Goal: Task Accomplishment & Management: Complete application form

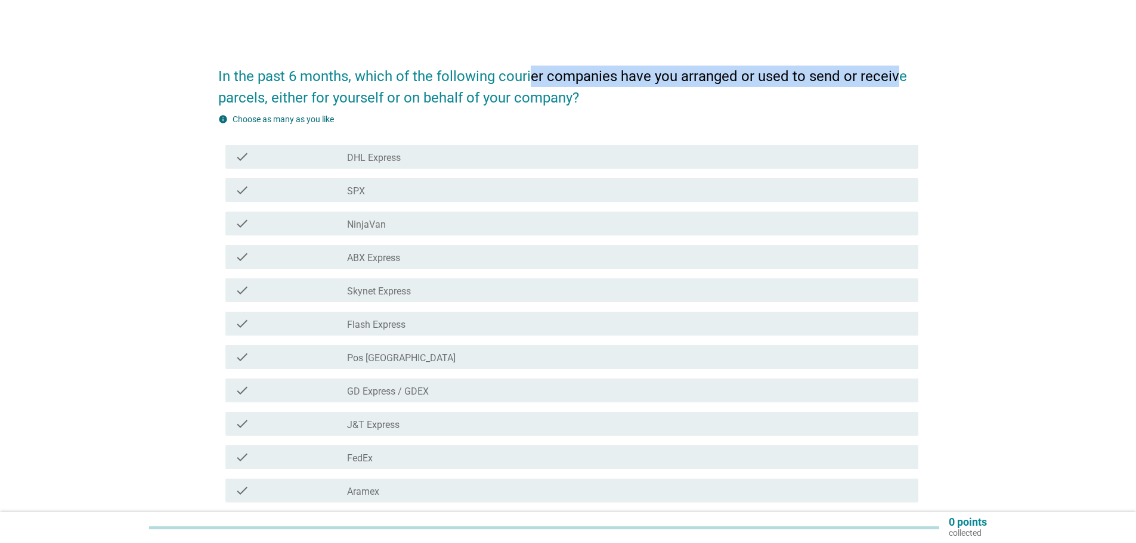
drag, startPoint x: 531, startPoint y: 79, endPoint x: 830, endPoint y: 98, distance: 299.4
click at [895, 85] on h2 "In the past 6 months, which of the following courier companies have you arrange…" at bounding box center [568, 81] width 700 height 55
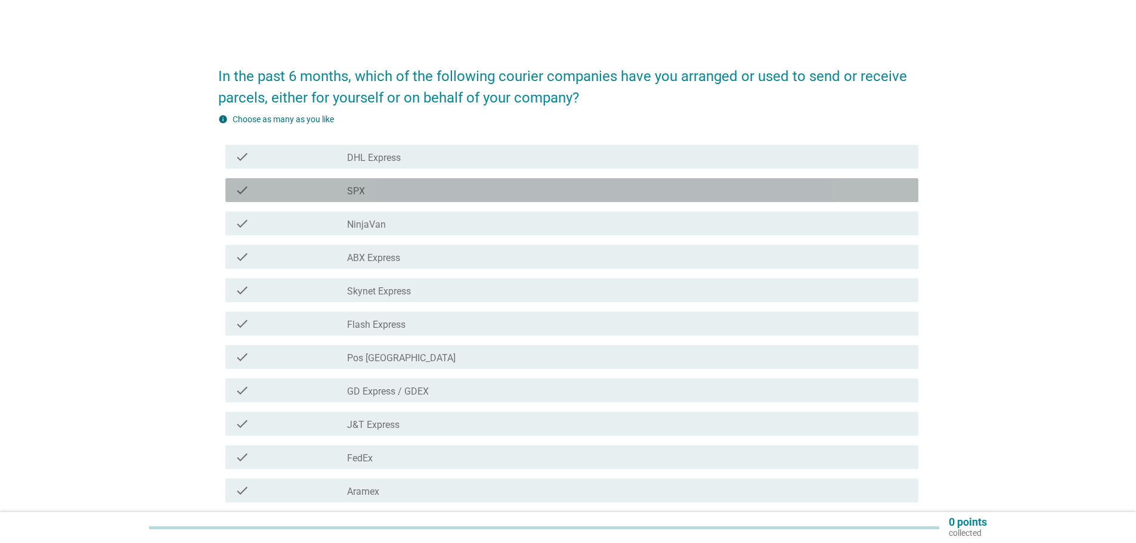
click at [376, 196] on div "check_box_outline_blank SPX" at bounding box center [628, 190] width 562 height 14
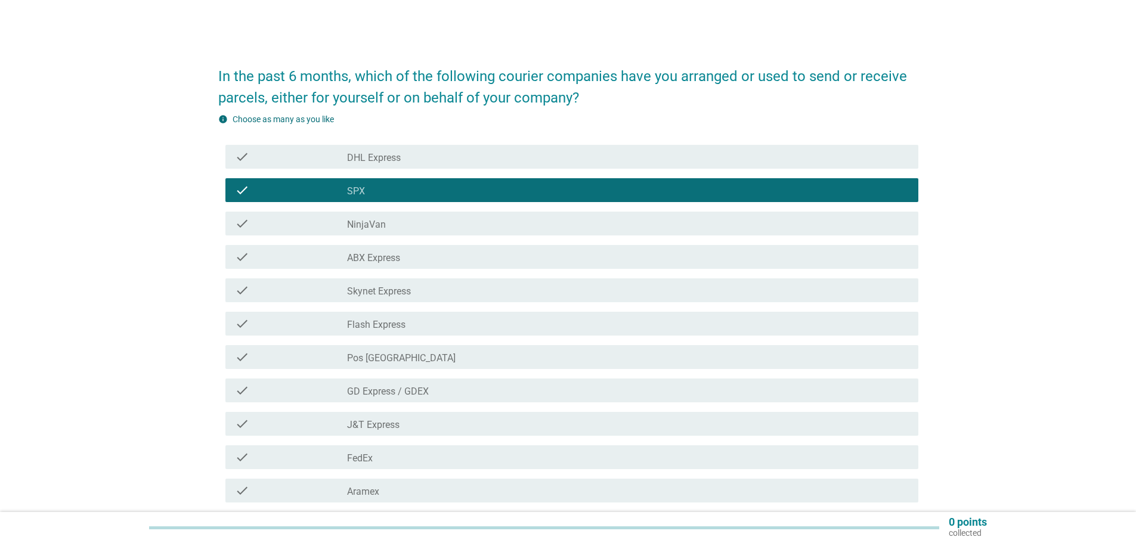
click at [379, 224] on label "NinjaVan" at bounding box center [366, 225] width 39 height 12
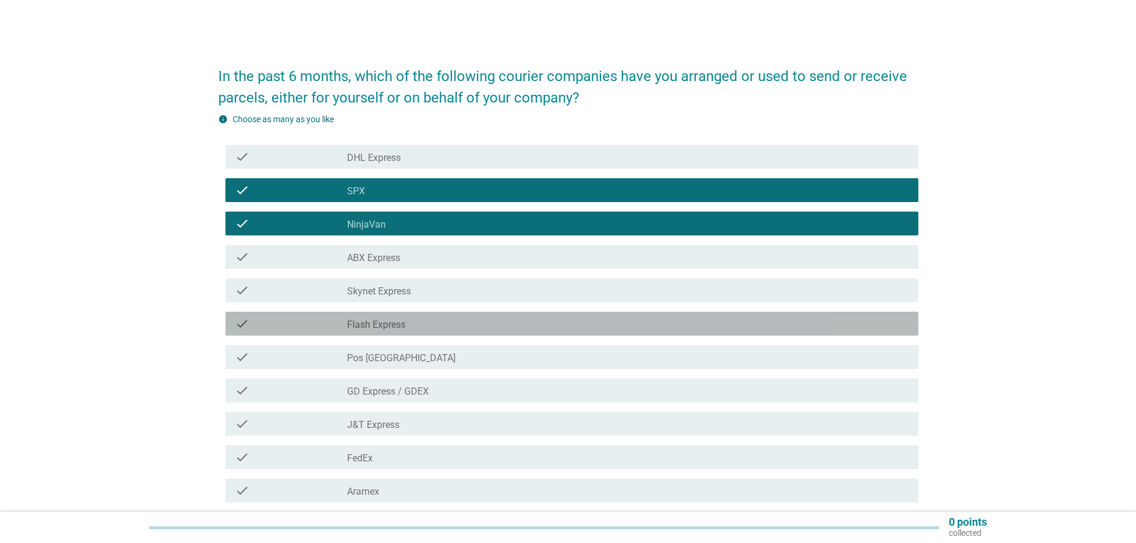
click at [411, 323] on div "check_box_outline_blank Flash Express" at bounding box center [628, 324] width 562 height 14
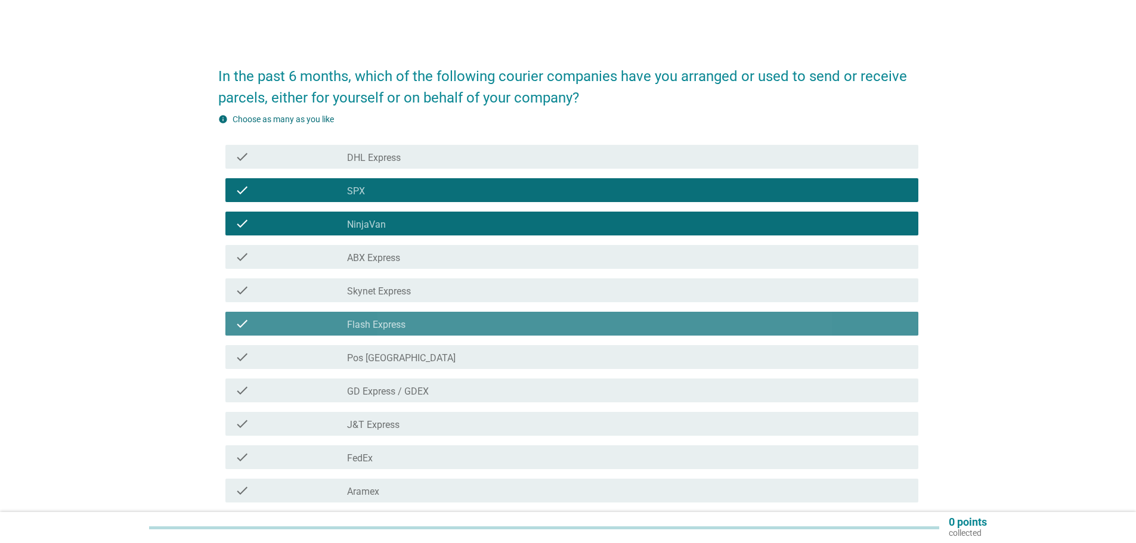
click at [411, 323] on div "check_box_outline_blank Flash Express" at bounding box center [628, 324] width 562 height 14
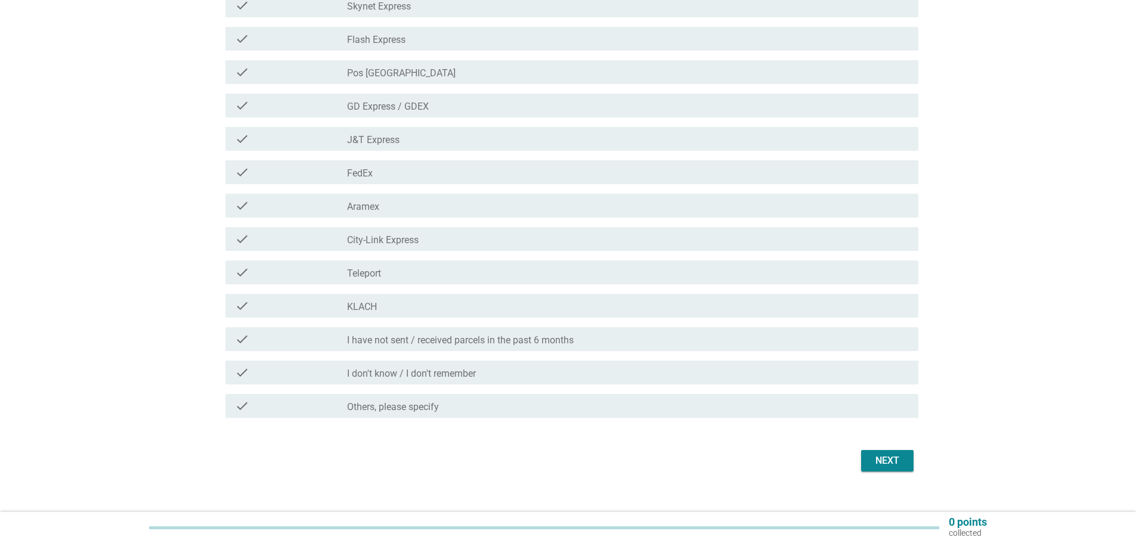
scroll to position [298, 0]
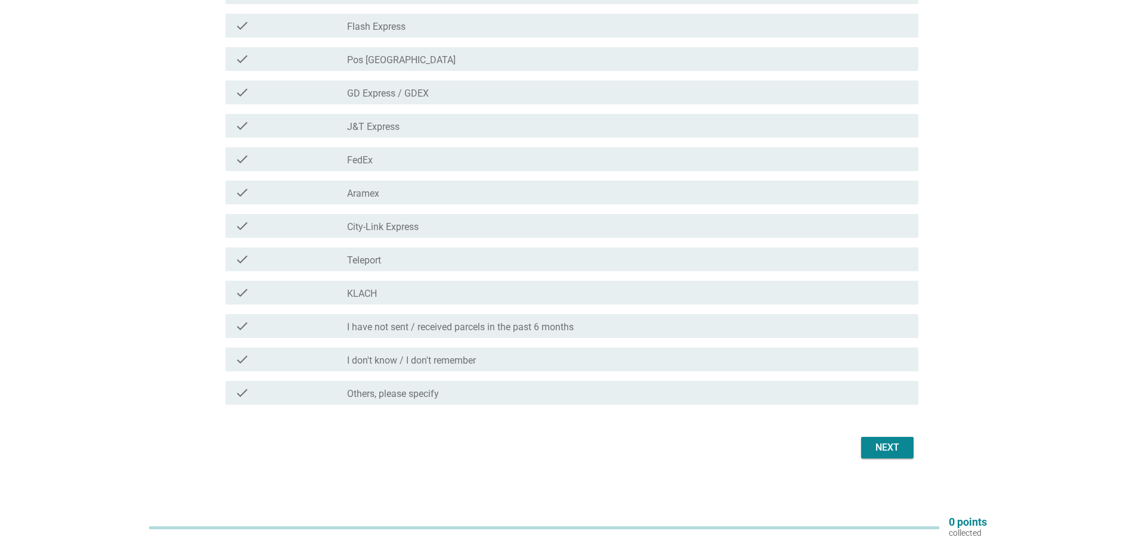
click at [886, 459] on div "Next" at bounding box center [568, 448] width 700 height 29
click at [886, 447] on div "Next" at bounding box center [887, 448] width 33 height 14
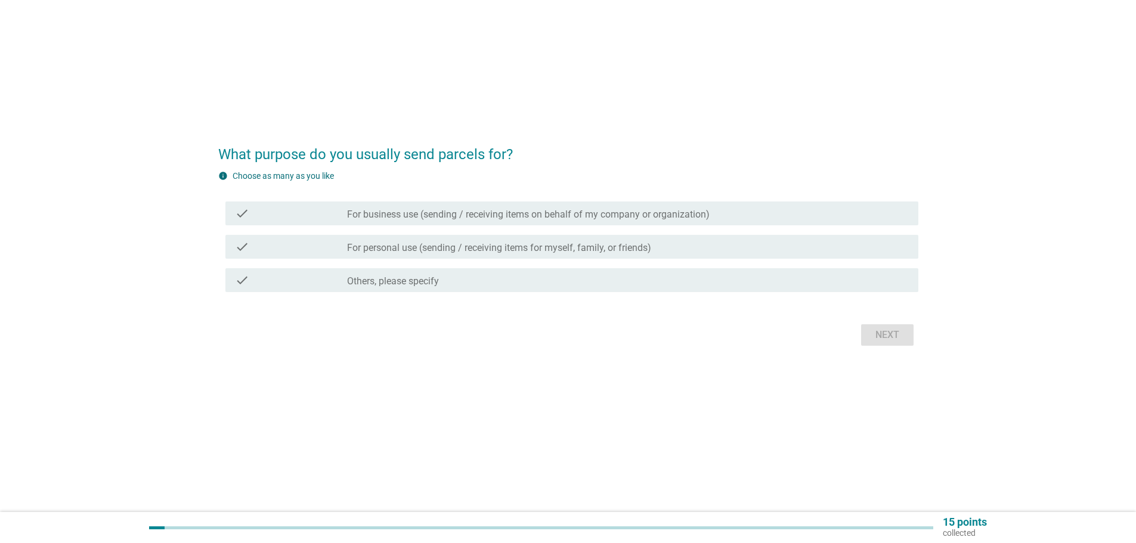
scroll to position [0, 0]
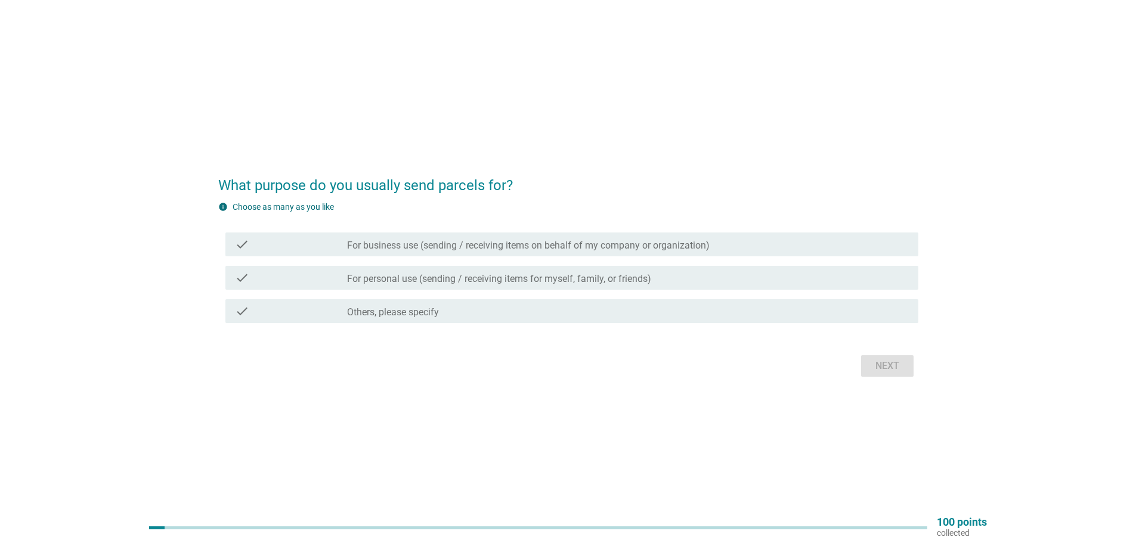
click at [405, 286] on div "check check_box_outline_blank For personal use (sending / receiving items for m…" at bounding box center [571, 278] width 693 height 24
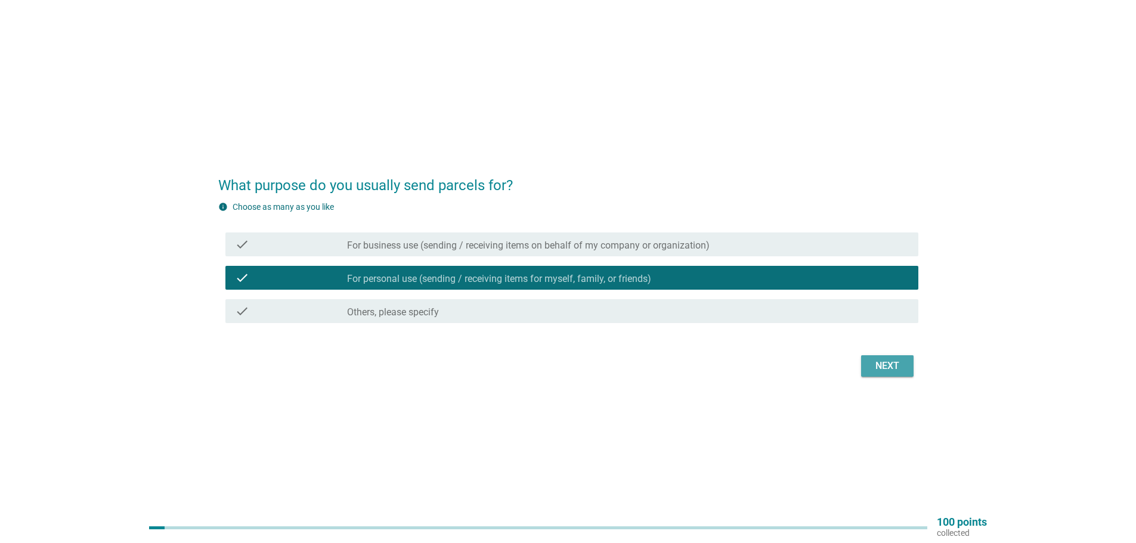
click at [884, 365] on div "Next" at bounding box center [887, 366] width 33 height 14
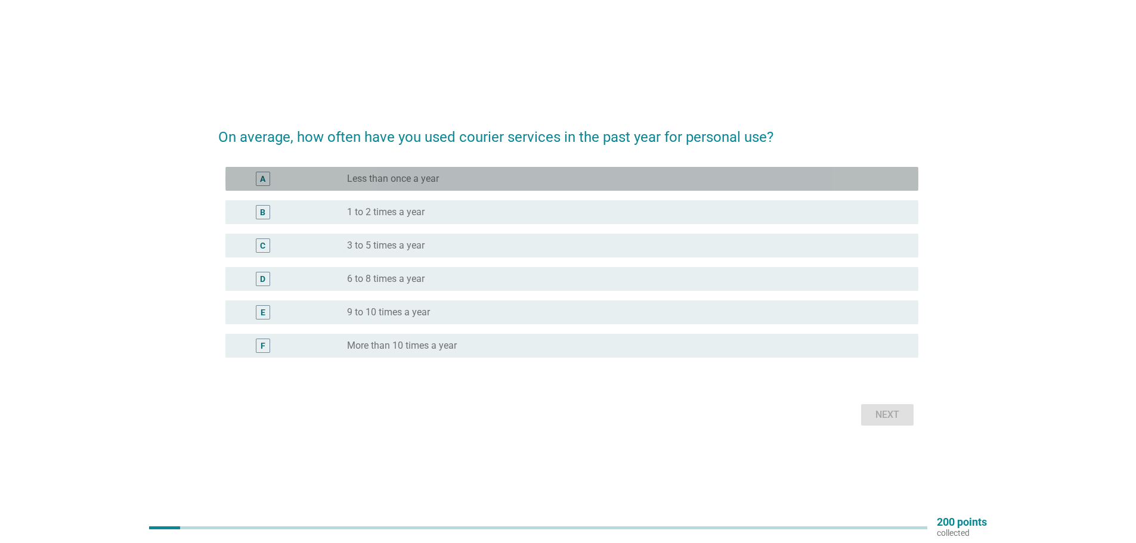
click at [392, 179] on label "Less than once a year" at bounding box center [393, 179] width 92 height 12
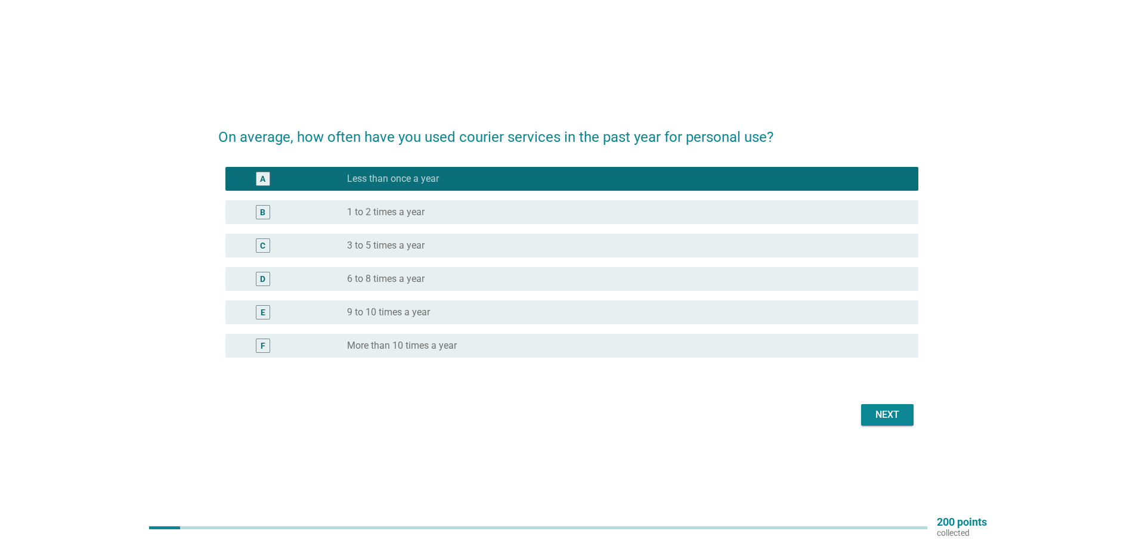
click at [892, 410] on div "Next" at bounding box center [887, 415] width 33 height 14
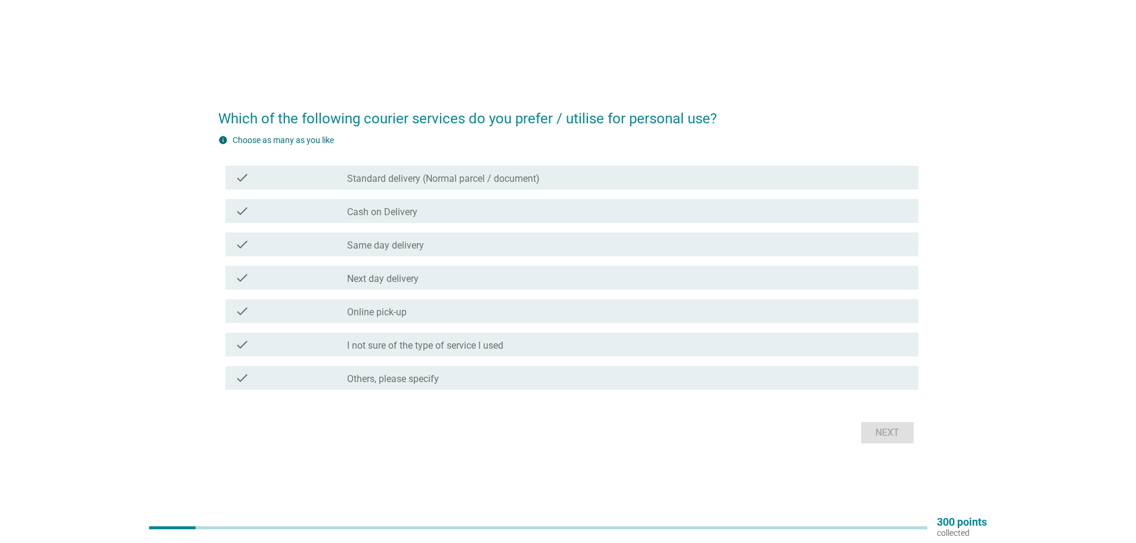
click at [416, 175] on label "Standard delivery (Normal parcel / document)" at bounding box center [443, 179] width 193 height 12
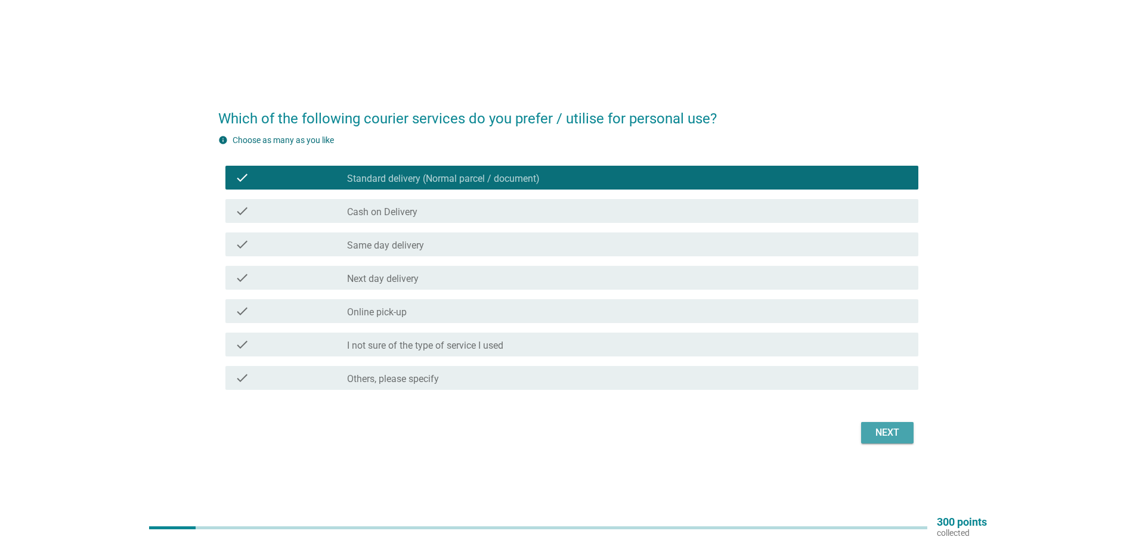
click at [877, 425] on button "Next" at bounding box center [887, 432] width 52 height 21
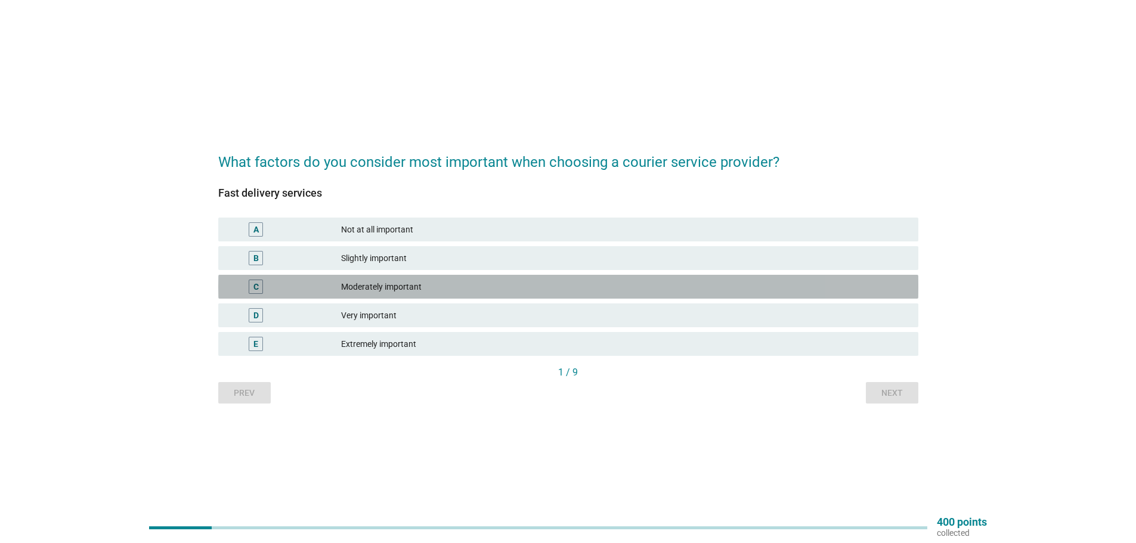
click at [406, 285] on div "Moderately important" at bounding box center [625, 287] width 568 height 14
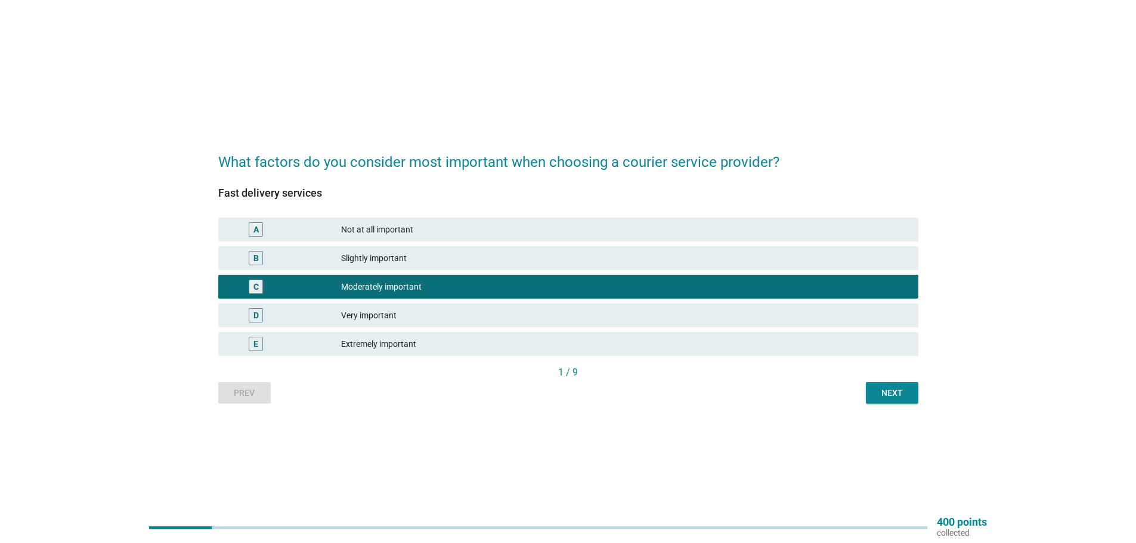
click at [879, 384] on button "Next" at bounding box center [892, 392] width 52 height 21
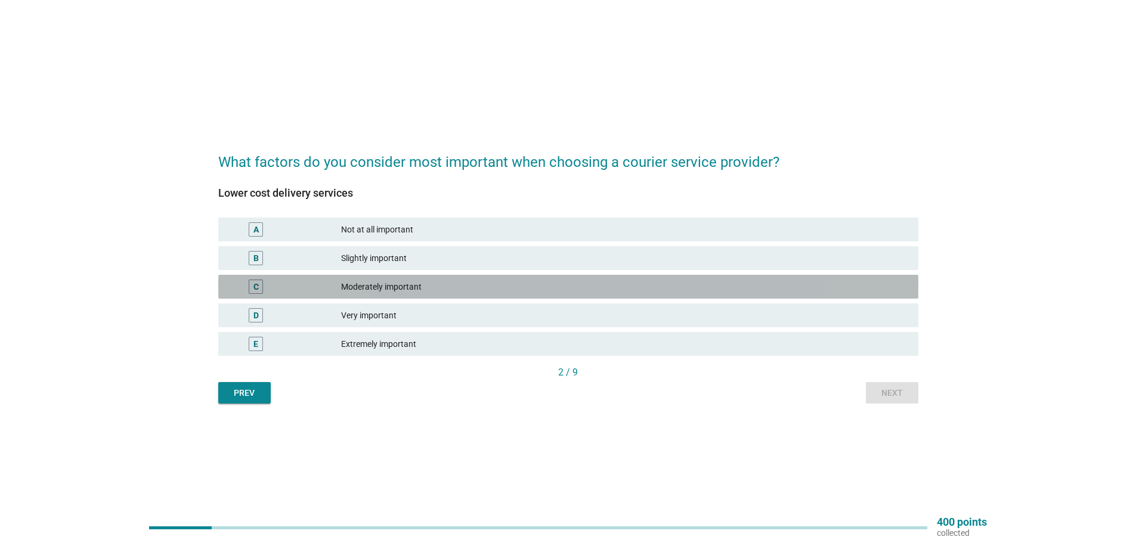
click at [391, 290] on div "Moderately important" at bounding box center [625, 287] width 568 height 14
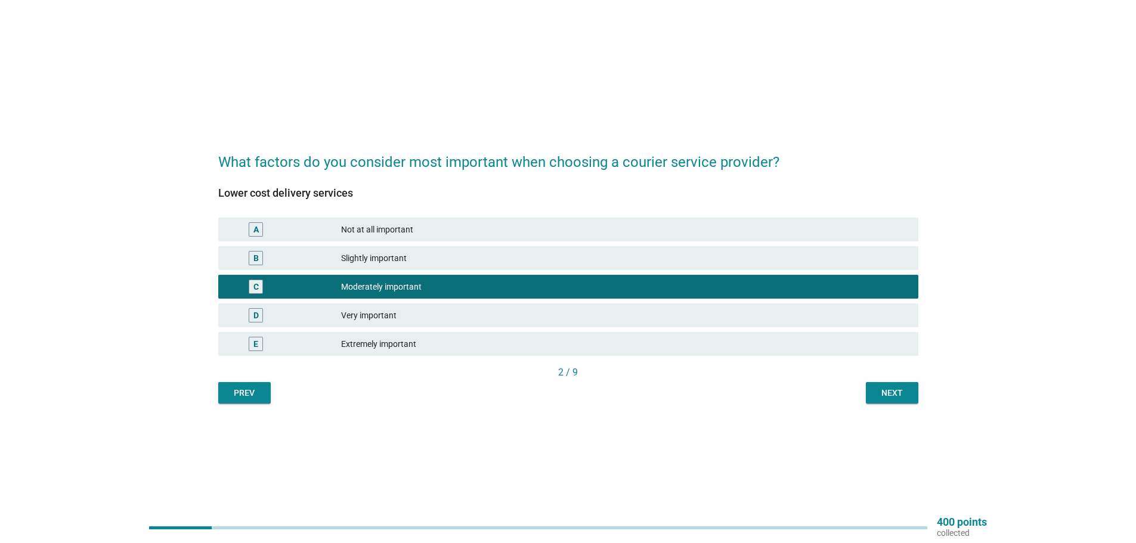
click at [898, 398] on div "Next" at bounding box center [892, 393] width 33 height 13
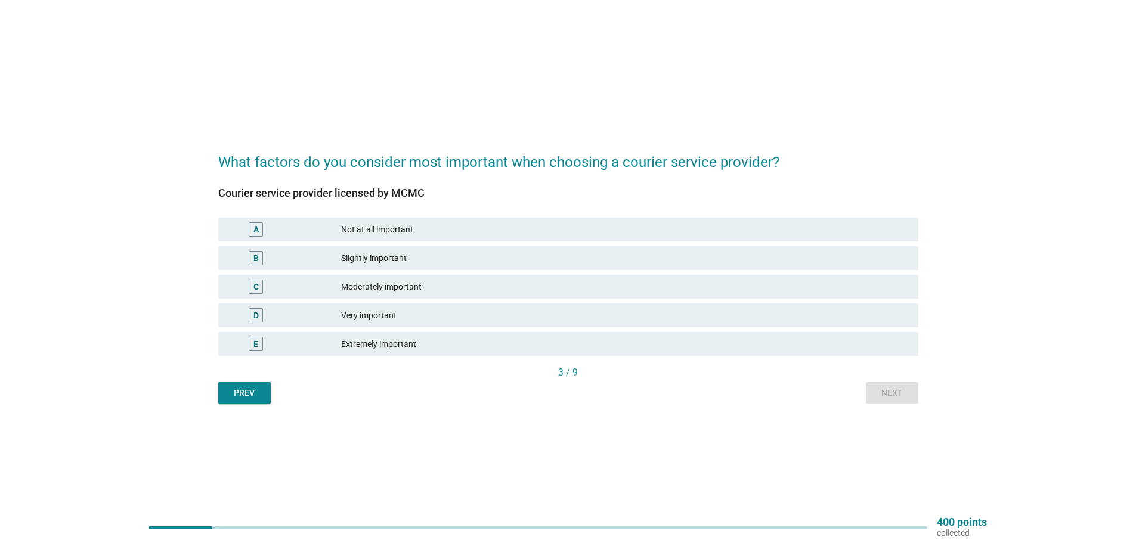
click at [384, 320] on div "Very important" at bounding box center [625, 315] width 568 height 14
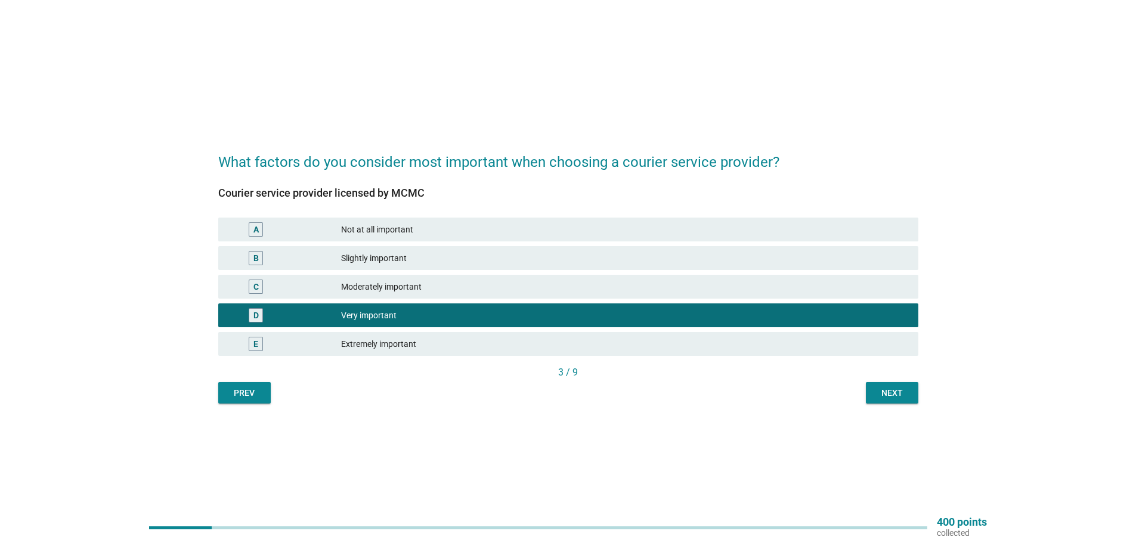
click at [896, 392] on div "Next" at bounding box center [892, 393] width 33 height 13
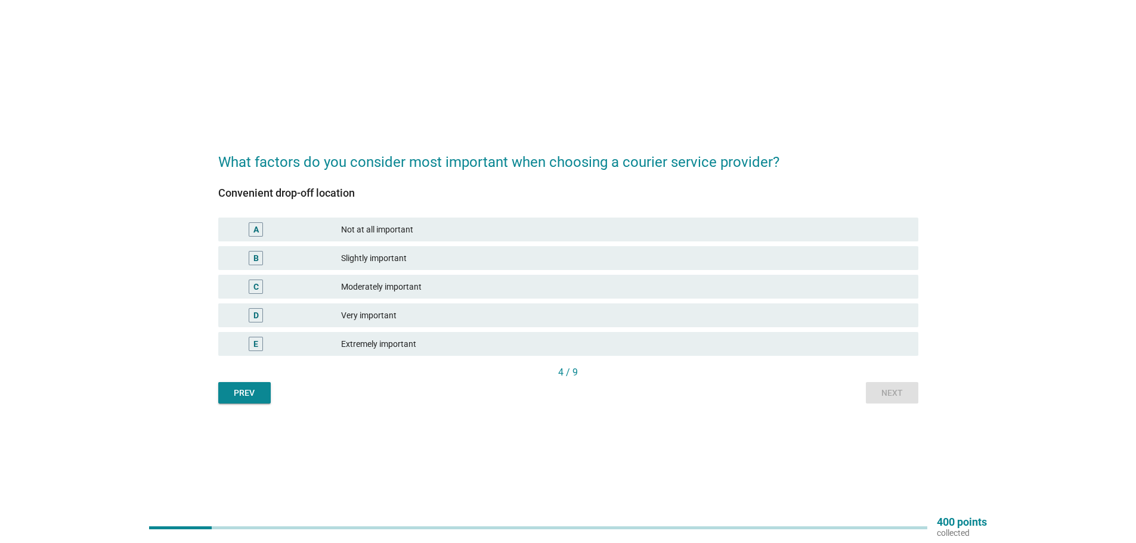
click at [440, 282] on div "Moderately important" at bounding box center [625, 287] width 568 height 14
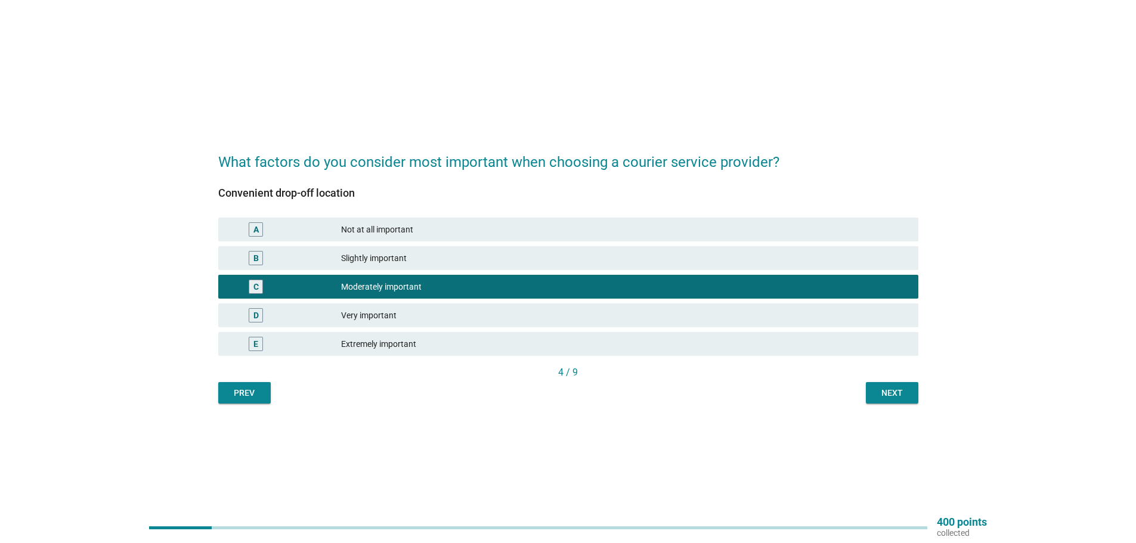
click at [880, 388] on div "Next" at bounding box center [892, 393] width 33 height 13
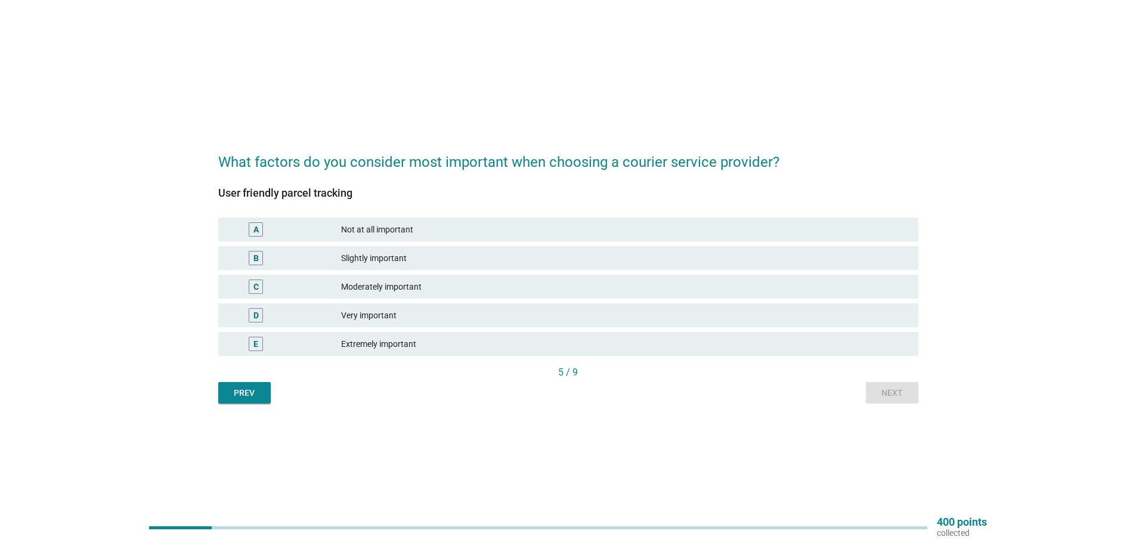
click at [428, 281] on div "Moderately important" at bounding box center [625, 287] width 568 height 14
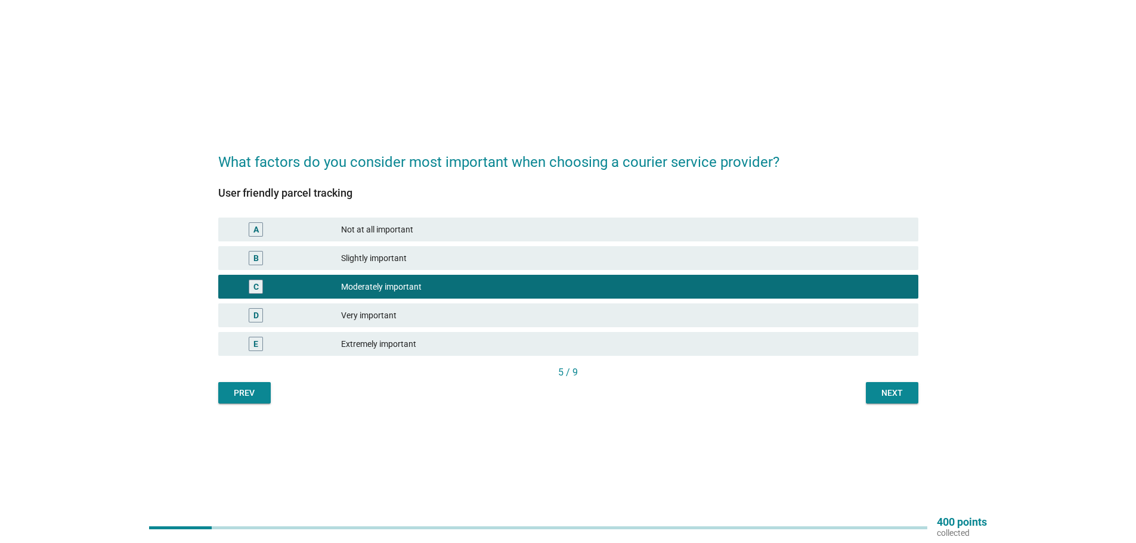
click at [887, 387] on div "Next" at bounding box center [892, 393] width 33 height 13
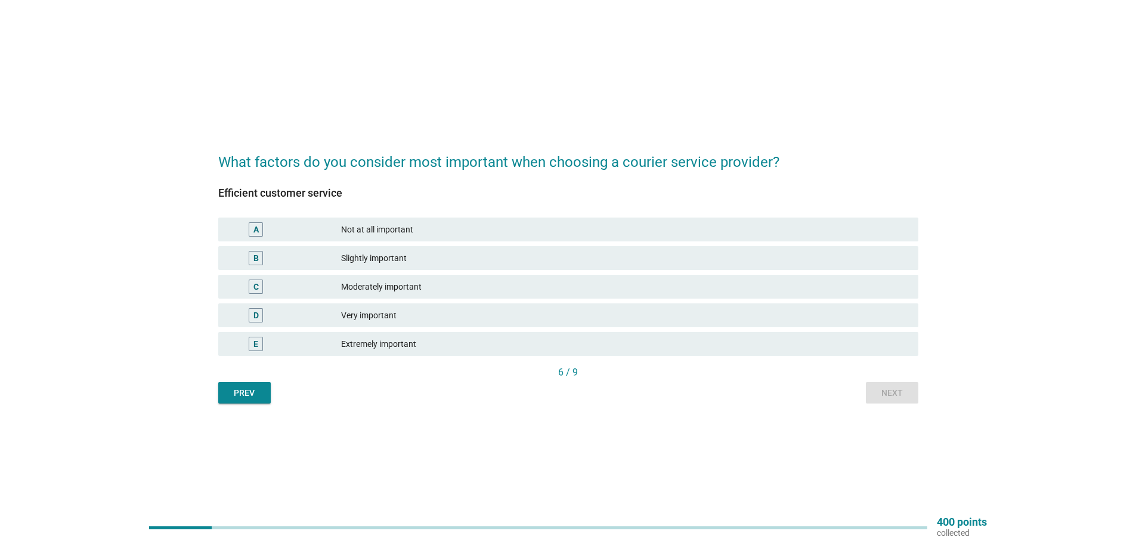
click at [402, 292] on div "Moderately important" at bounding box center [625, 287] width 568 height 14
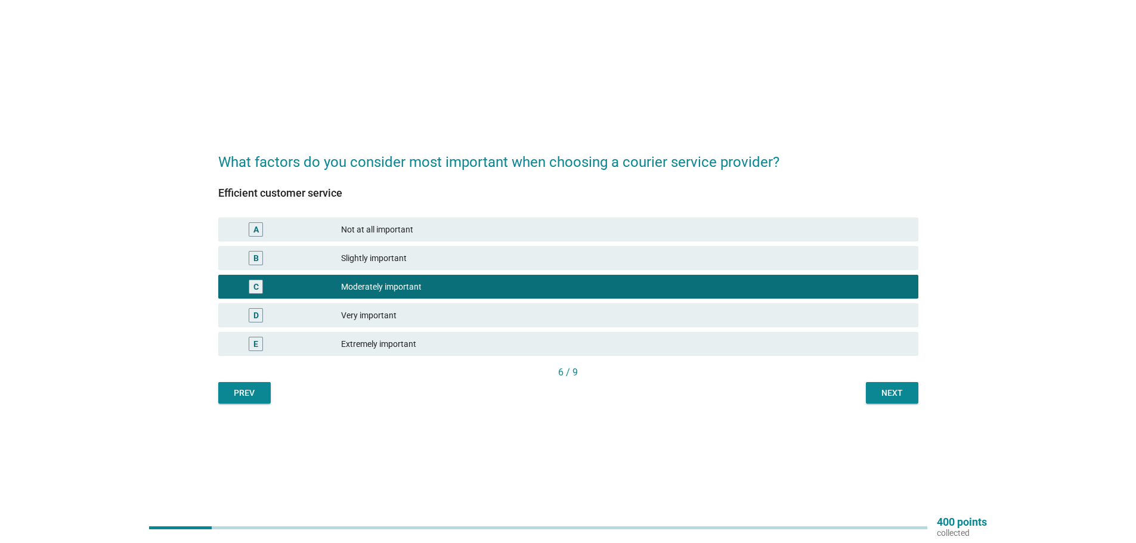
click at [413, 317] on div "Very important" at bounding box center [625, 315] width 568 height 14
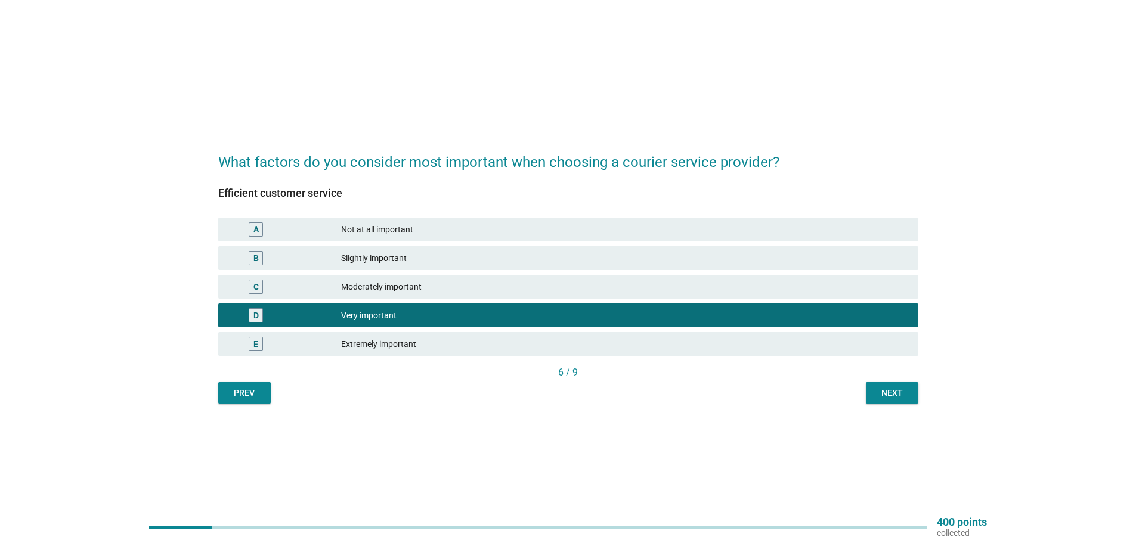
click at [889, 393] on div "Next" at bounding box center [892, 393] width 33 height 13
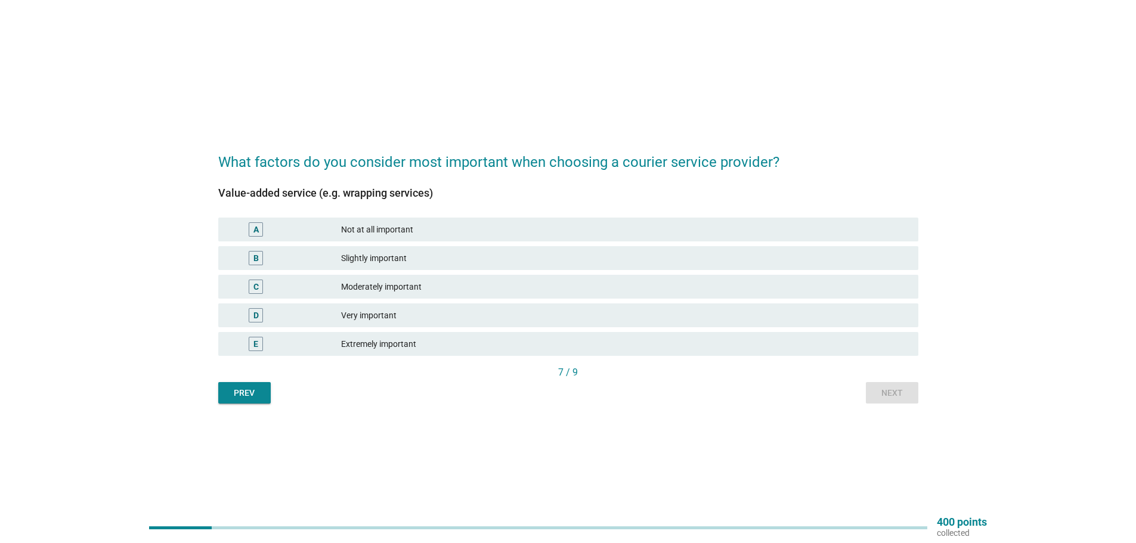
click at [404, 286] on div "Moderately important" at bounding box center [625, 287] width 568 height 14
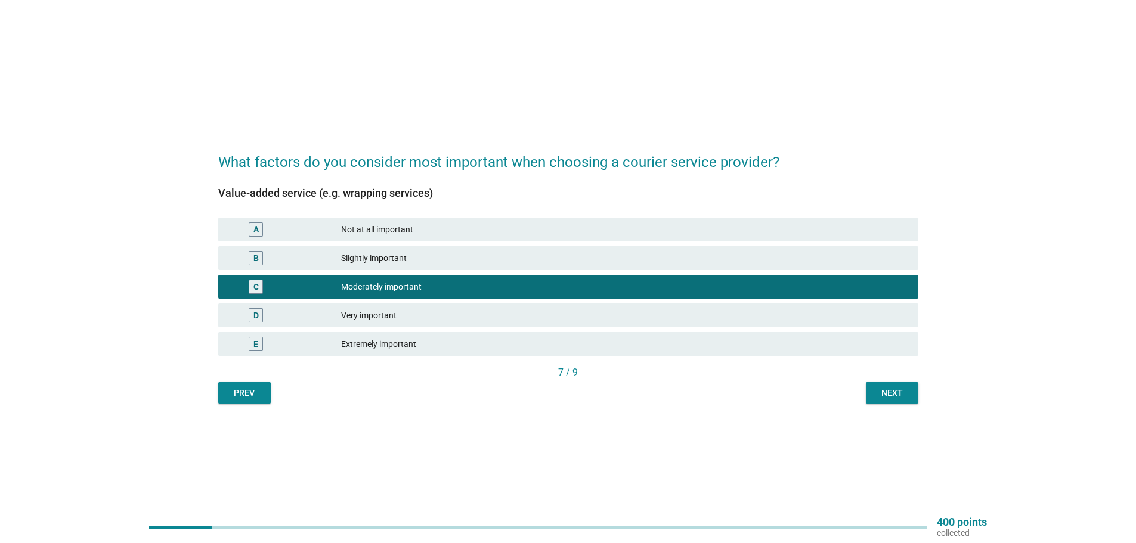
click at [883, 398] on div "Next" at bounding box center [892, 393] width 33 height 13
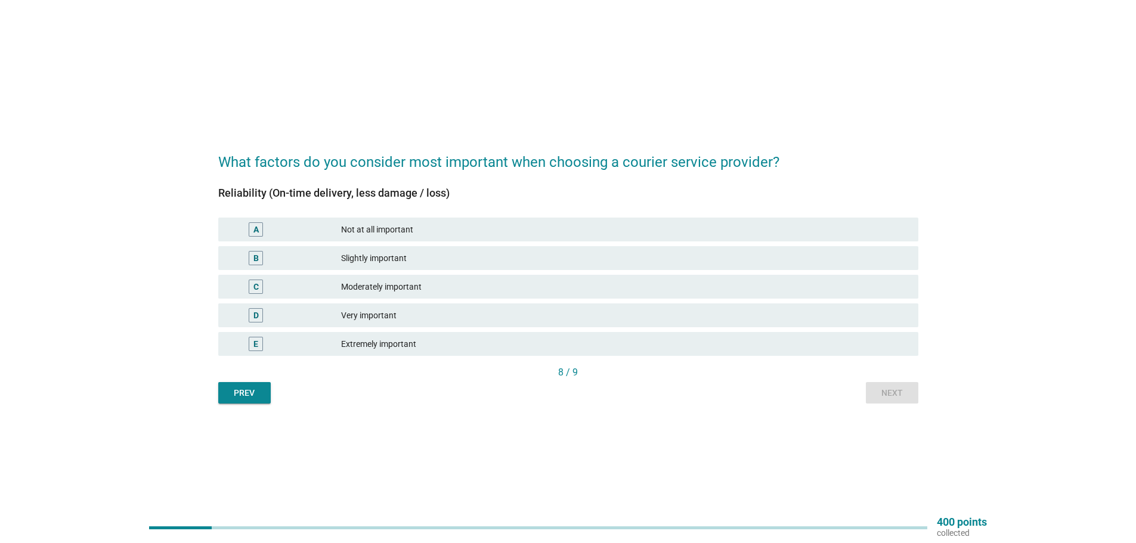
click at [399, 317] on div "Very important" at bounding box center [625, 315] width 568 height 14
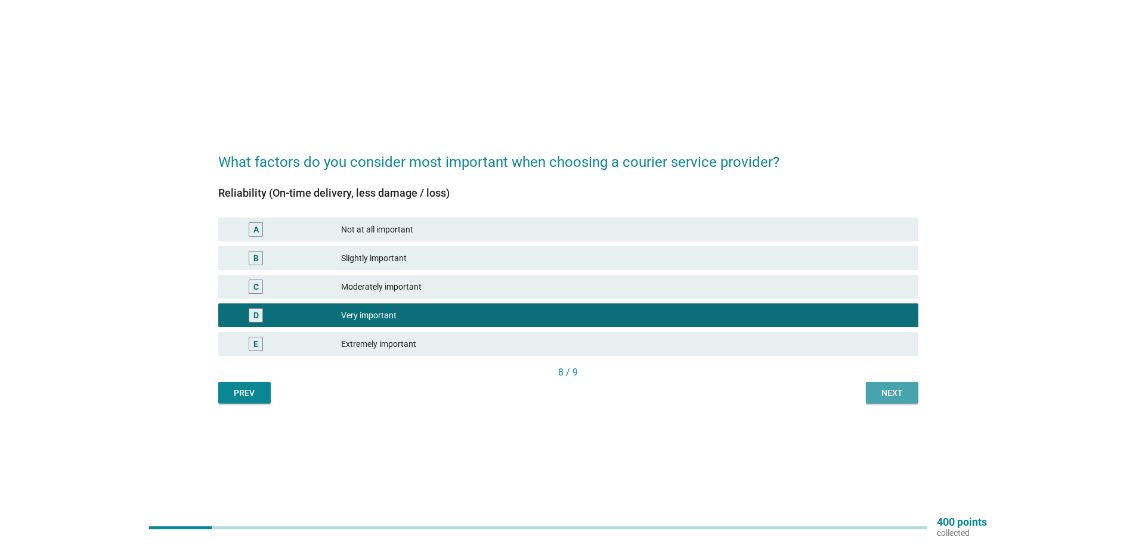
click at [892, 392] on div "Next" at bounding box center [892, 393] width 33 height 13
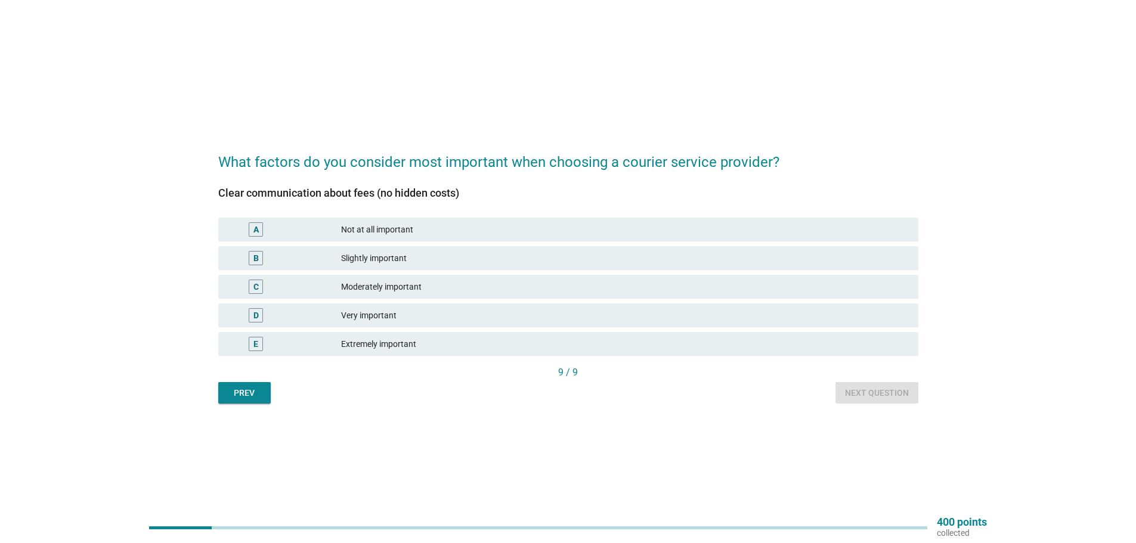
click at [422, 351] on div "Extremely important" at bounding box center [625, 344] width 568 height 14
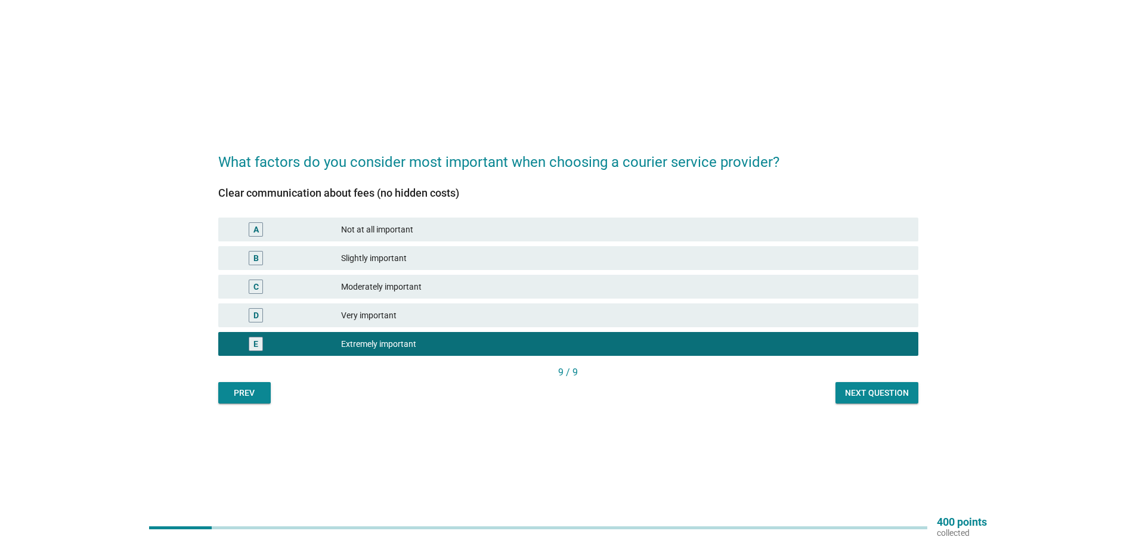
click at [886, 390] on div "Next question" at bounding box center [877, 393] width 64 height 13
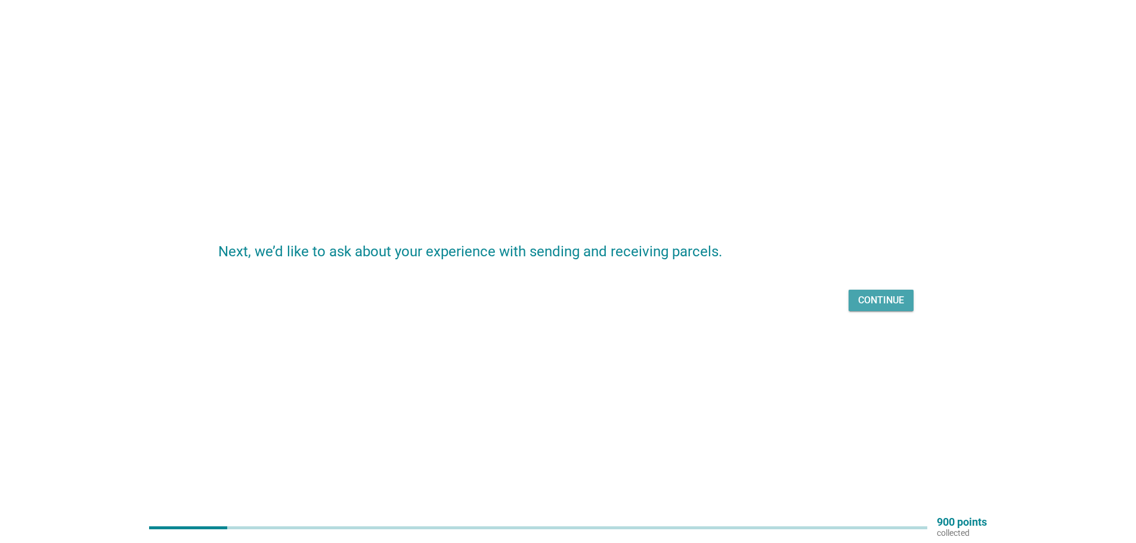
click at [884, 299] on div "Continue" at bounding box center [881, 300] width 46 height 14
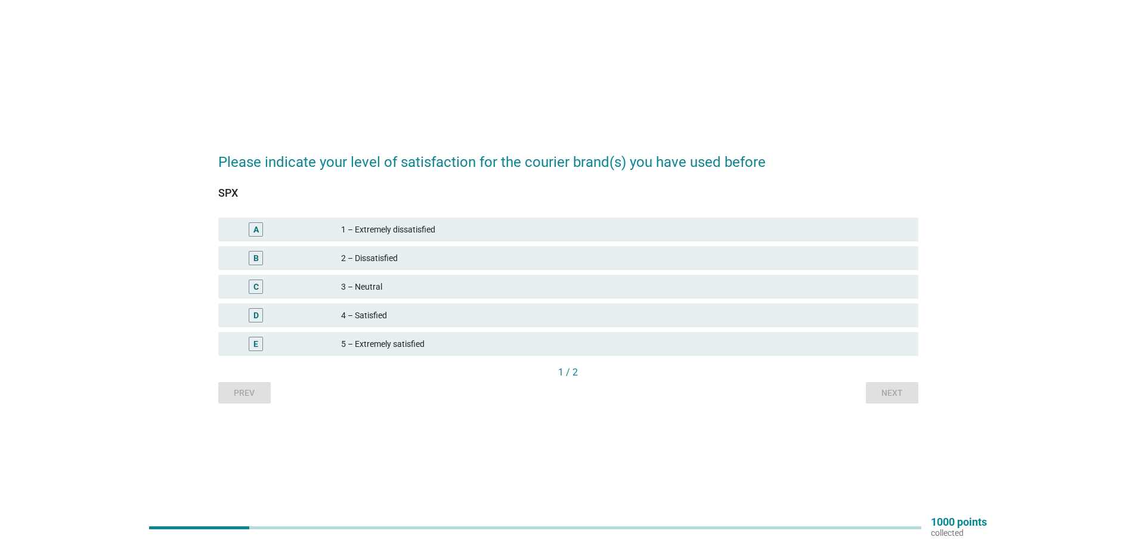
click at [409, 312] on div "4 – Satisfied" at bounding box center [625, 315] width 568 height 14
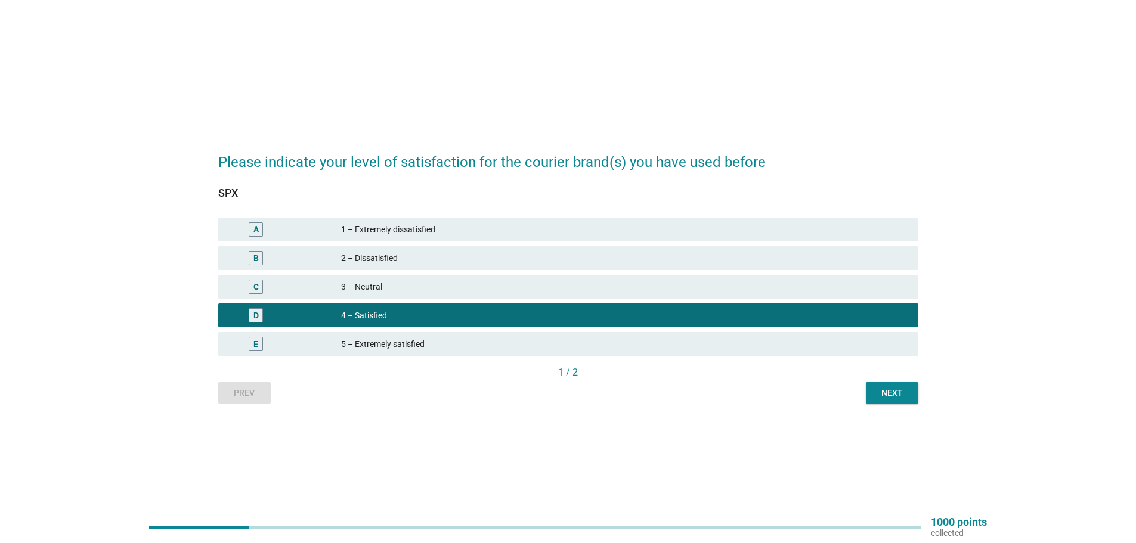
click at [889, 388] on div "Next" at bounding box center [892, 393] width 33 height 13
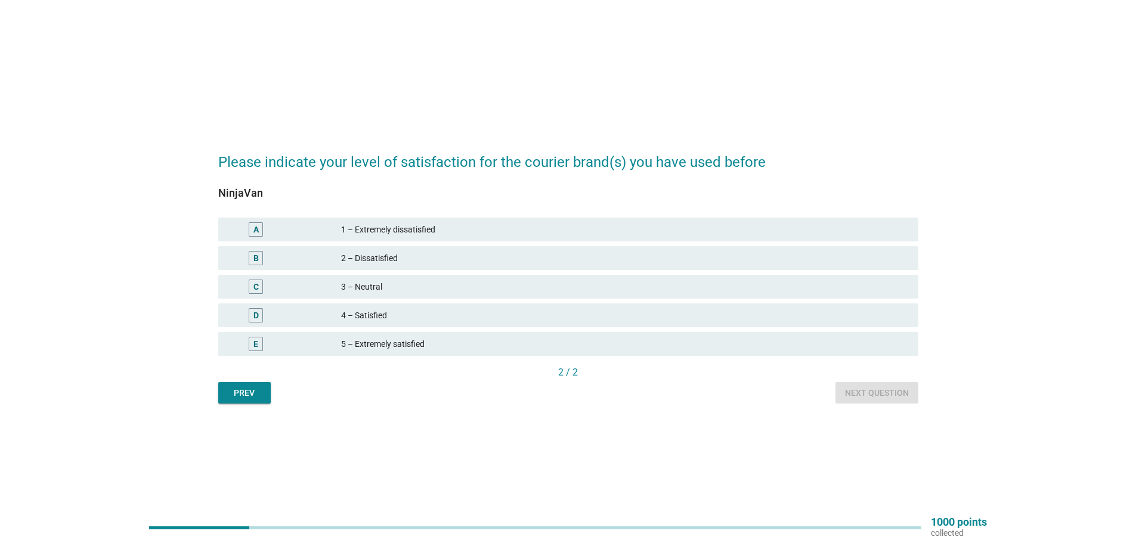
click at [395, 322] on div "4 – Satisfied" at bounding box center [625, 315] width 568 height 14
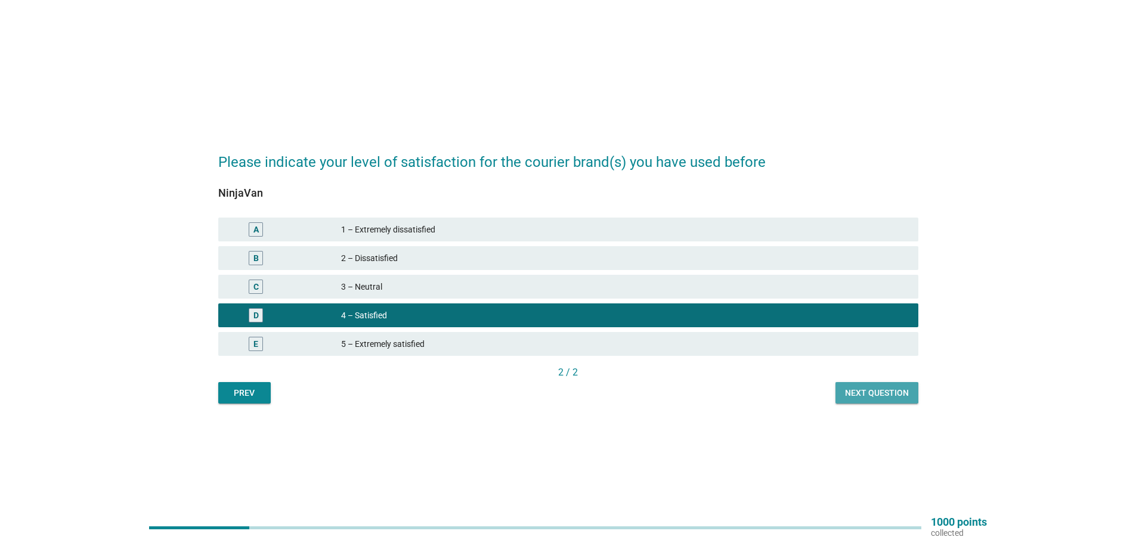
click at [855, 391] on div "Next question" at bounding box center [877, 393] width 64 height 13
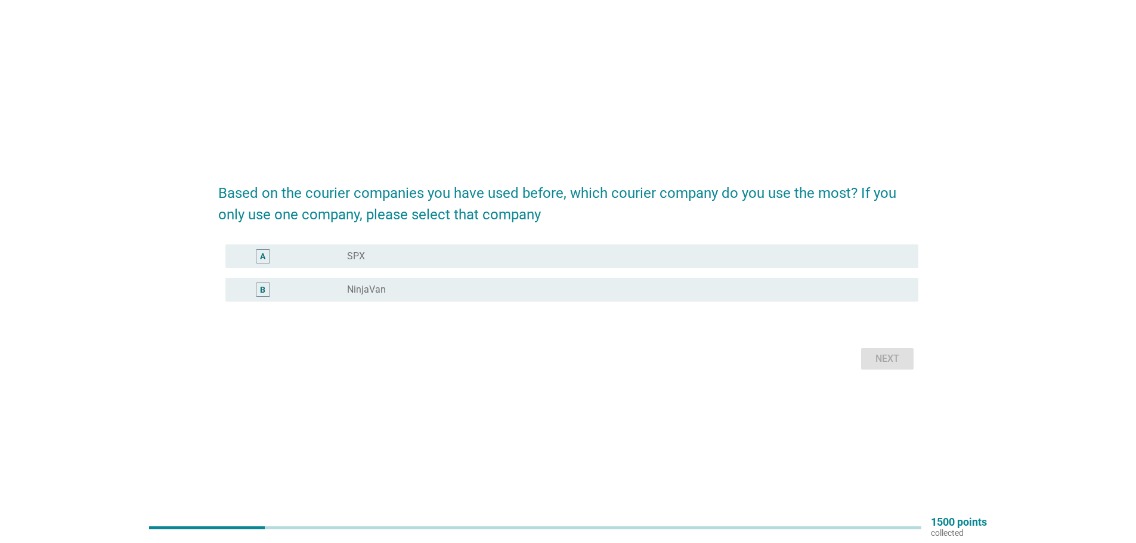
click at [382, 265] on div "A radio_button_unchecked SPX" at bounding box center [571, 257] width 693 height 24
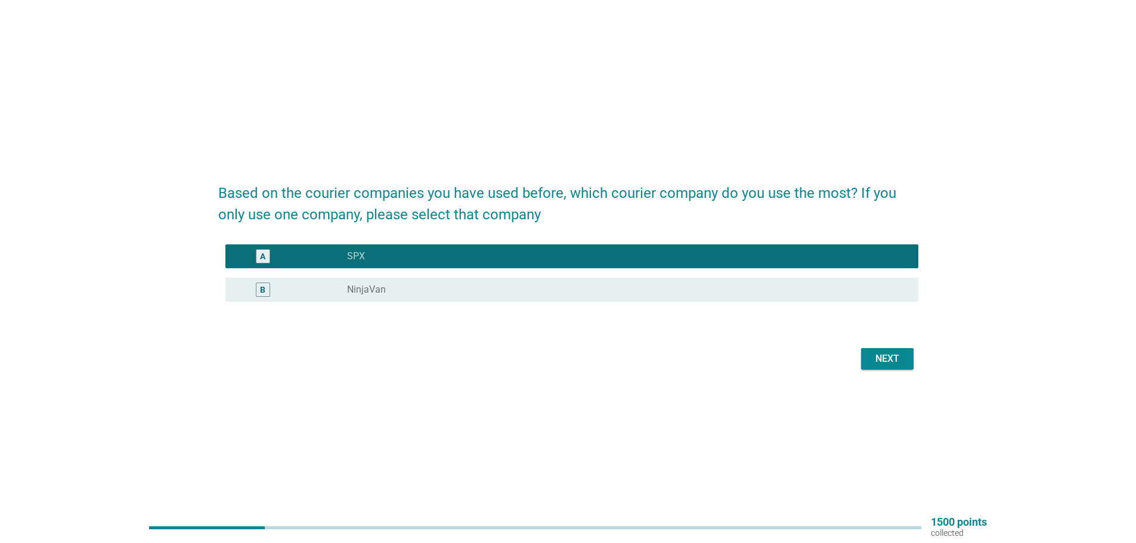
click at [382, 287] on label "NinjaVan" at bounding box center [366, 290] width 39 height 12
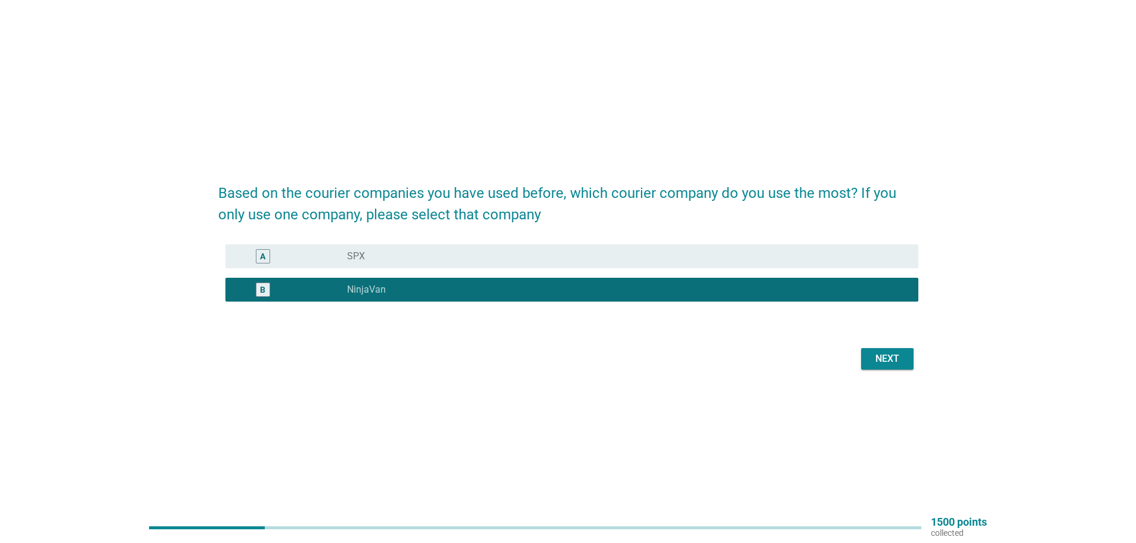
click at [880, 354] on div "Next" at bounding box center [887, 359] width 33 height 14
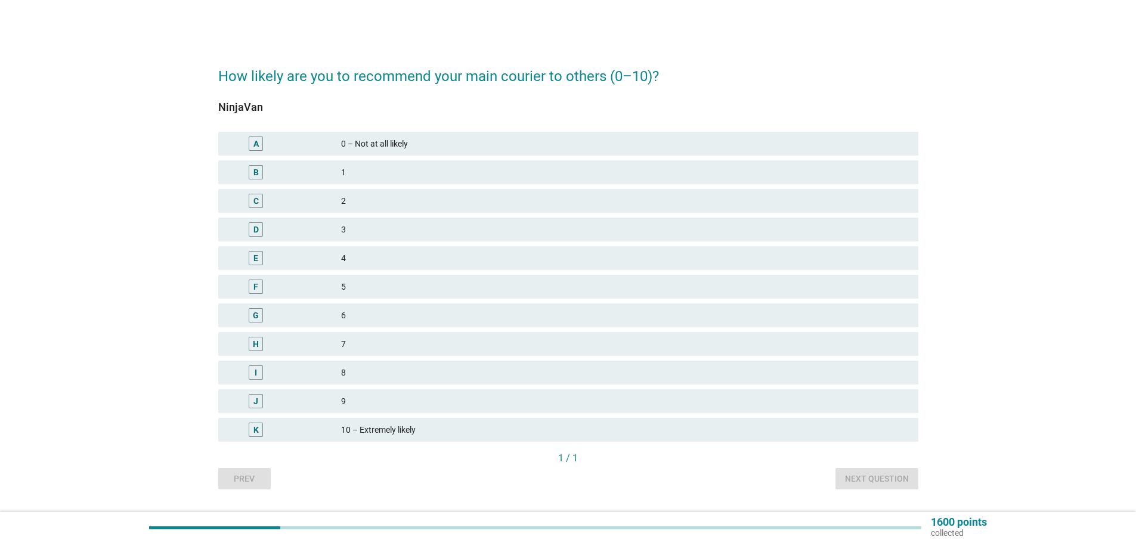
click at [356, 375] on div "8" at bounding box center [625, 373] width 568 height 14
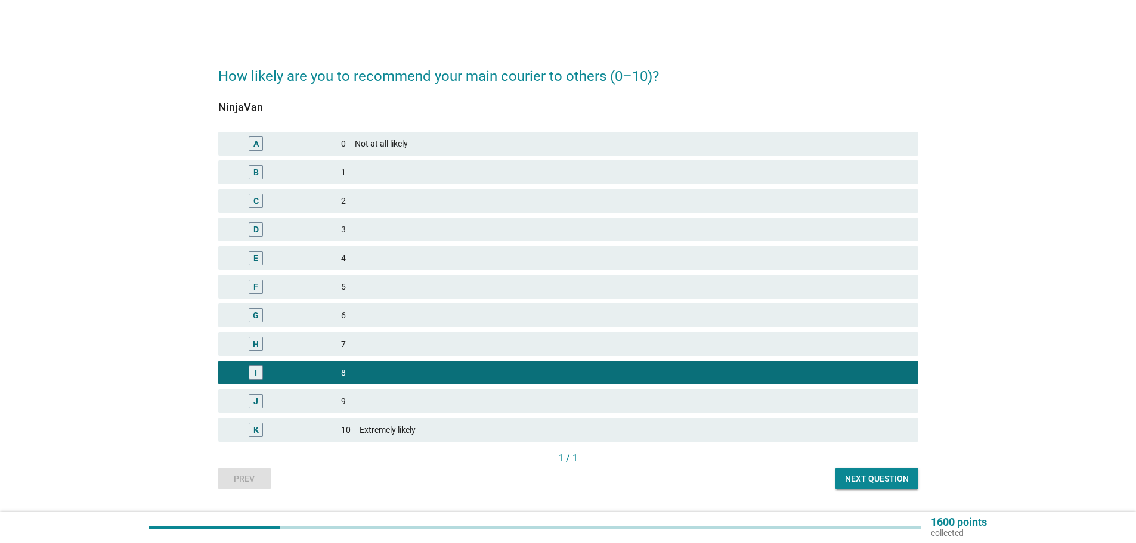
click at [893, 486] on button "Next question" at bounding box center [877, 478] width 83 height 21
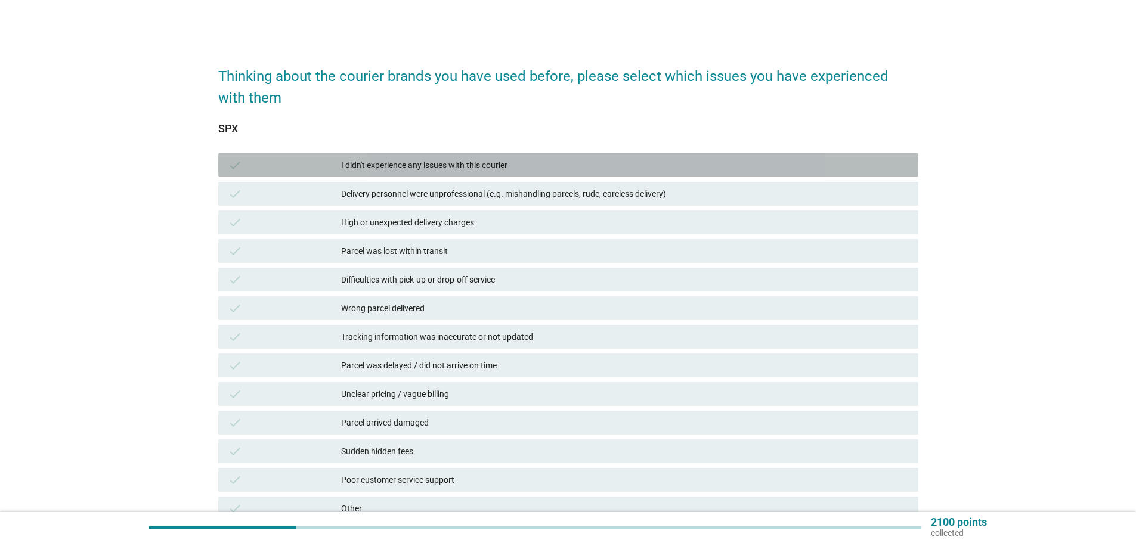
click at [403, 165] on div "I didn't experience any issues with this courier" at bounding box center [625, 165] width 568 height 14
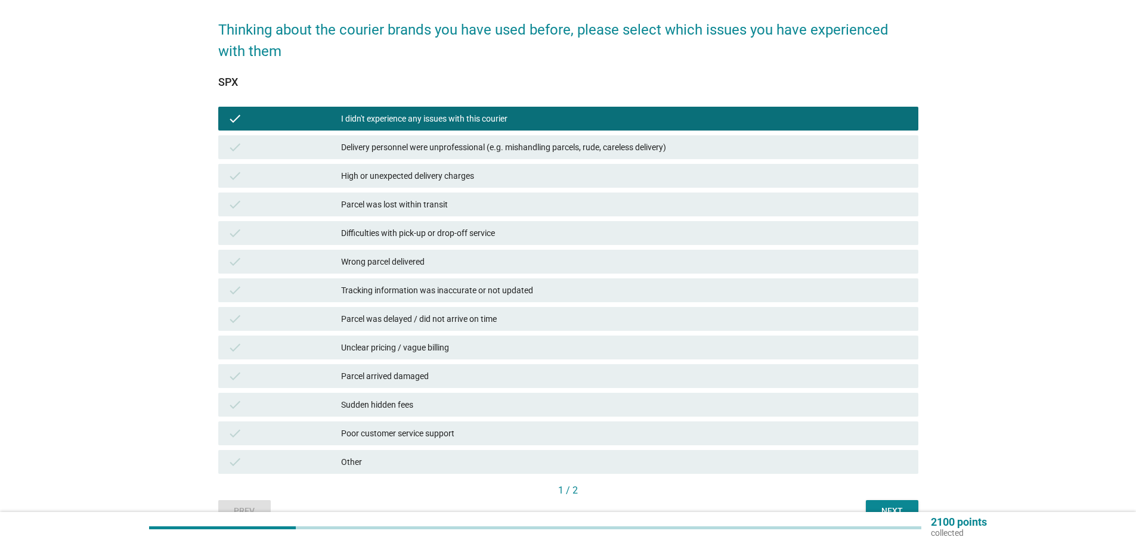
scroll to position [110, 0]
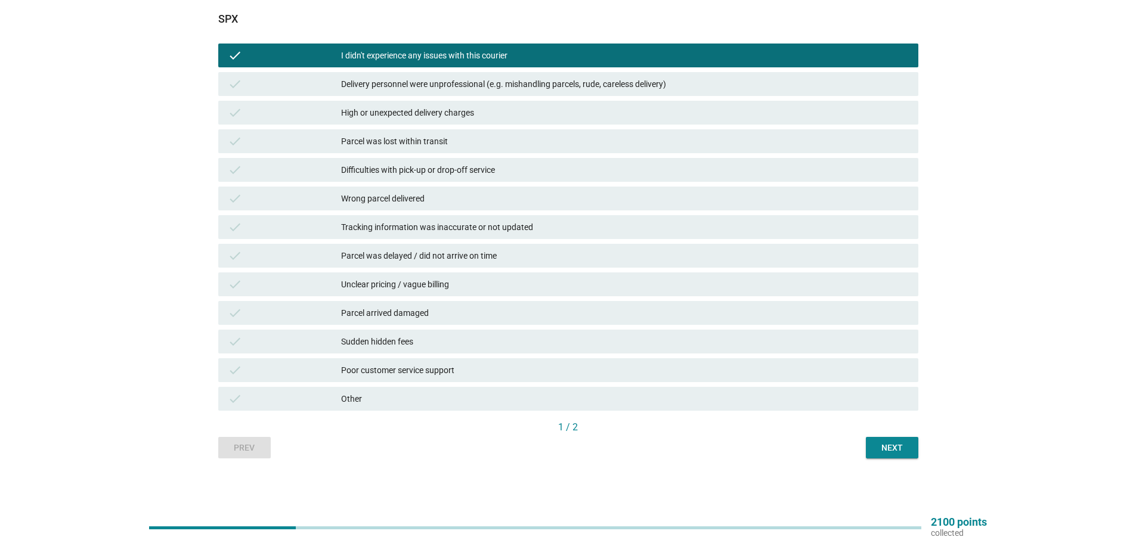
click at [919, 445] on div "Thinking about the courier brands you have used before, please select which iss…" at bounding box center [568, 201] width 719 height 534
click at [902, 446] on div "Next" at bounding box center [892, 448] width 33 height 13
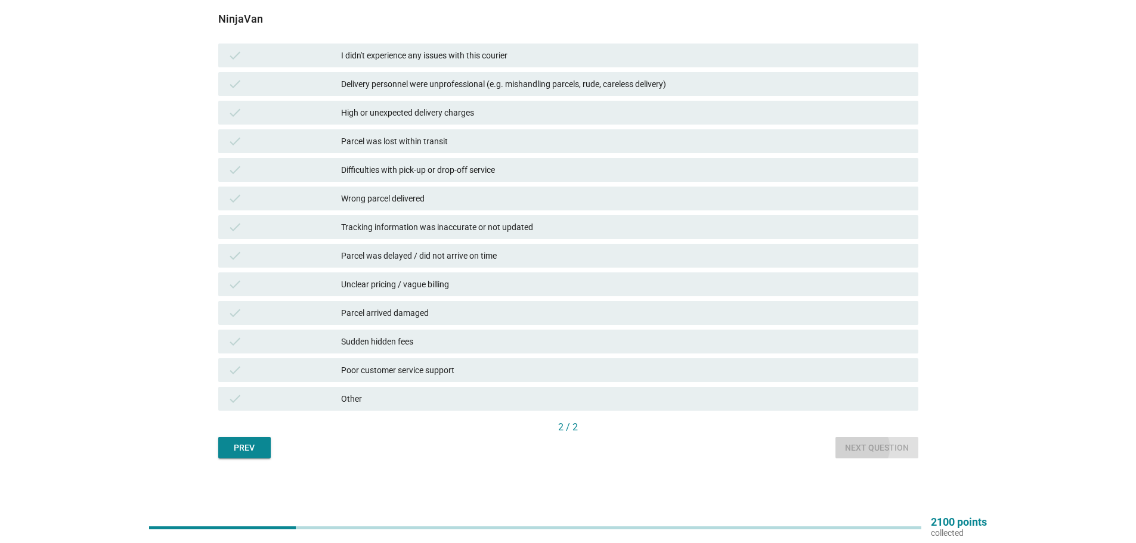
scroll to position [0, 0]
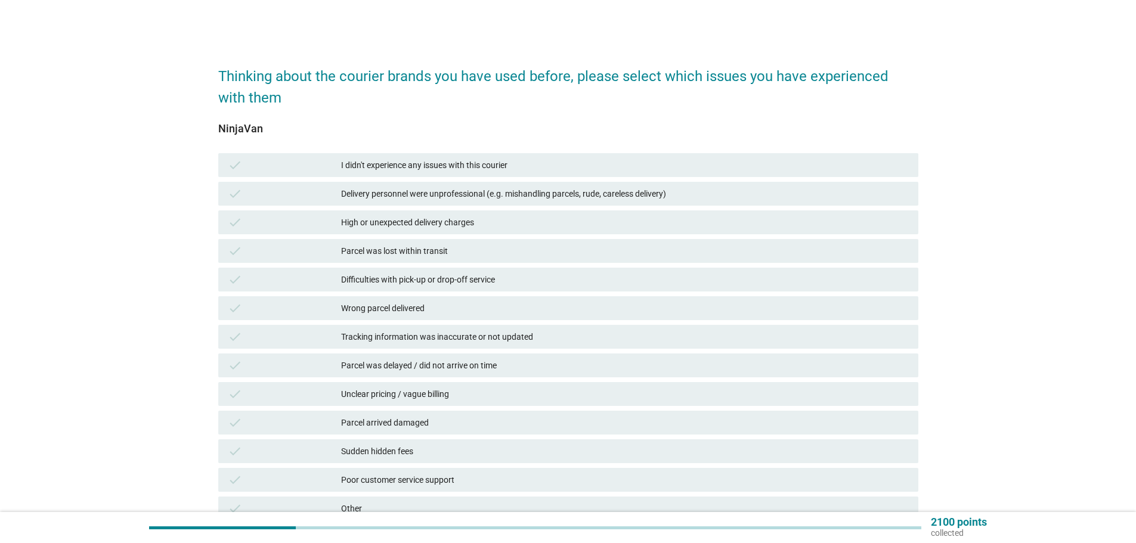
click at [397, 169] on div "I didn't experience any issues with this courier" at bounding box center [625, 165] width 568 height 14
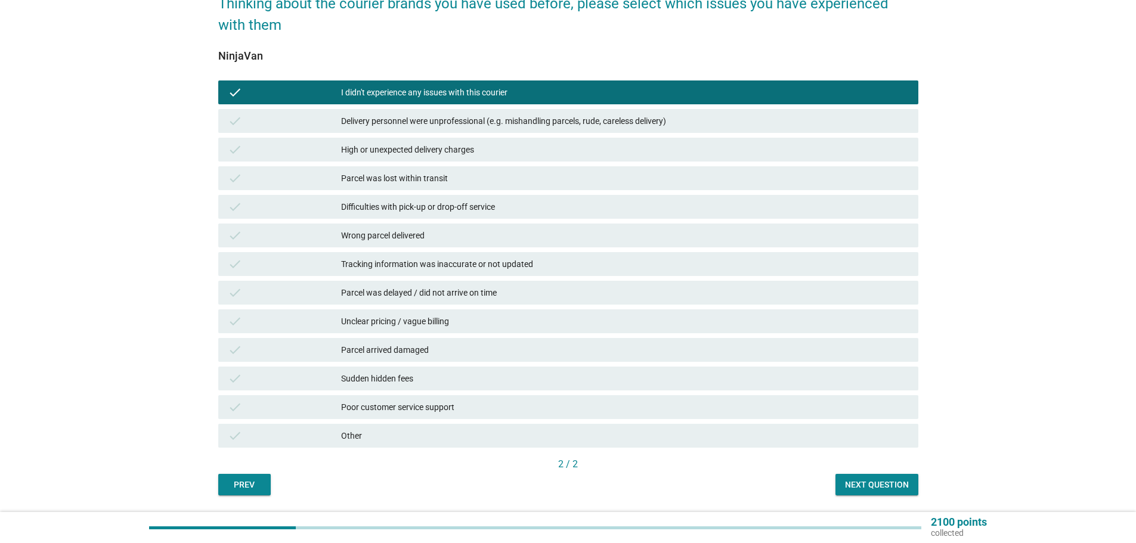
scroll to position [110, 0]
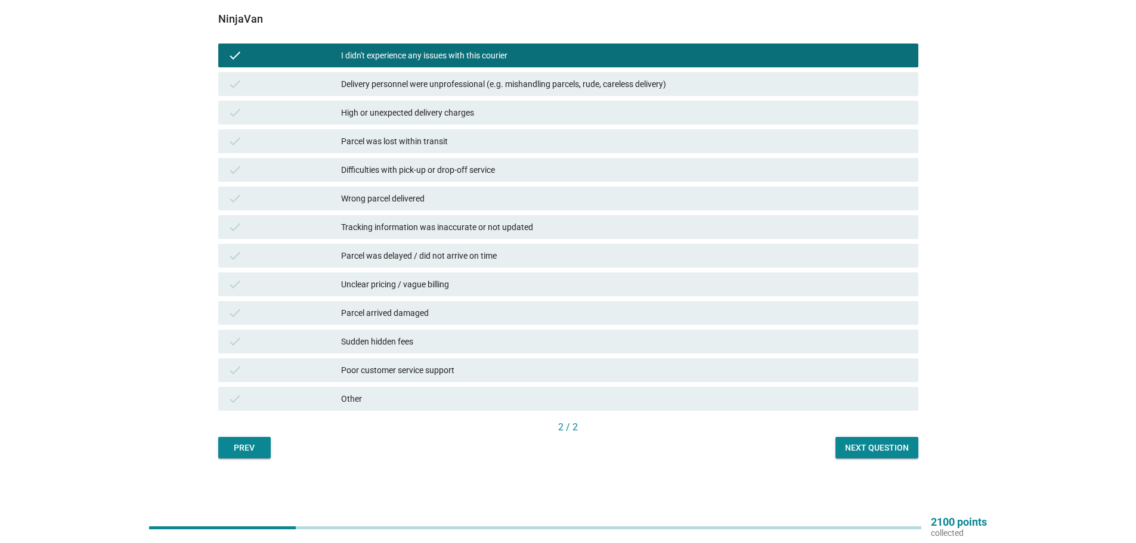
click at [886, 448] on div "Next question" at bounding box center [877, 448] width 64 height 13
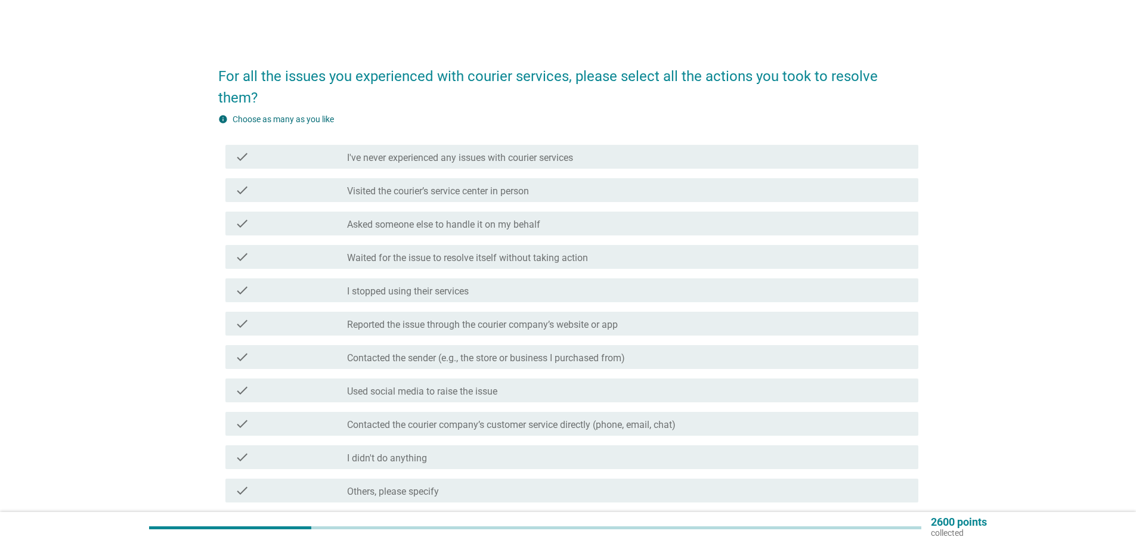
click at [419, 152] on label "I've never experienced any issues with courier services" at bounding box center [460, 158] width 226 height 12
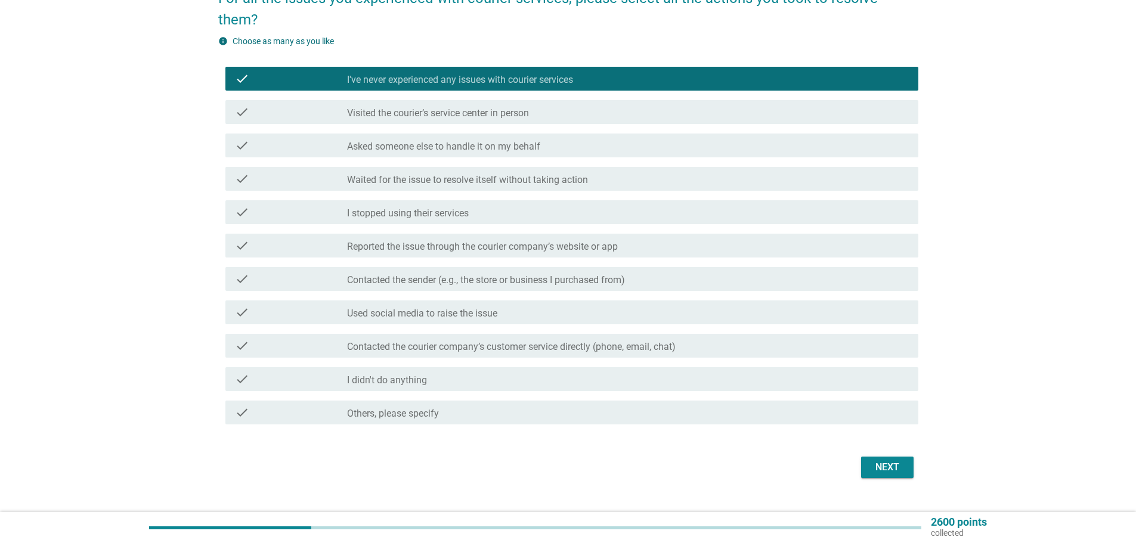
scroll to position [80, 0]
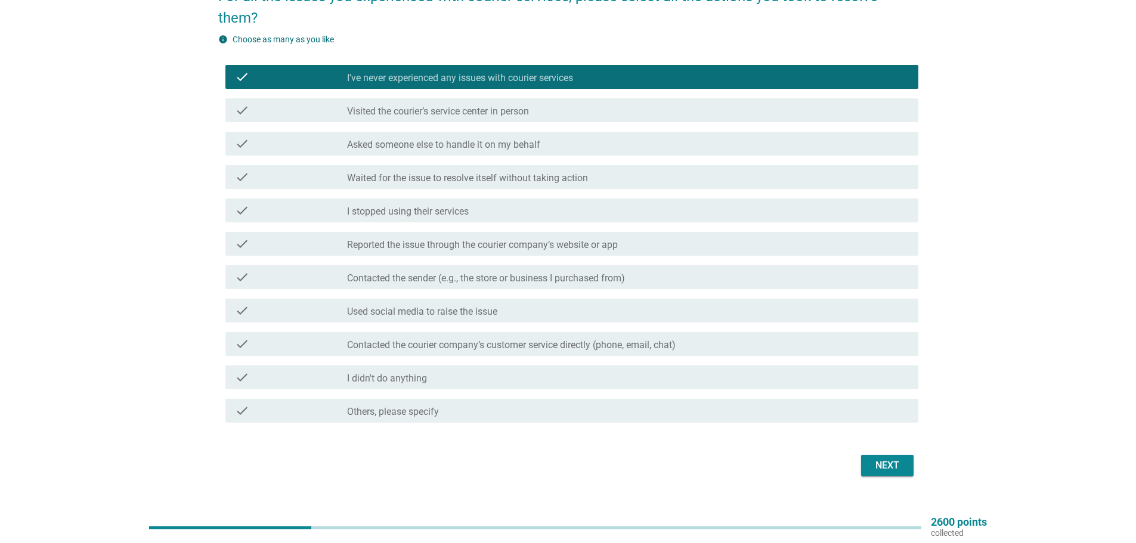
click at [887, 459] on div "Next" at bounding box center [887, 466] width 33 height 14
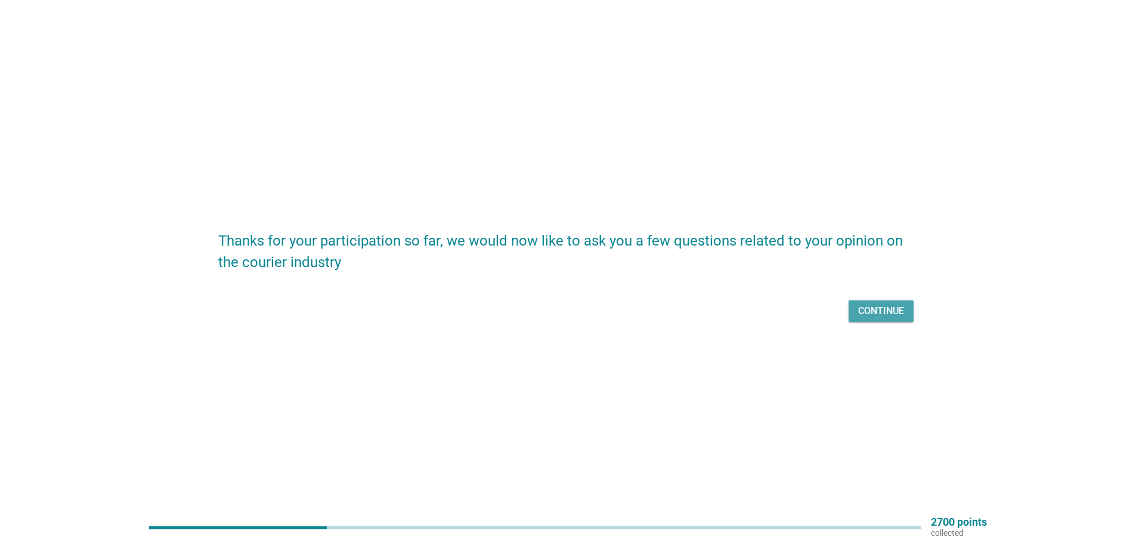
click at [885, 313] on div "Continue" at bounding box center [881, 311] width 46 height 14
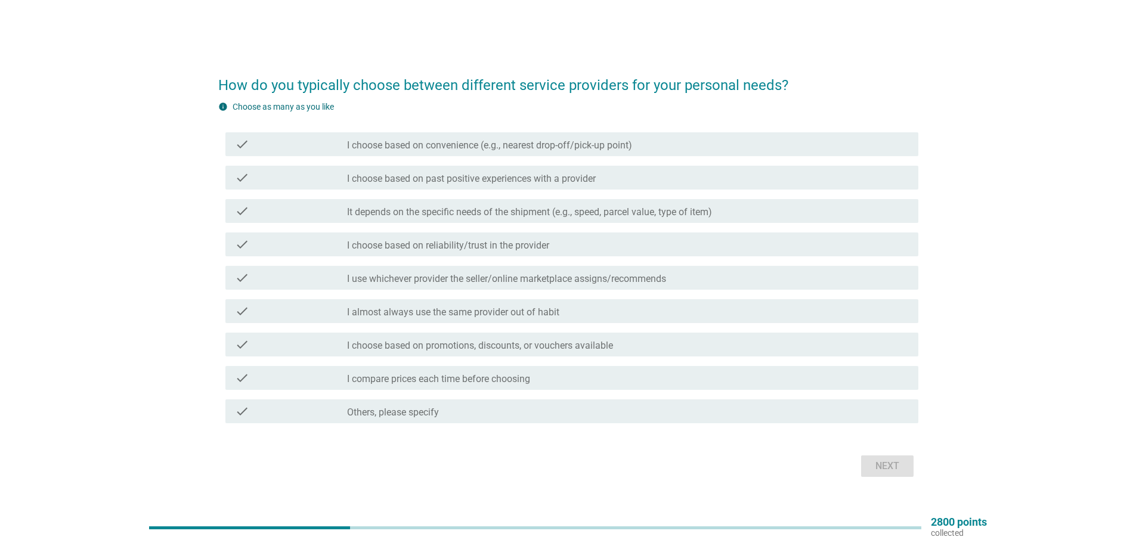
click at [500, 246] on label "I choose based on reliability/trust in the provider" at bounding box center [448, 246] width 202 height 12
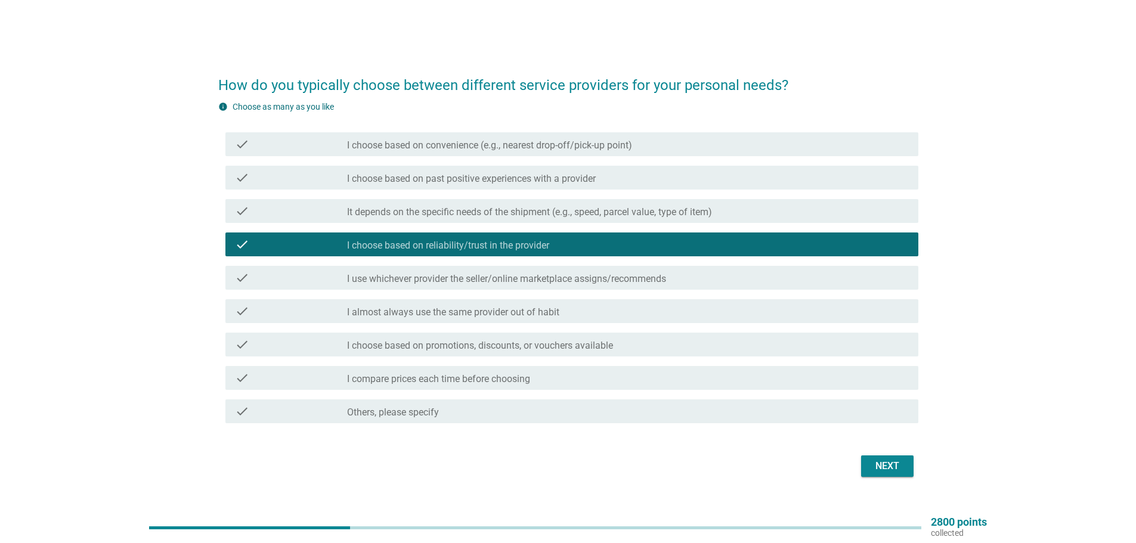
click at [477, 181] on label "I choose based on past positive experiences with a provider" at bounding box center [471, 179] width 249 height 12
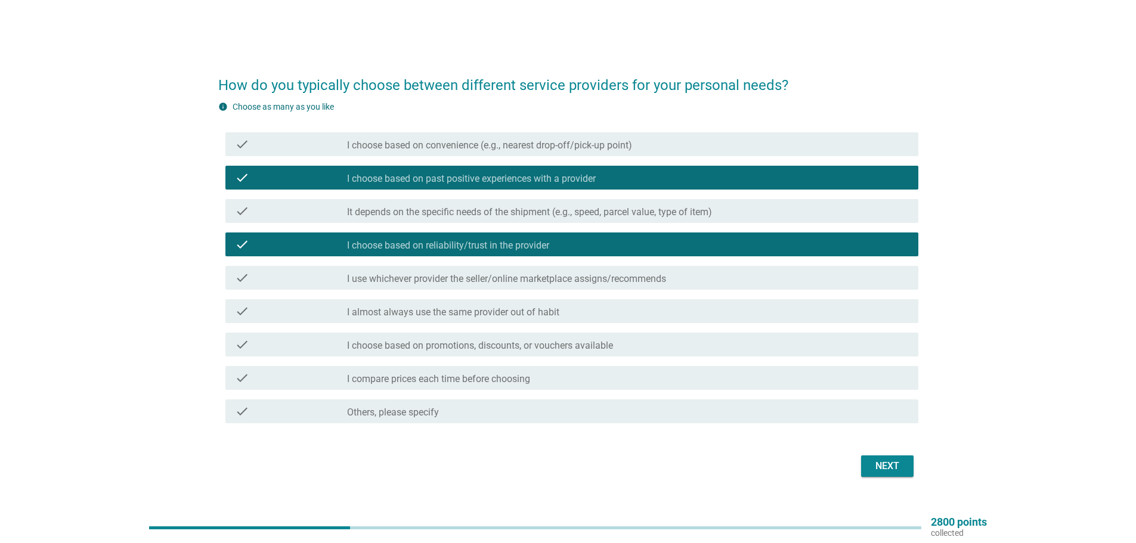
click at [542, 381] on div "check_box_outline_blank I compare prices each time before choosing" at bounding box center [628, 378] width 562 height 14
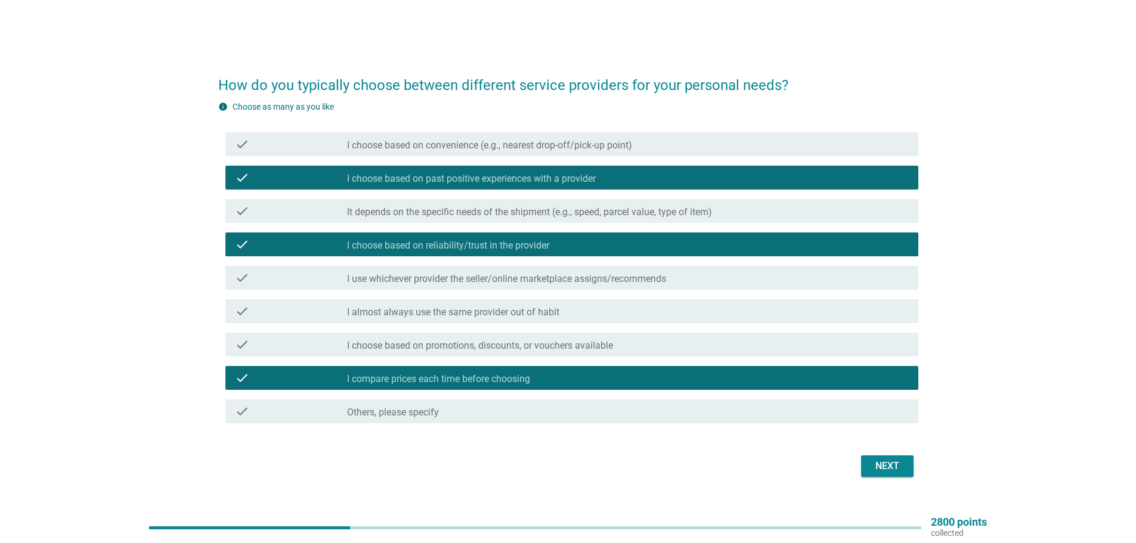
click at [892, 463] on div "Next" at bounding box center [887, 466] width 33 height 14
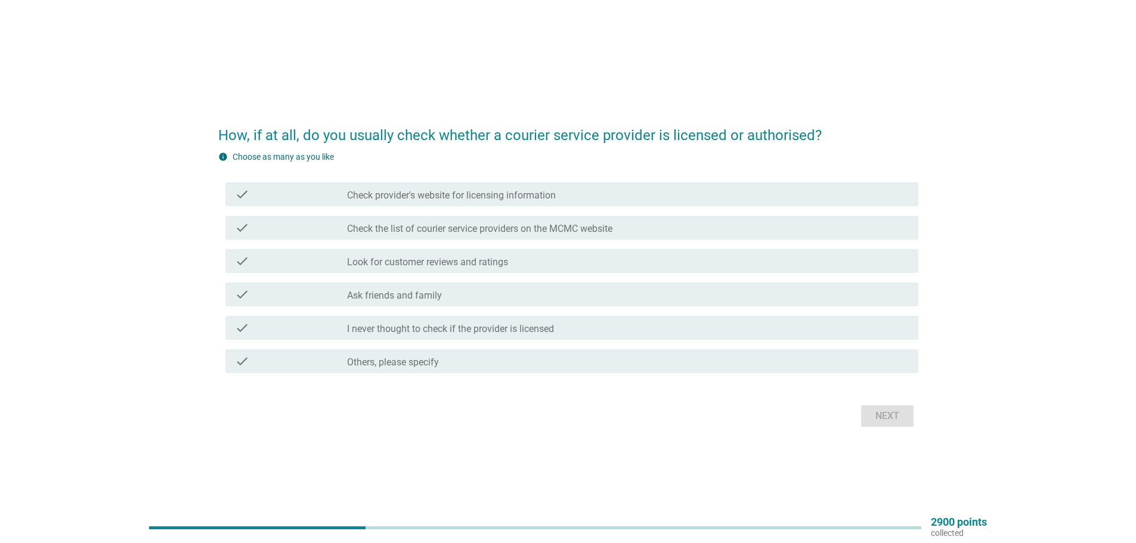
click at [446, 262] on label "Look for customer reviews and ratings" at bounding box center [427, 262] width 161 height 12
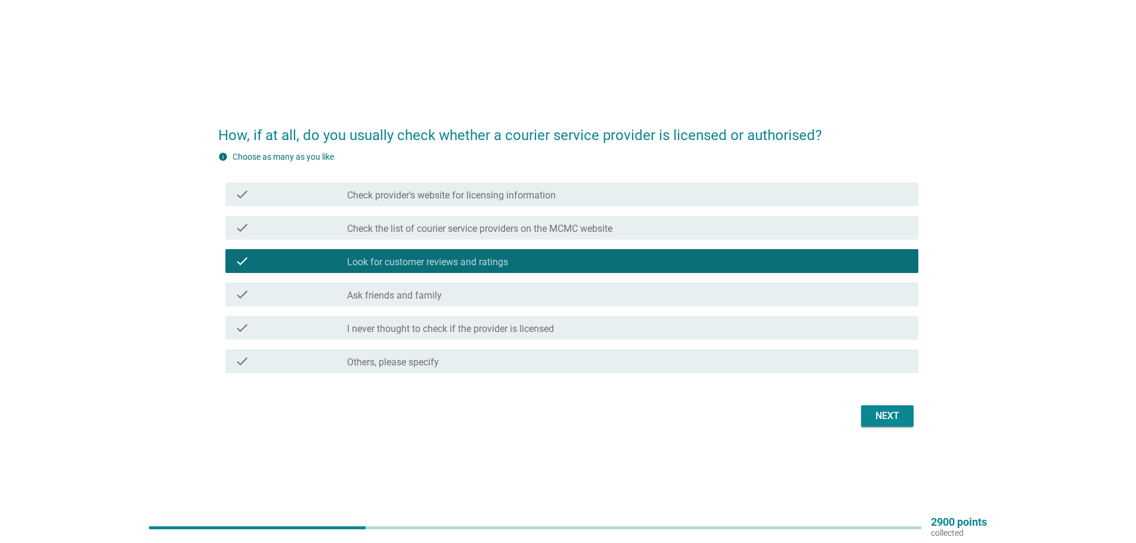
click at [450, 236] on div "check check_box_outline_blank Check the list of courier service providers on th…" at bounding box center [571, 228] width 693 height 24
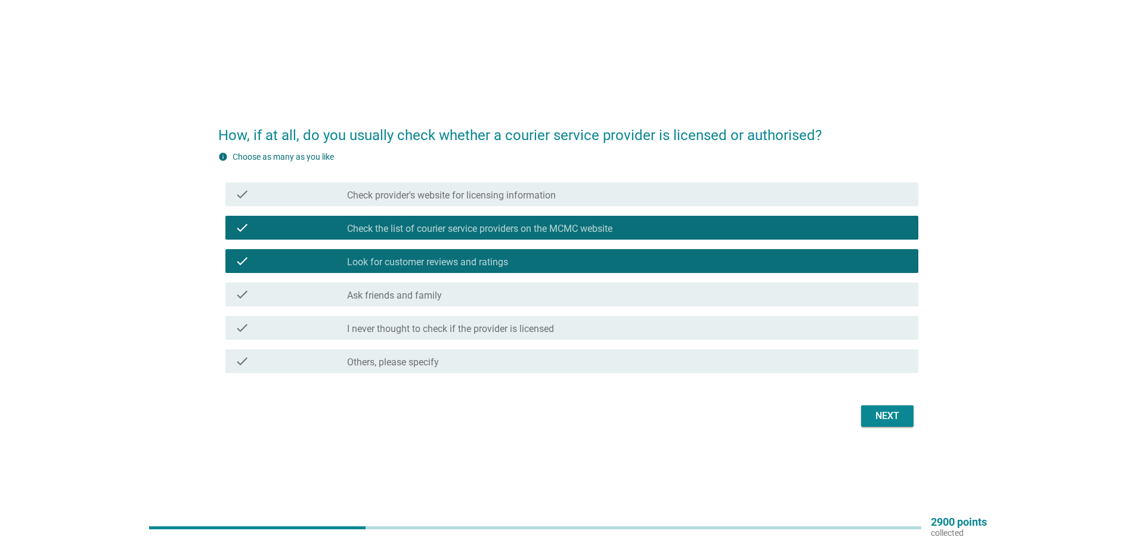
click at [502, 201] on label "Check provider's website for licensing information" at bounding box center [451, 196] width 209 height 12
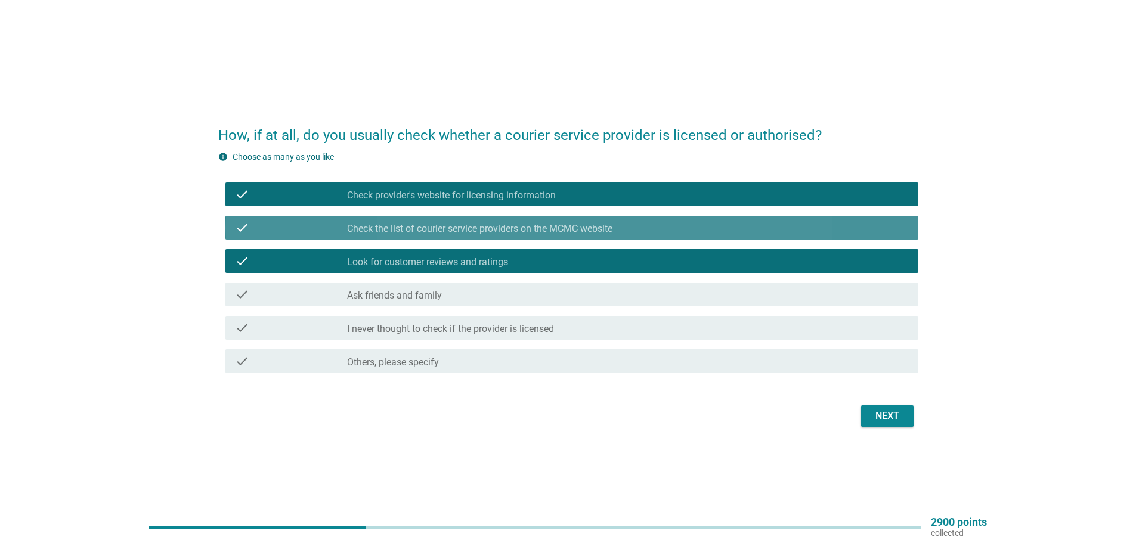
click at [499, 229] on label "Check the list of courier service providers on the MCMC website" at bounding box center [479, 229] width 265 height 12
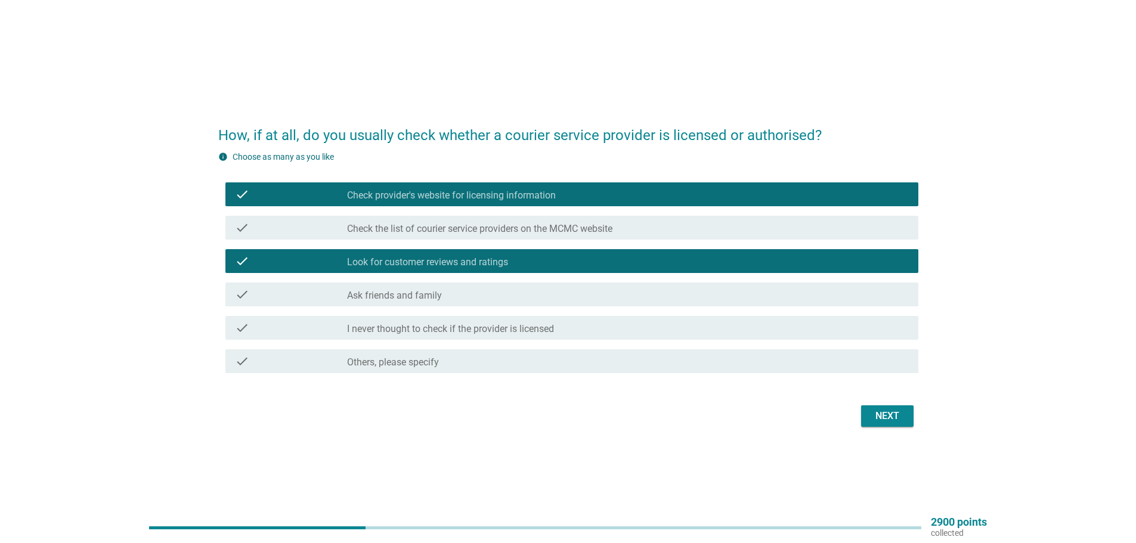
click at [932, 426] on div "How, if at all, do you usually check whether a courier service provider is lice…" at bounding box center [568, 271] width 1079 height 337
click at [890, 415] on div "Next" at bounding box center [887, 416] width 33 height 14
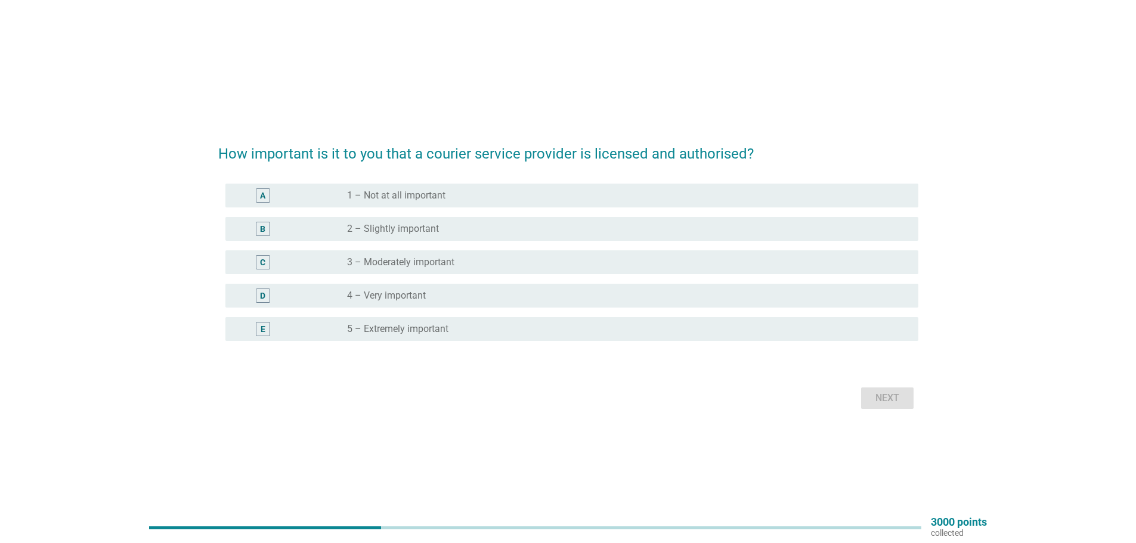
click at [461, 296] on div "radio_button_unchecked 4 – Very important" at bounding box center [623, 296] width 552 height 12
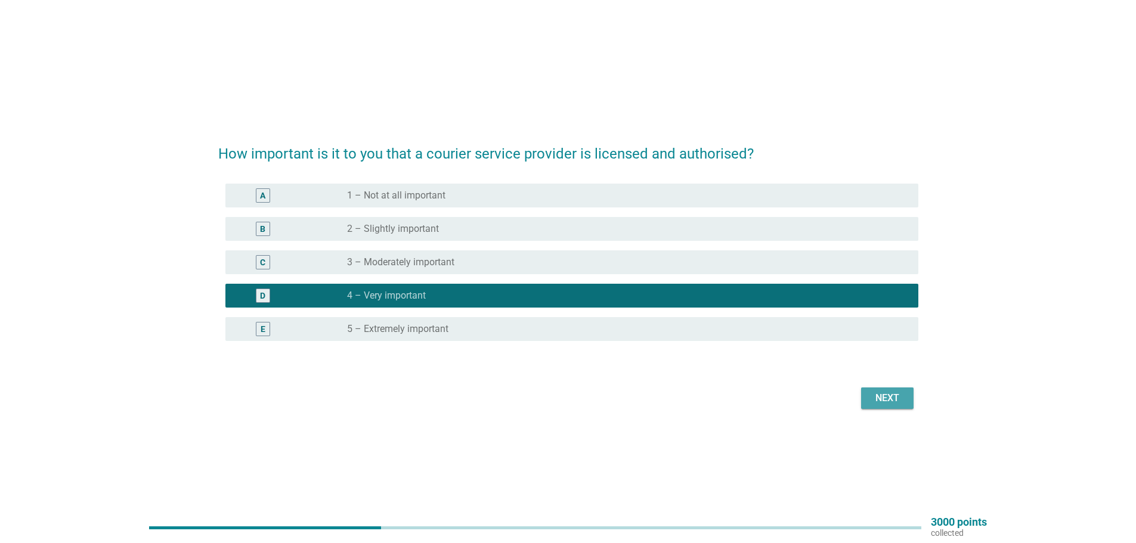
click at [889, 394] on div "Next" at bounding box center [887, 398] width 33 height 14
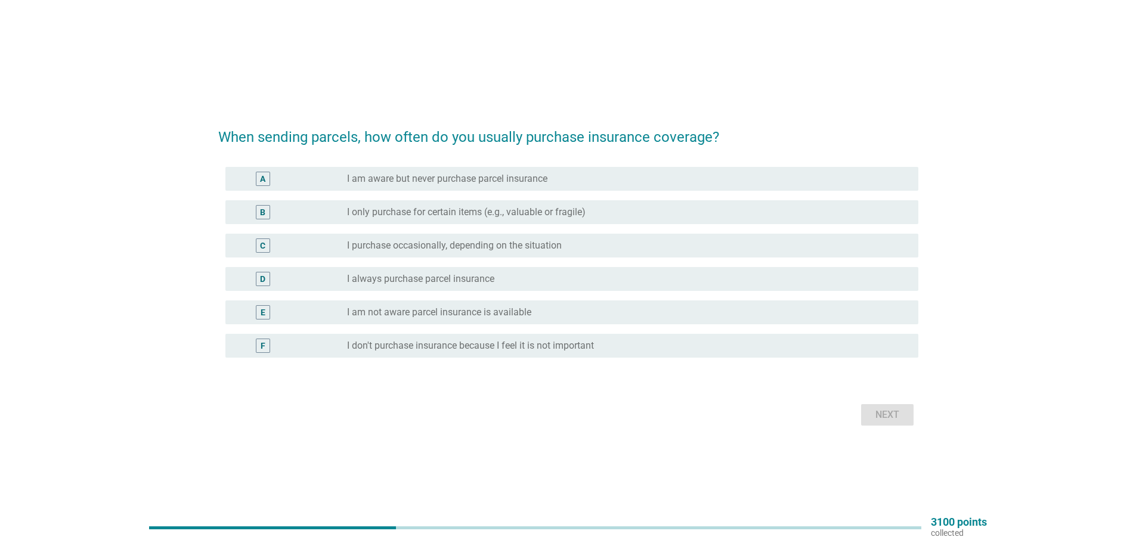
click at [477, 273] on label "I always purchase parcel insurance" at bounding box center [420, 279] width 147 height 12
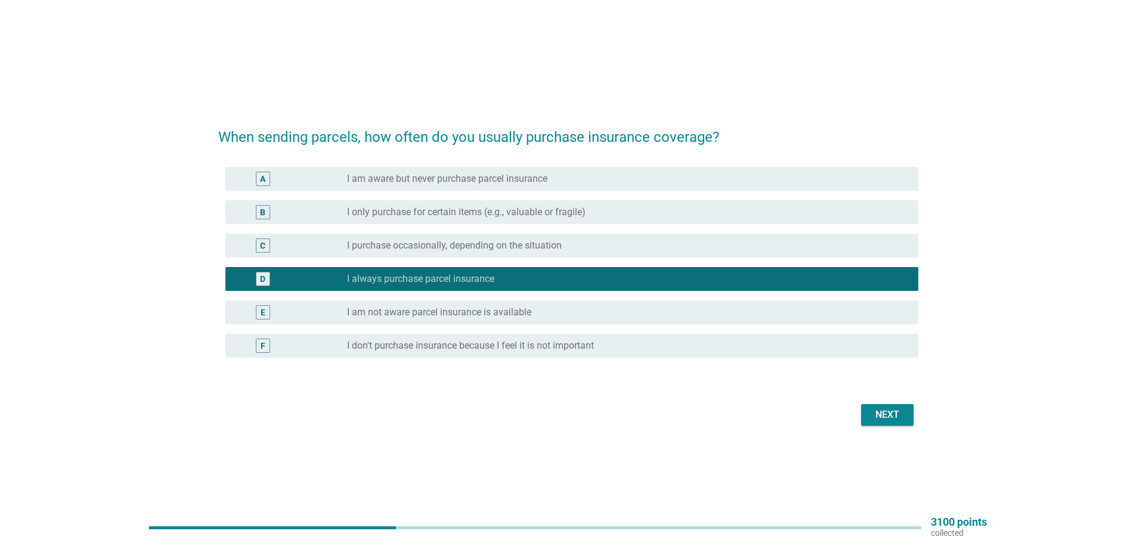
click at [540, 282] on div "radio_button_checked I always purchase parcel insurance" at bounding box center [623, 279] width 552 height 12
click at [546, 183] on label "I am aware but never purchase parcel insurance" at bounding box center [447, 179] width 200 height 12
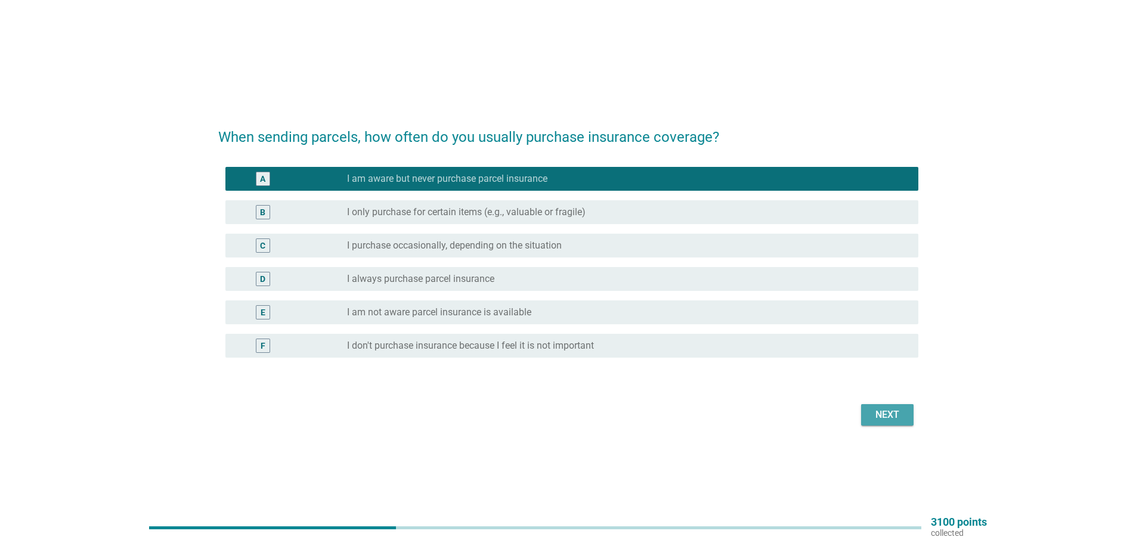
click at [898, 410] on div "Next" at bounding box center [887, 415] width 33 height 14
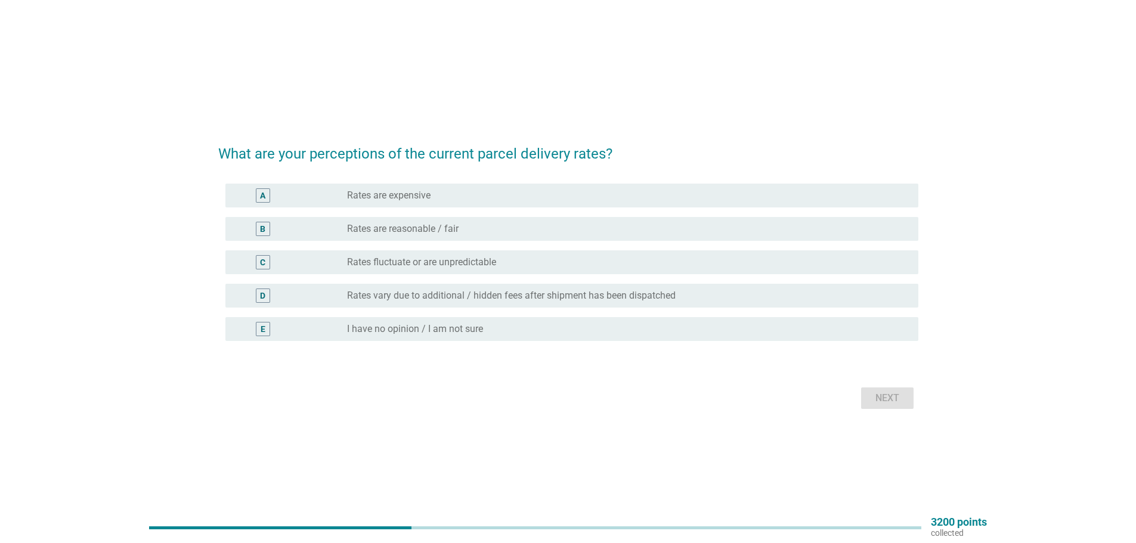
click at [457, 262] on label "Rates fluctuate or are unpredictable" at bounding box center [421, 262] width 149 height 12
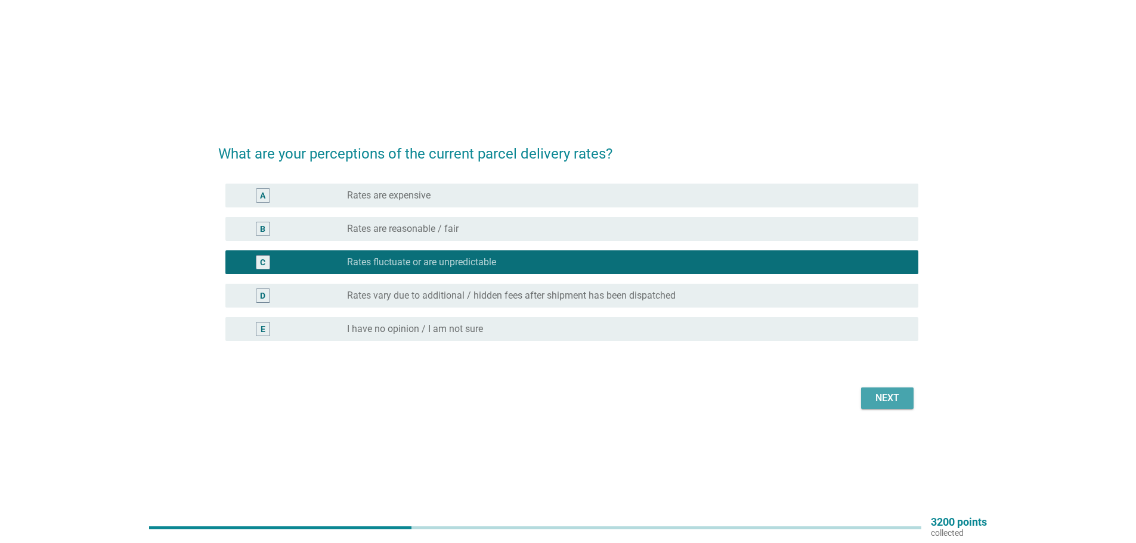
click at [879, 395] on div "Next" at bounding box center [887, 398] width 33 height 14
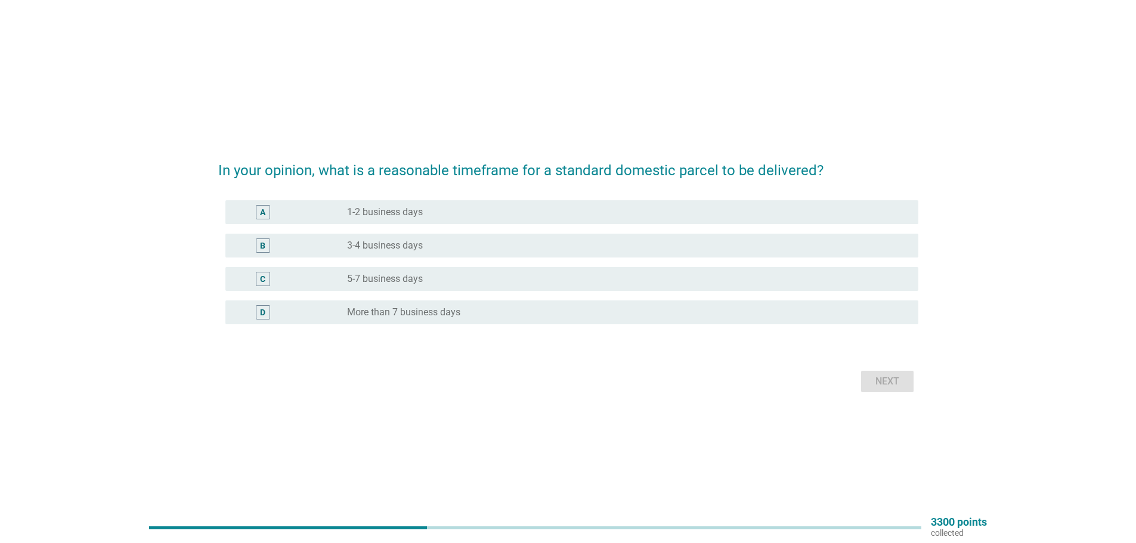
click at [426, 215] on div "radio_button_unchecked 1-2 business days" at bounding box center [623, 212] width 552 height 12
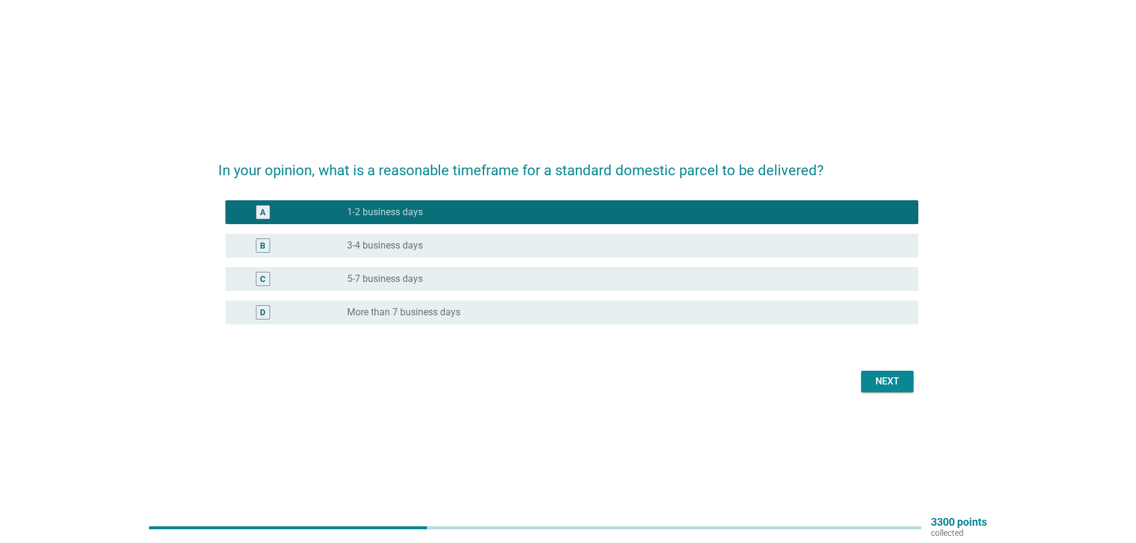
click at [892, 385] on div "Next" at bounding box center [887, 382] width 33 height 14
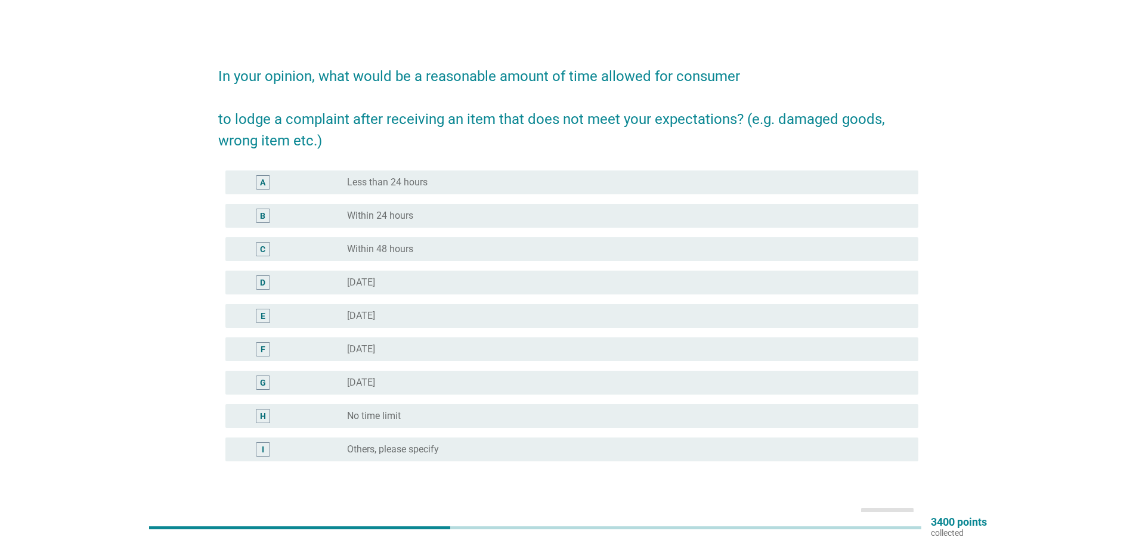
click at [424, 247] on div "radio_button_unchecked Within 48 hours" at bounding box center [623, 249] width 552 height 12
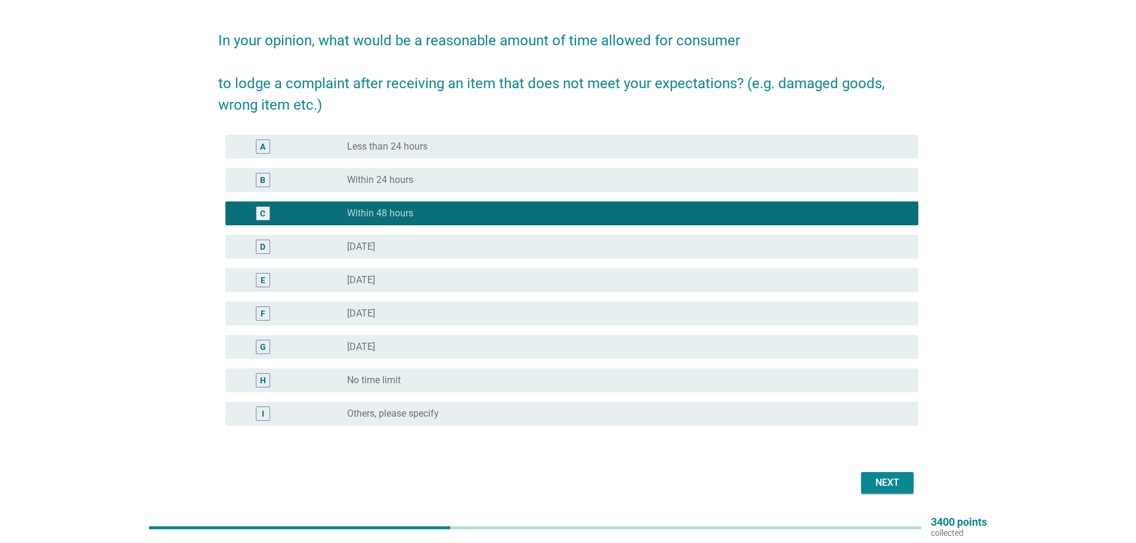
scroll to position [75, 0]
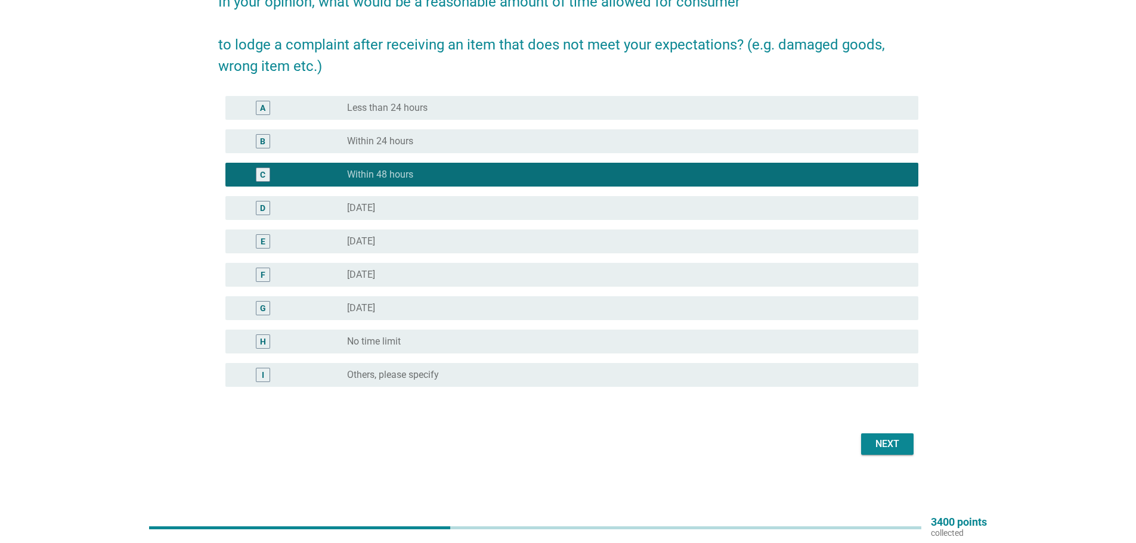
click at [888, 443] on div "Next" at bounding box center [887, 444] width 33 height 14
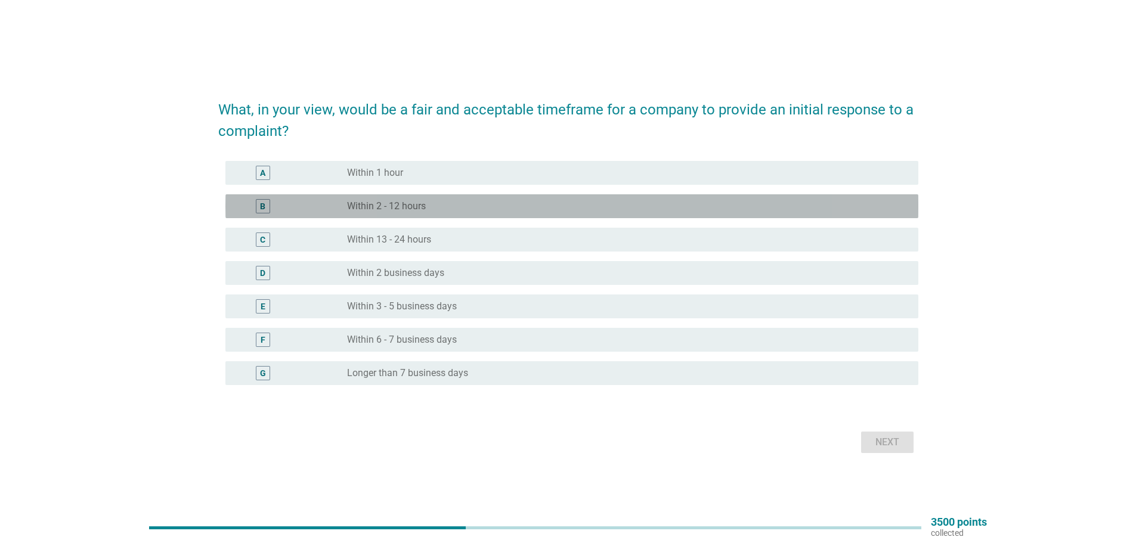
click at [417, 203] on label "Within 2 - 12 hours" at bounding box center [386, 206] width 79 height 12
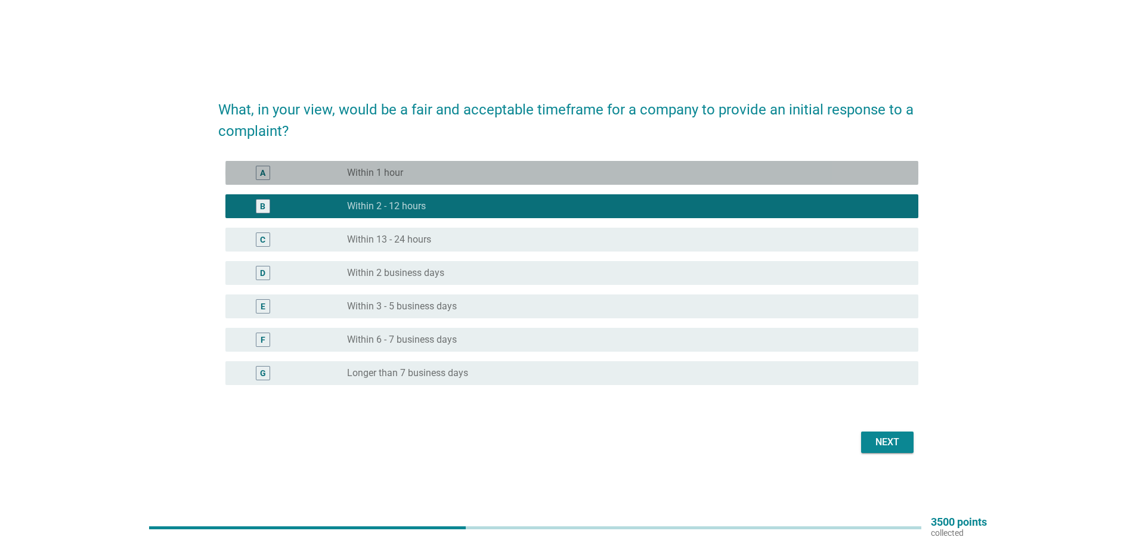
click at [482, 172] on div "radio_button_unchecked Within 1 hour" at bounding box center [623, 173] width 552 height 12
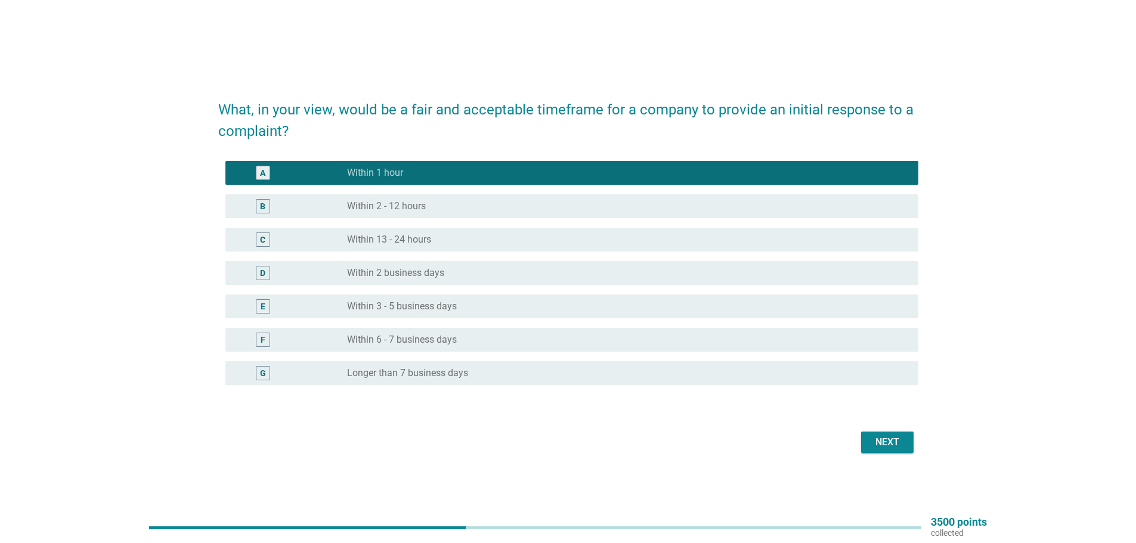
click at [880, 441] on div "Next" at bounding box center [887, 442] width 33 height 14
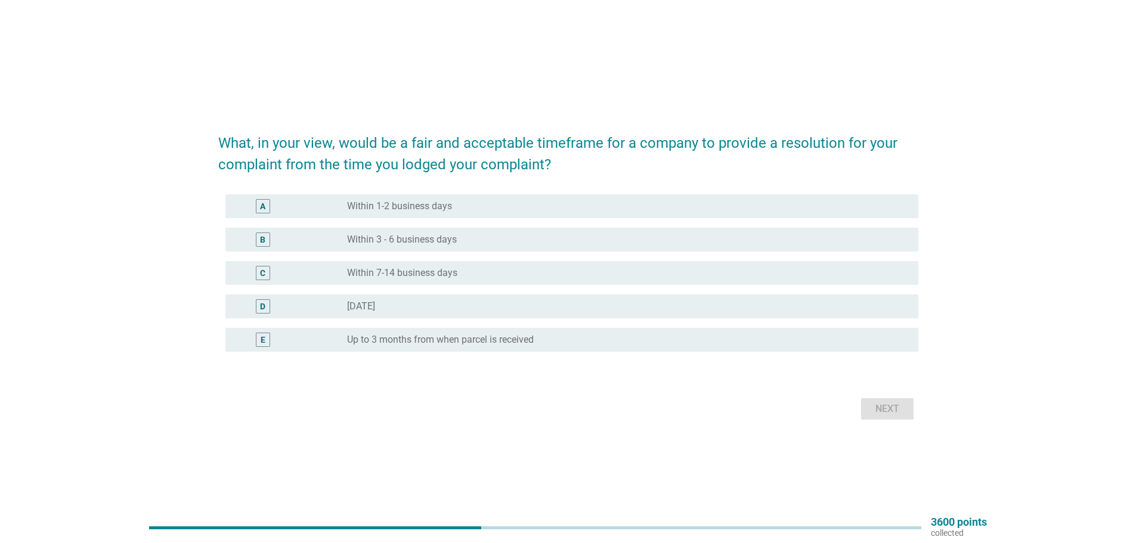
click at [512, 198] on div "A radio_button_unchecked Within 1-2 business days" at bounding box center [571, 206] width 693 height 24
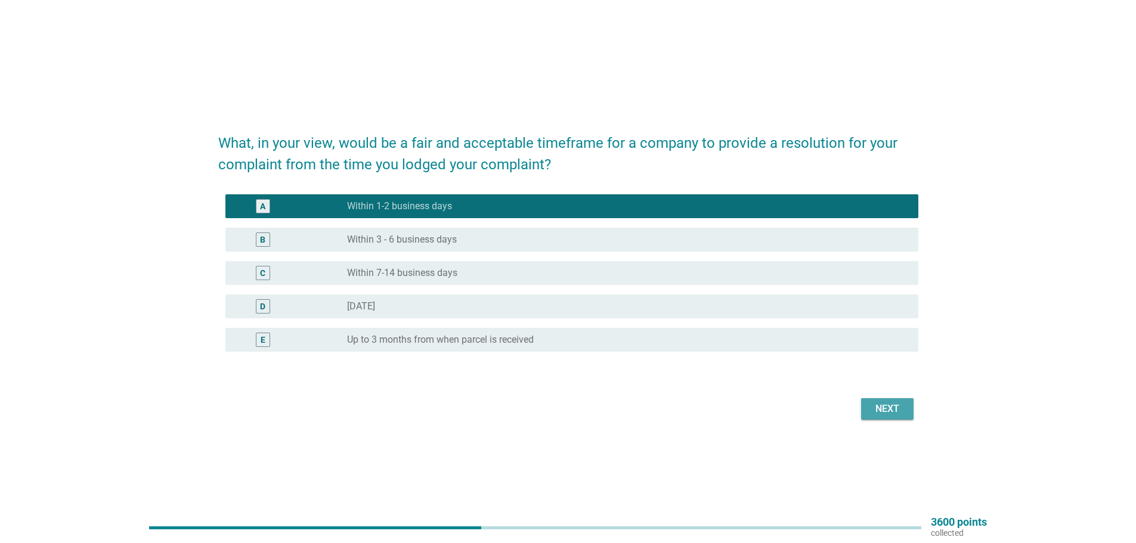
click at [883, 403] on div "Next" at bounding box center [887, 409] width 33 height 14
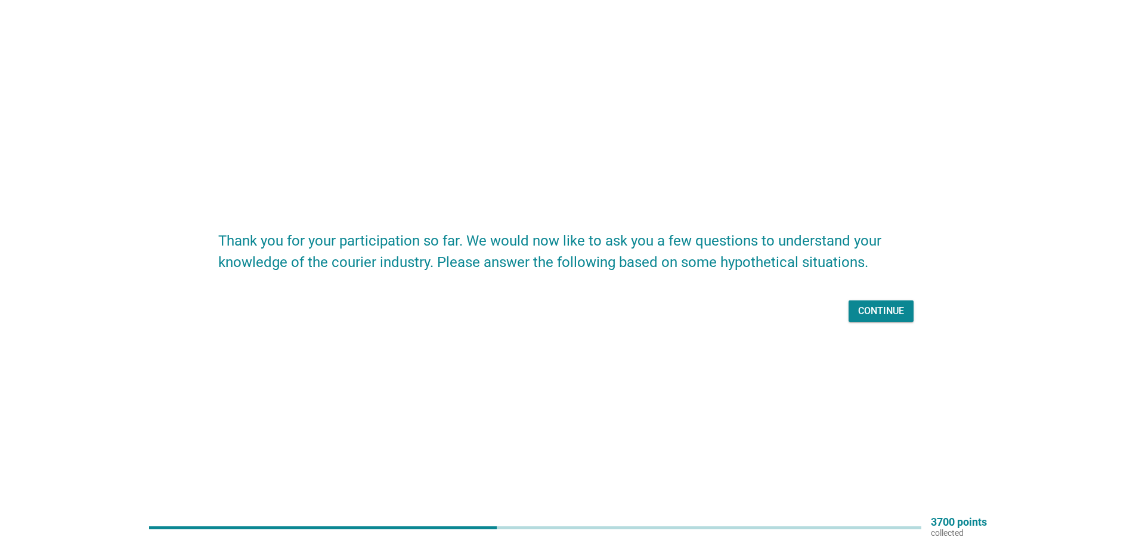
click at [883, 316] on div "Continue" at bounding box center [881, 311] width 46 height 14
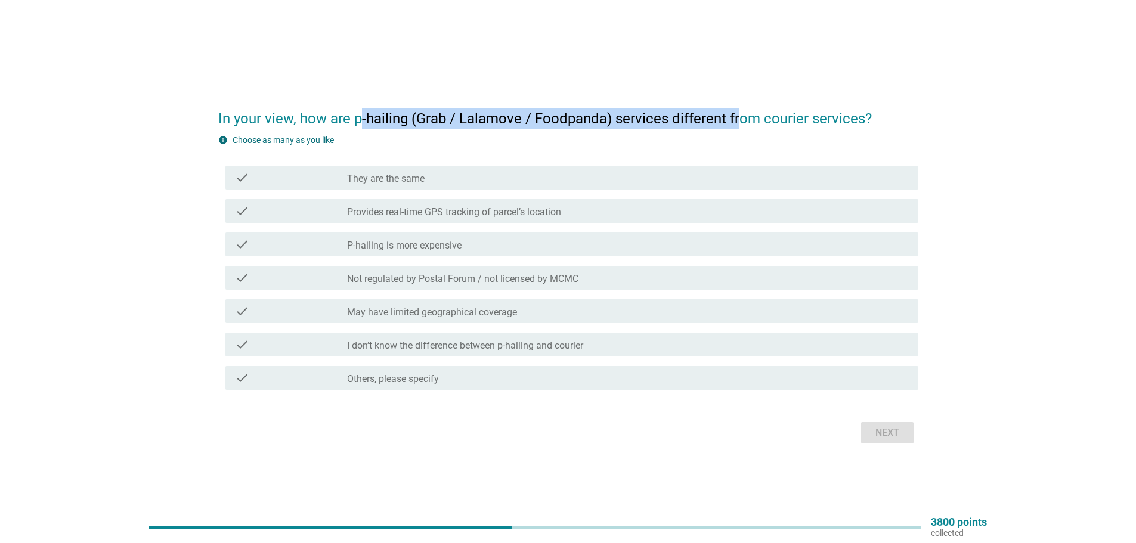
drag, startPoint x: 362, startPoint y: 123, endPoint x: 735, endPoint y: 121, distance: 373.4
click at [735, 121] on h2 "In your view, how are p-hailing (Grab / Lalamove / Foodpanda) services differen…" at bounding box center [568, 112] width 700 height 33
click at [496, 211] on label "Provides real-time GPS tracking of parcel’s location" at bounding box center [454, 212] width 214 height 12
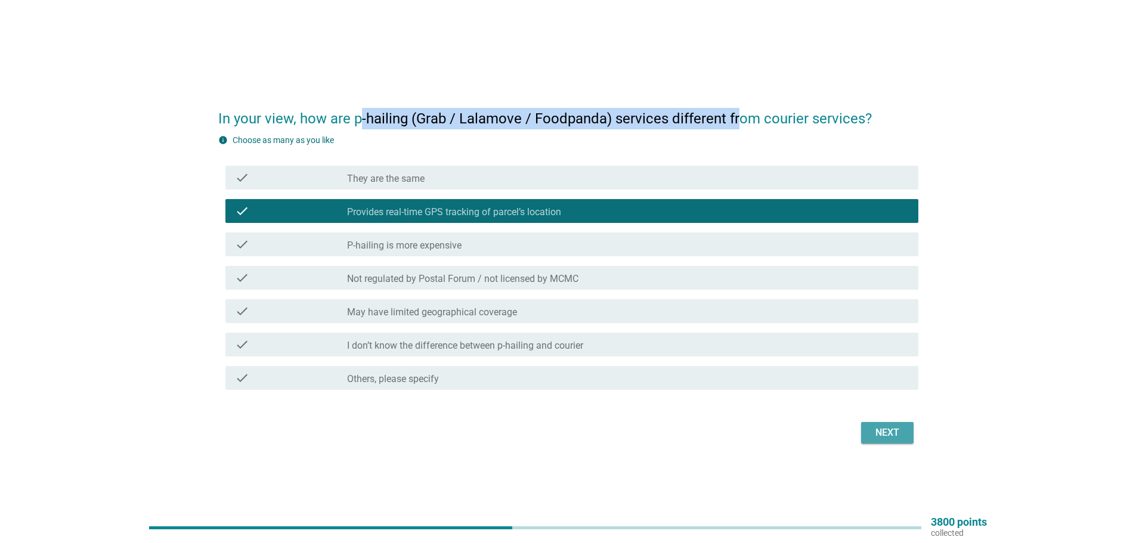
click at [897, 437] on div "Next" at bounding box center [887, 433] width 33 height 14
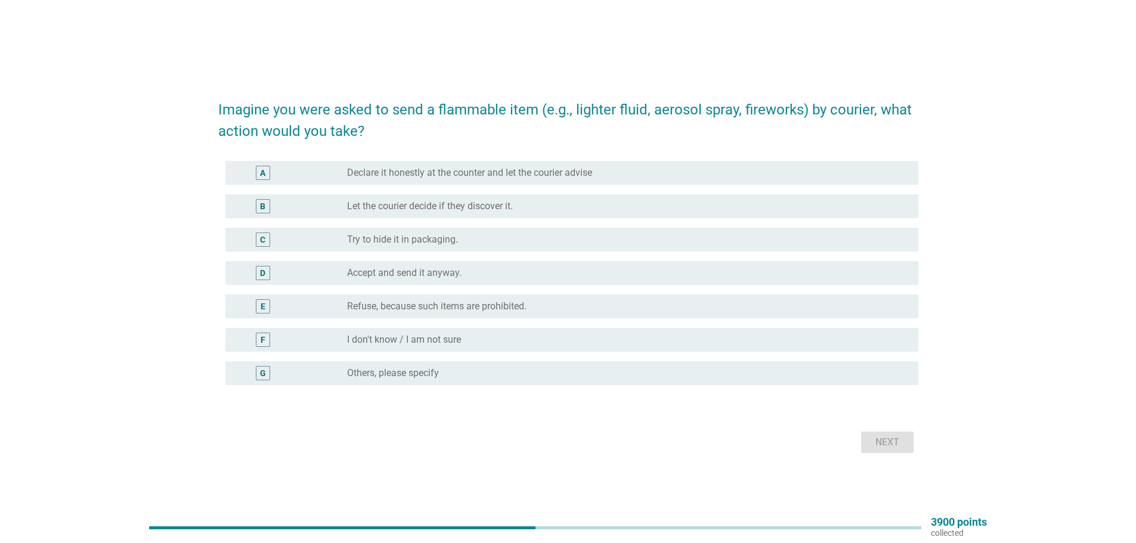
click at [468, 203] on label "Let the courier decide if they discover it." at bounding box center [430, 206] width 166 height 12
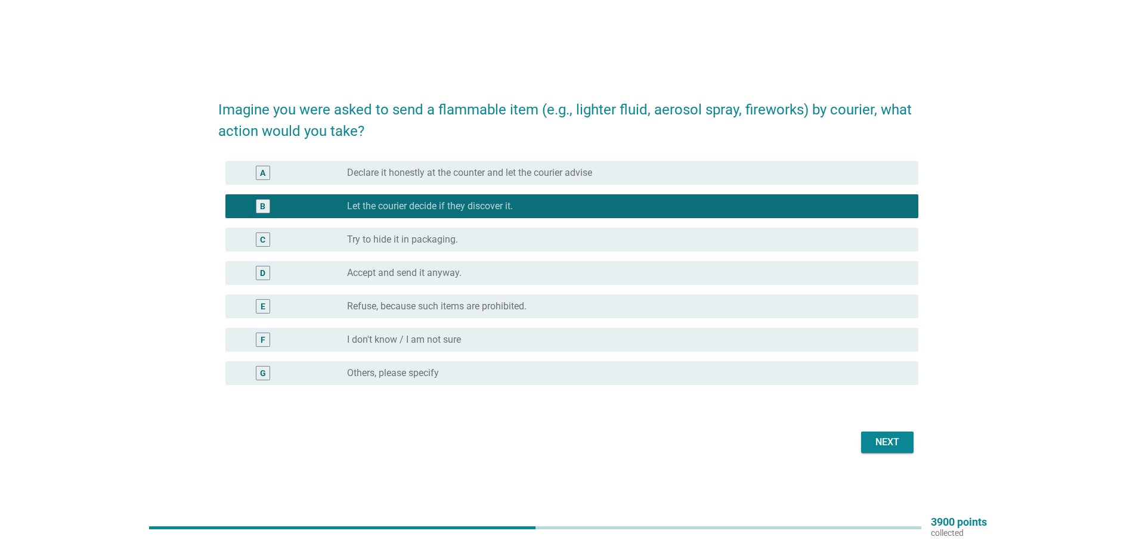
click at [539, 172] on label "Declare it honestly at the counter and let the courier advise" at bounding box center [469, 173] width 245 height 12
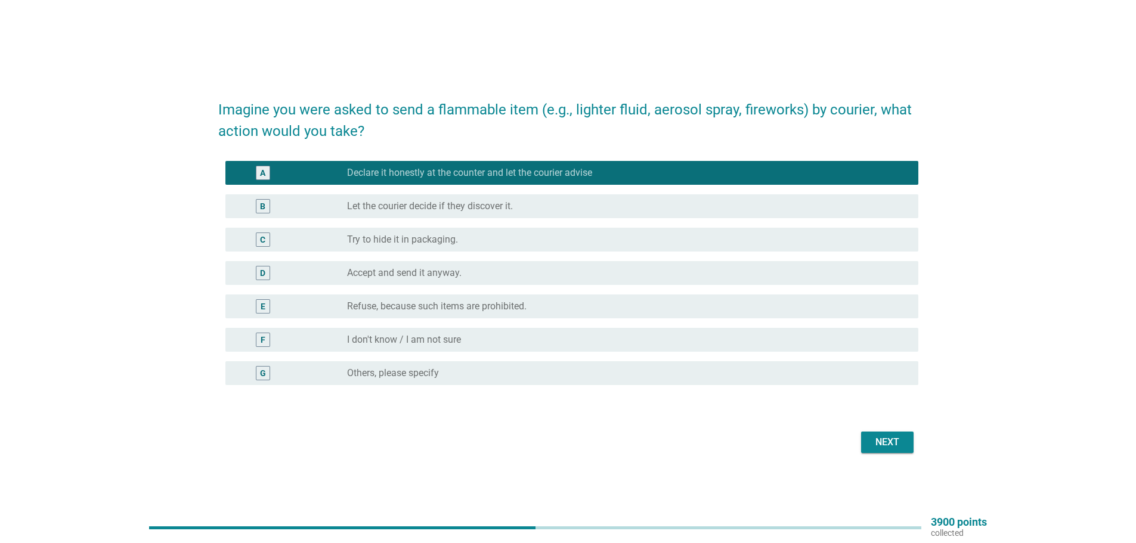
click at [878, 435] on div "Next" at bounding box center [887, 442] width 33 height 14
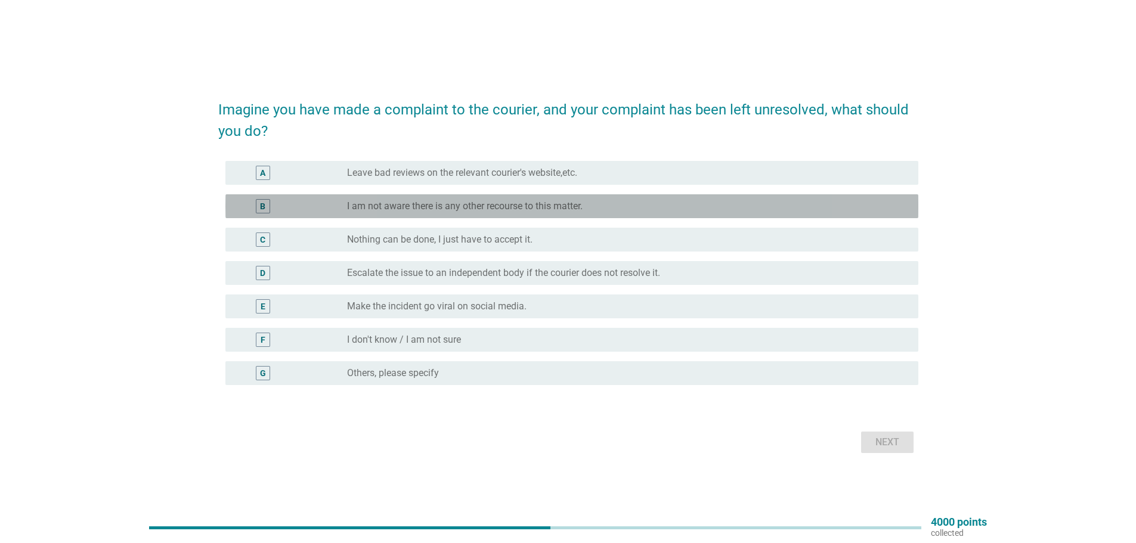
click at [482, 206] on label "I am not aware there is any other recourse to this matter." at bounding box center [465, 206] width 236 height 12
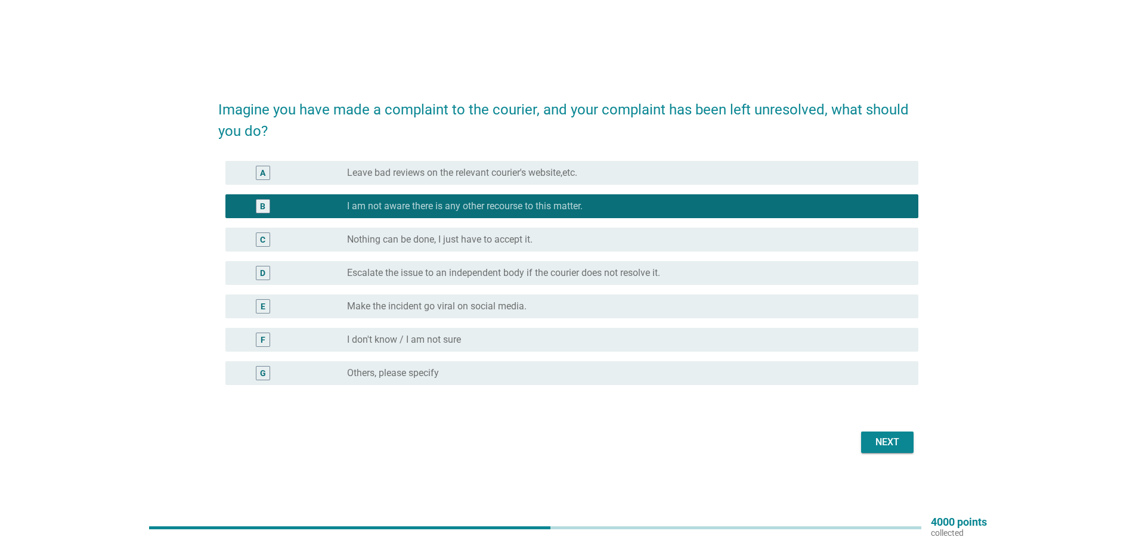
click at [525, 274] on label "Escalate the issue to an independent body if the courier does not resolve it." at bounding box center [503, 273] width 313 height 12
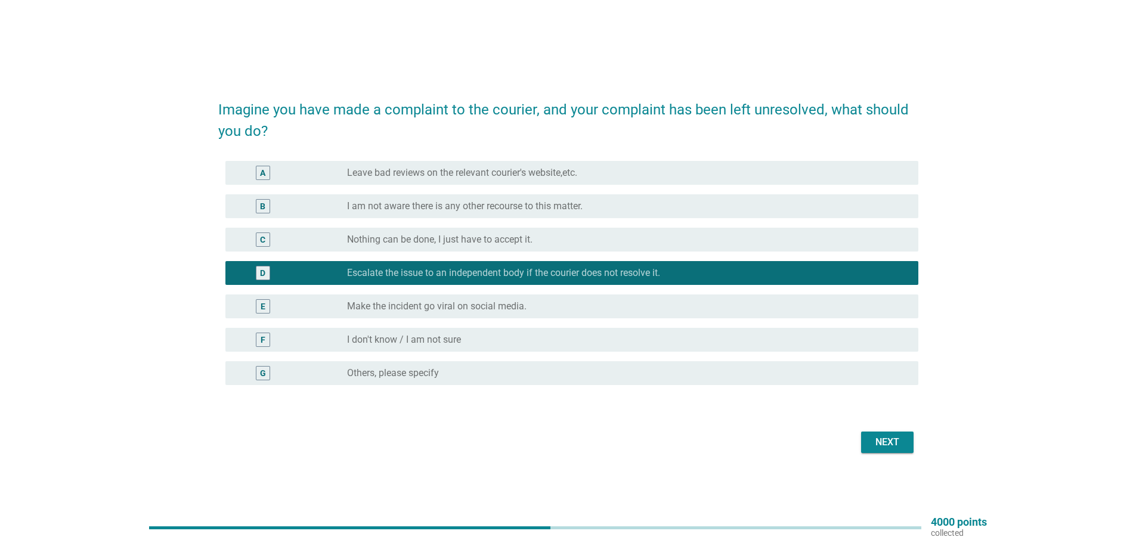
click at [893, 442] on div "Next" at bounding box center [887, 442] width 33 height 14
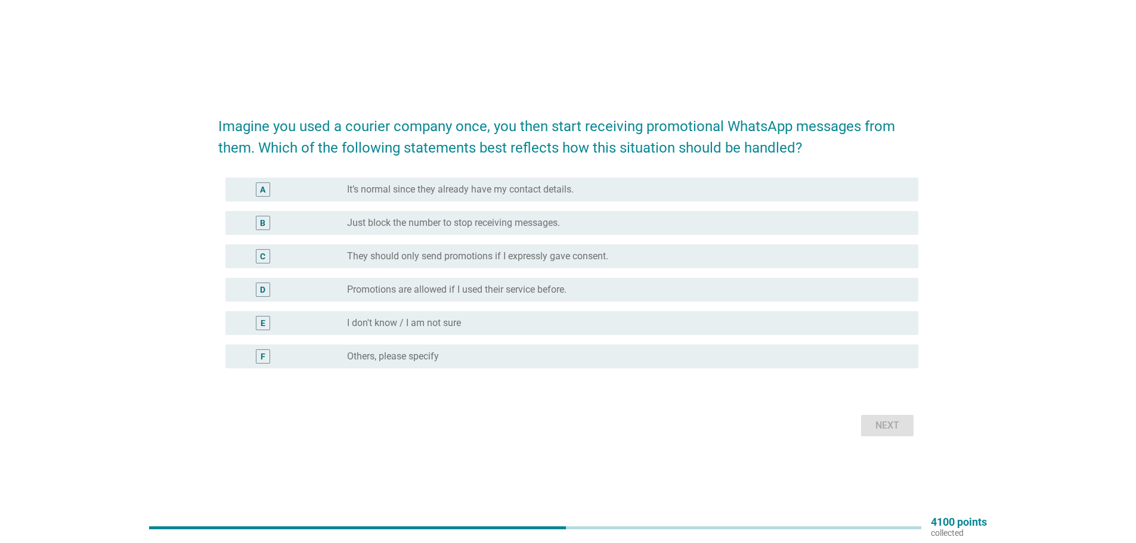
click at [476, 220] on label "Just block the number to stop receiving messages." at bounding box center [453, 223] width 213 height 12
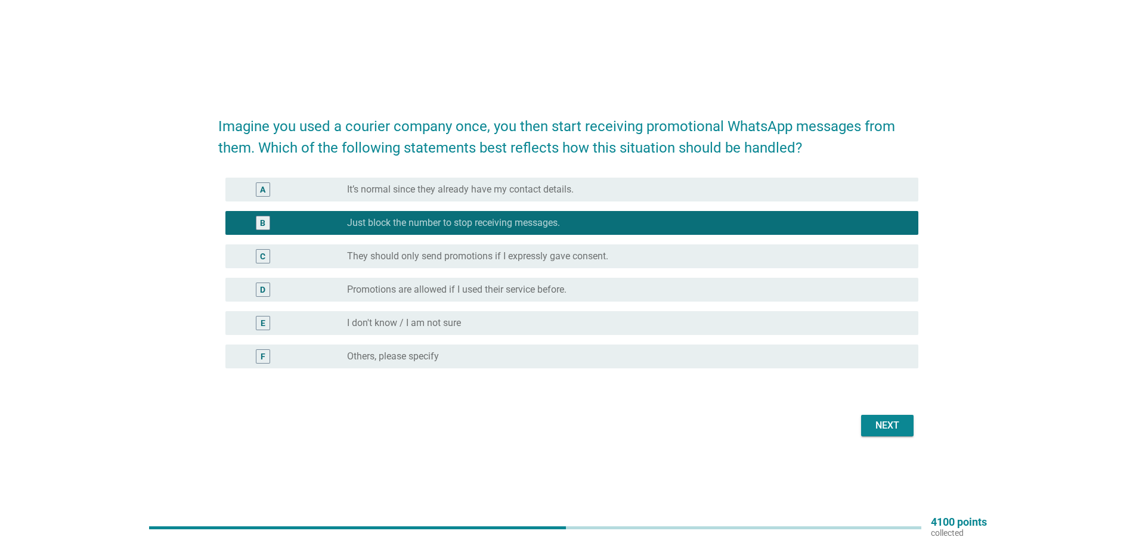
click at [481, 221] on label "Just block the number to stop receiving messages." at bounding box center [453, 223] width 213 height 12
click at [472, 286] on label "Promotions are allowed if I used their service before." at bounding box center [456, 290] width 219 height 12
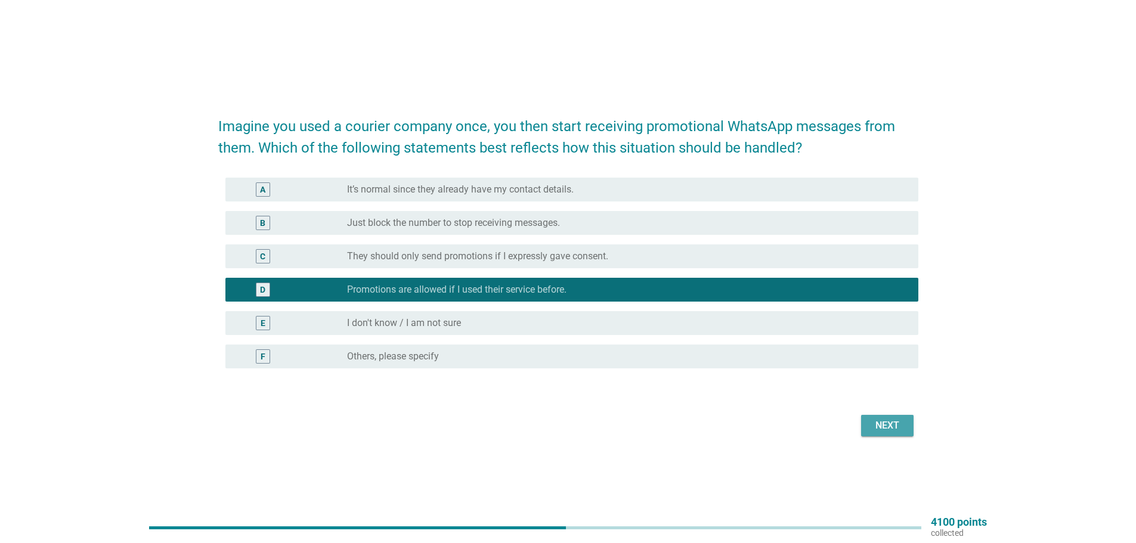
click at [902, 426] on div "Next" at bounding box center [887, 426] width 33 height 14
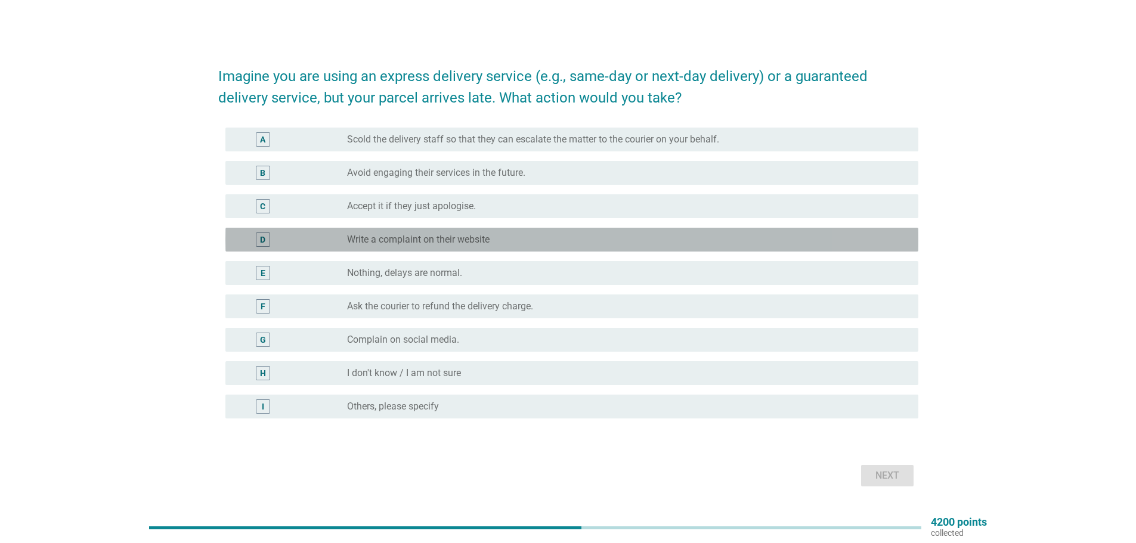
click at [473, 239] on label "Write a complaint on their website" at bounding box center [418, 240] width 143 height 12
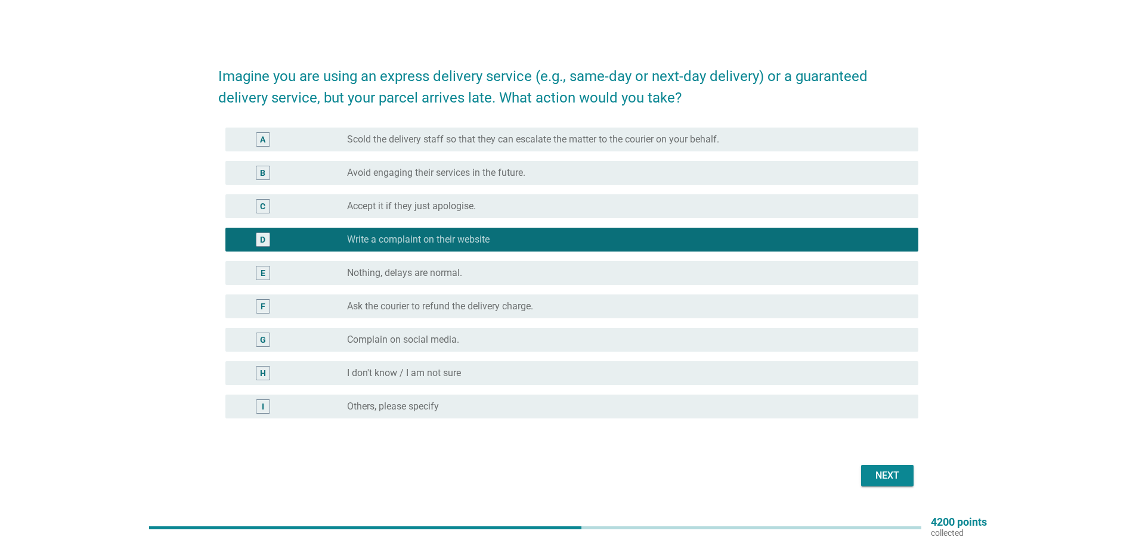
click at [870, 462] on div "Next" at bounding box center [568, 476] width 700 height 29
click at [882, 470] on div "Next" at bounding box center [887, 476] width 33 height 14
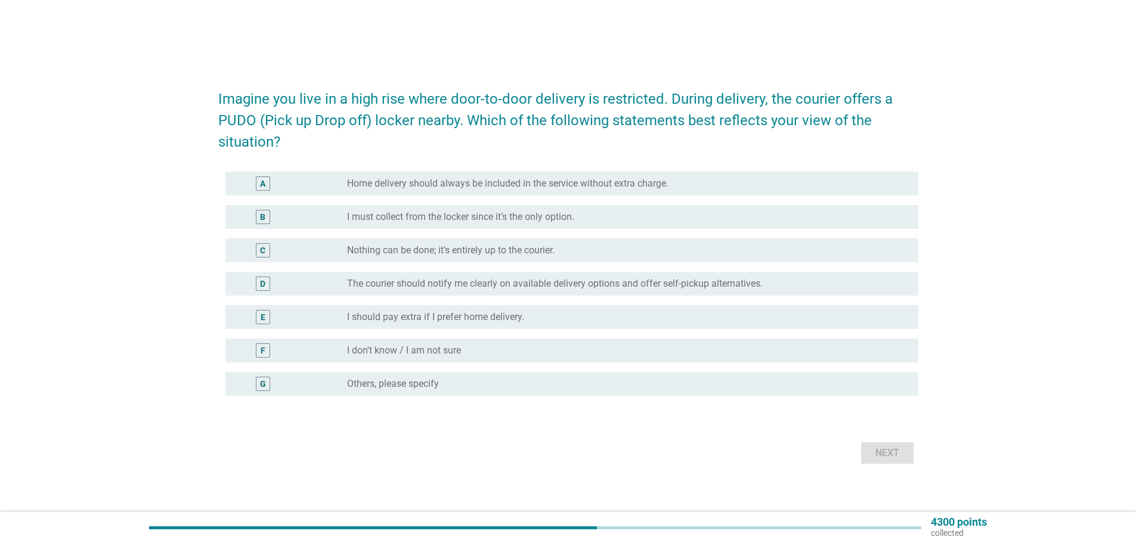
click at [401, 251] on label "Nothing can be done; it’s entirely up to the courier." at bounding box center [451, 251] width 208 height 12
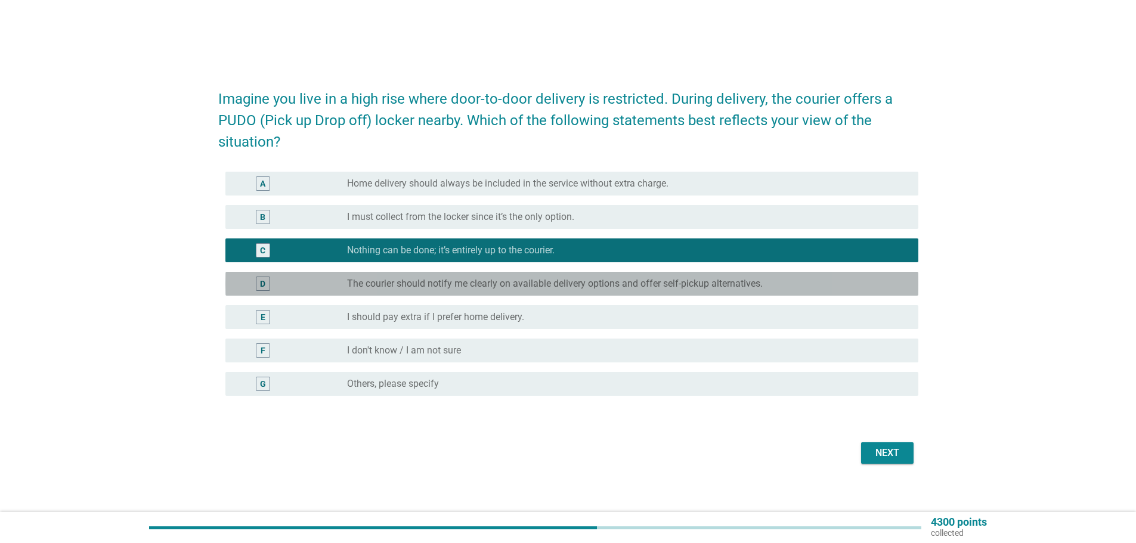
click at [419, 283] on label "The courier should notify me clearly on available delivery options and offer se…" at bounding box center [555, 284] width 416 height 12
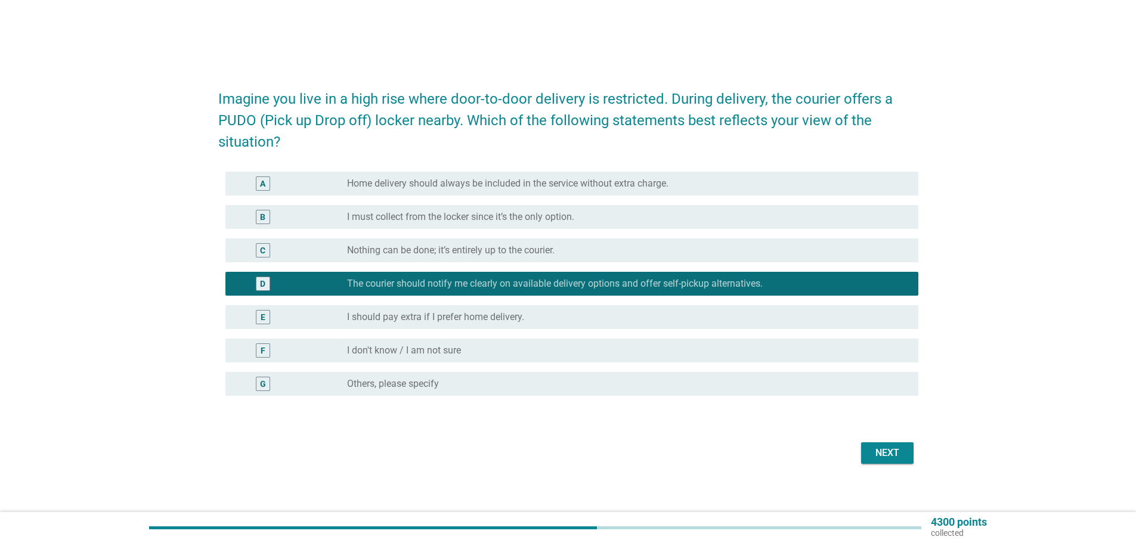
click at [895, 446] on div "Next" at bounding box center [887, 453] width 33 height 14
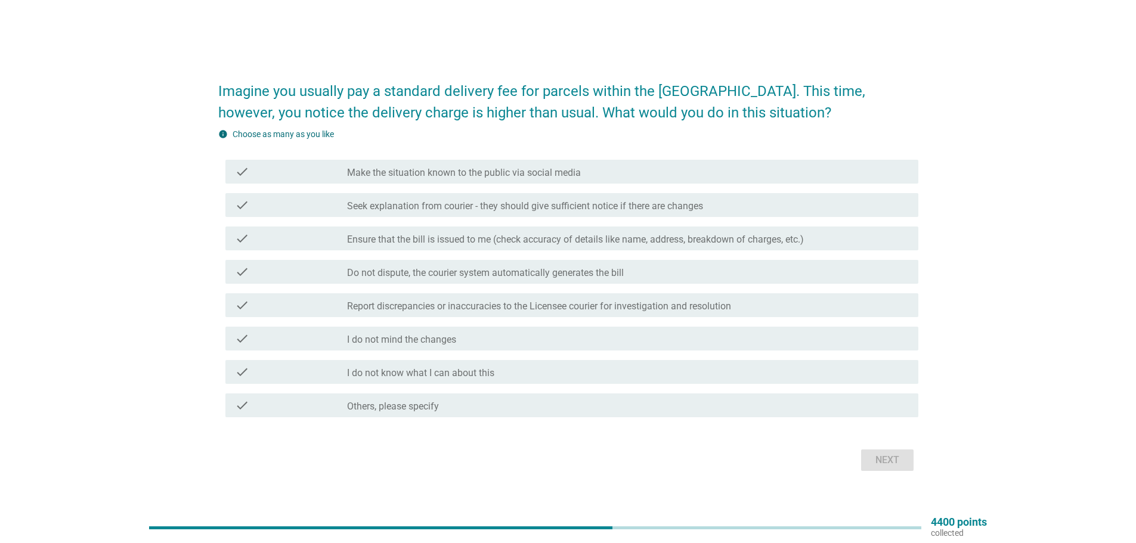
click at [446, 307] on label "Report discrepancies or inaccuracies to the Licensee courier for investigation …" at bounding box center [539, 307] width 384 height 12
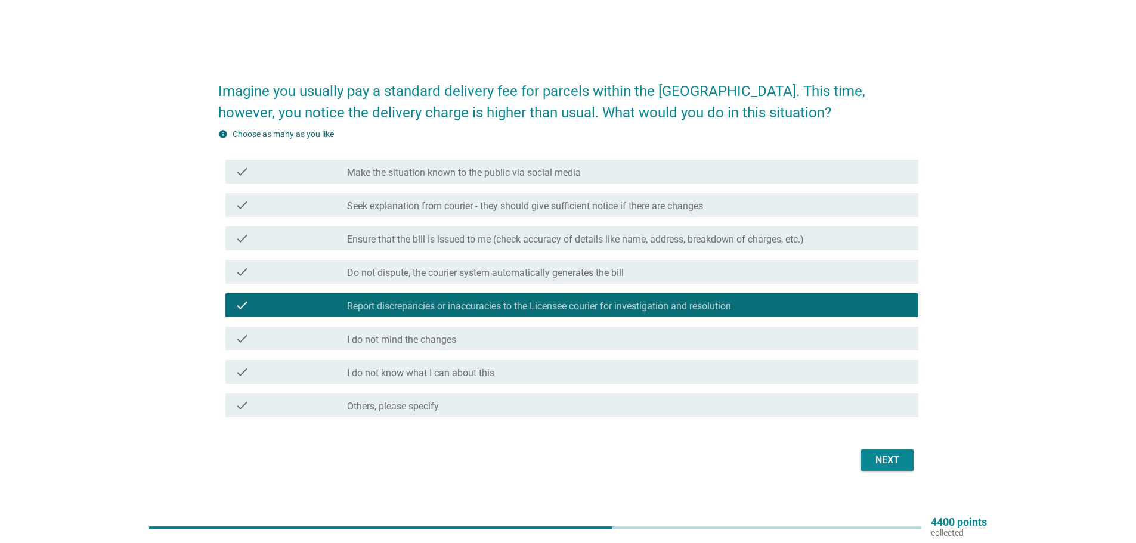
click at [452, 236] on label "Ensure that the bill is issued to me (check accuracy of details like name, addr…" at bounding box center [575, 240] width 457 height 12
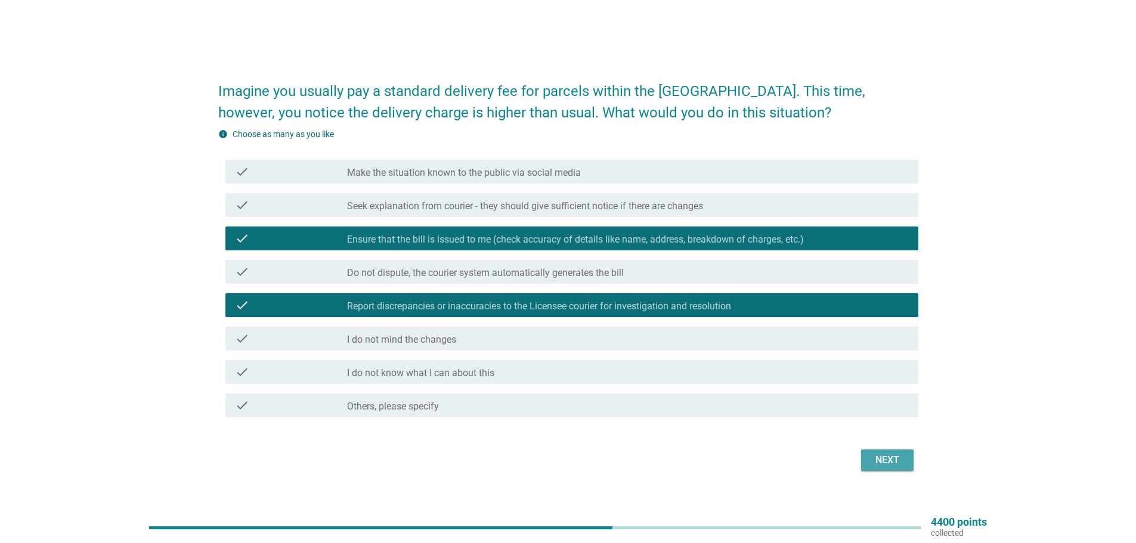
click at [899, 457] on div "Next" at bounding box center [887, 460] width 33 height 14
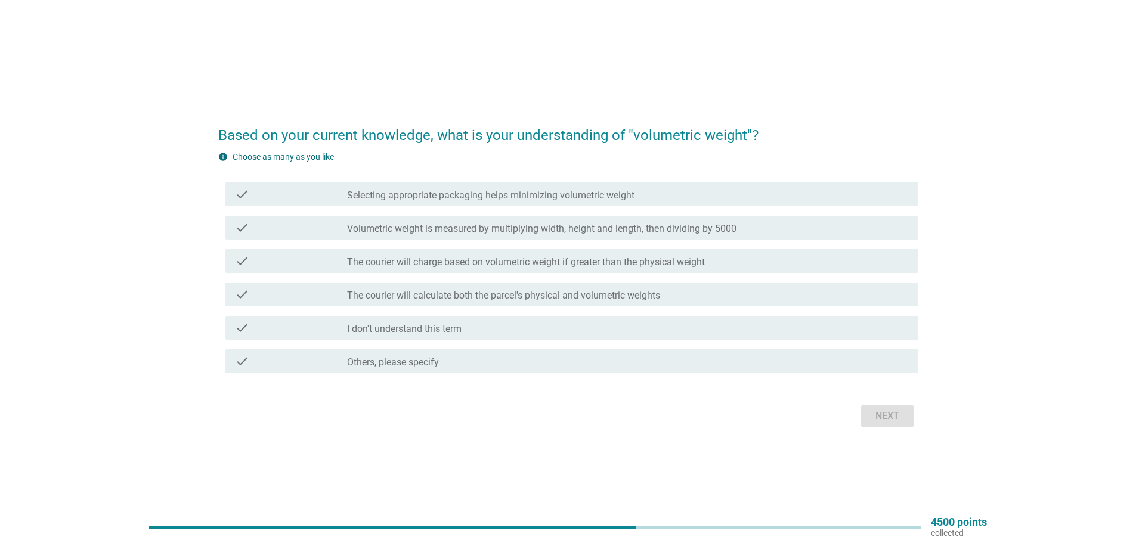
click at [415, 195] on label "Selecting appropriate packaging helps minimizing volumetric weight" at bounding box center [490, 196] width 287 height 12
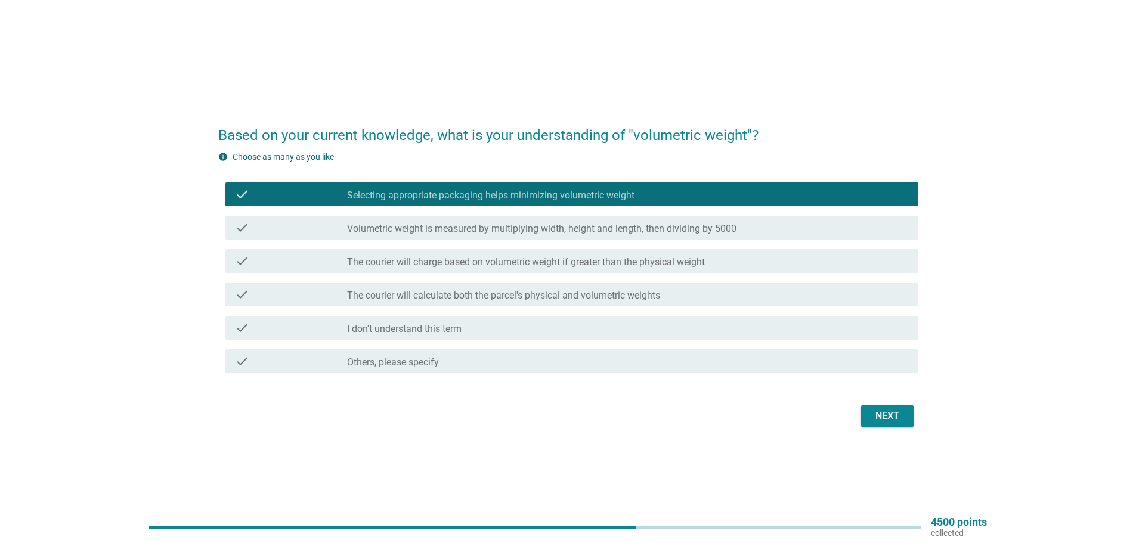
click at [880, 414] on div "Next" at bounding box center [887, 416] width 33 height 14
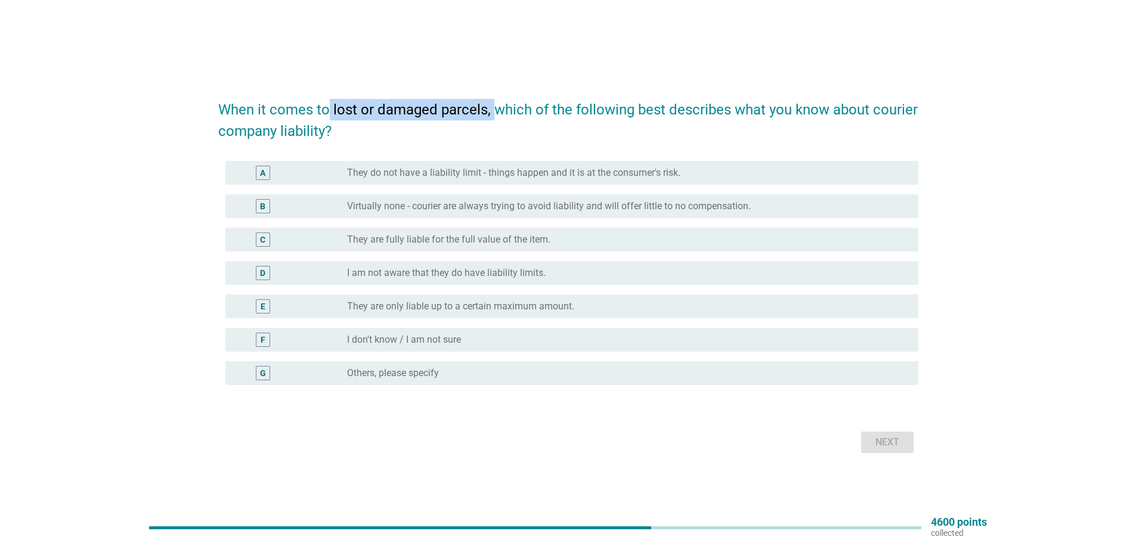
drag, startPoint x: 329, startPoint y: 112, endPoint x: 491, endPoint y: 109, distance: 162.3
click at [491, 109] on h2 "When it comes to lost or damaged parcels, which of the following best describes…" at bounding box center [568, 114] width 700 height 55
click at [449, 242] on label "They are fully liable for the full value of the item." at bounding box center [448, 240] width 203 height 12
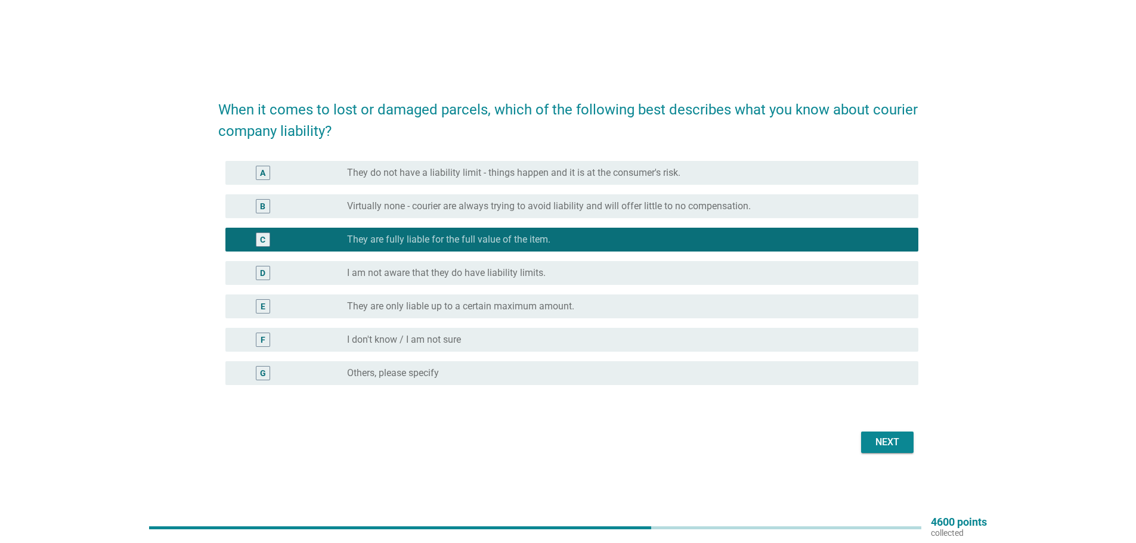
click at [901, 438] on div "Next" at bounding box center [887, 442] width 33 height 14
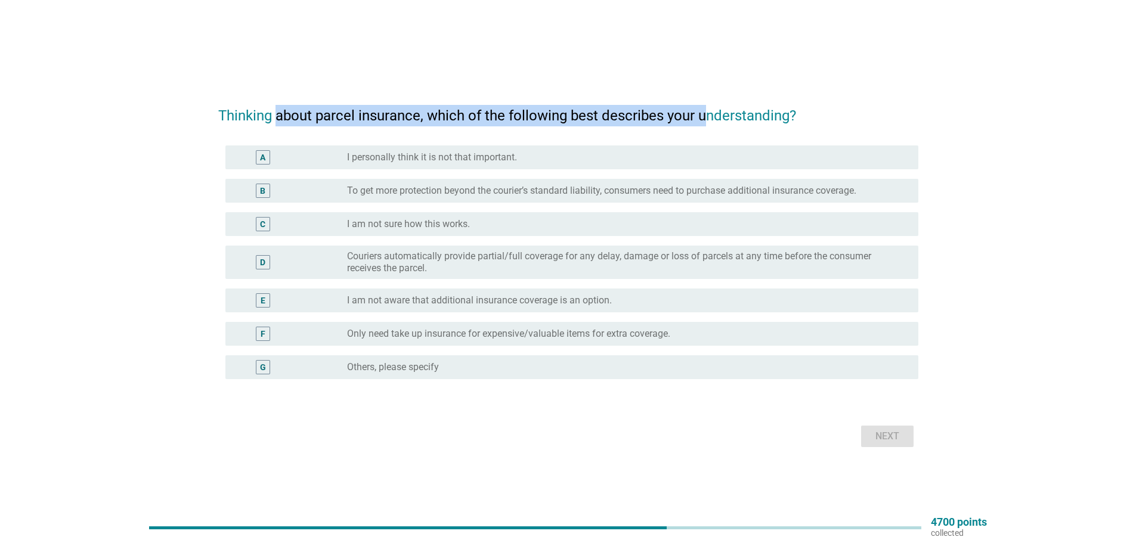
drag, startPoint x: 278, startPoint y: 115, endPoint x: 708, endPoint y: 121, distance: 430.1
click at [708, 121] on h2 "Thinking about parcel insurance, which of the following best describes your und…" at bounding box center [568, 109] width 700 height 33
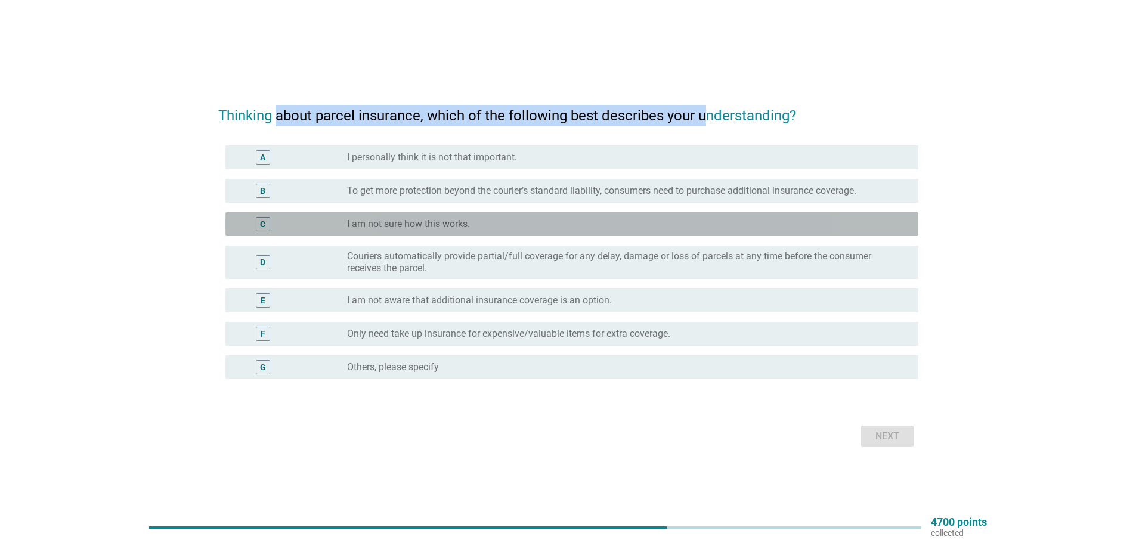
click at [427, 223] on label "I am not sure how this works." at bounding box center [408, 224] width 123 height 12
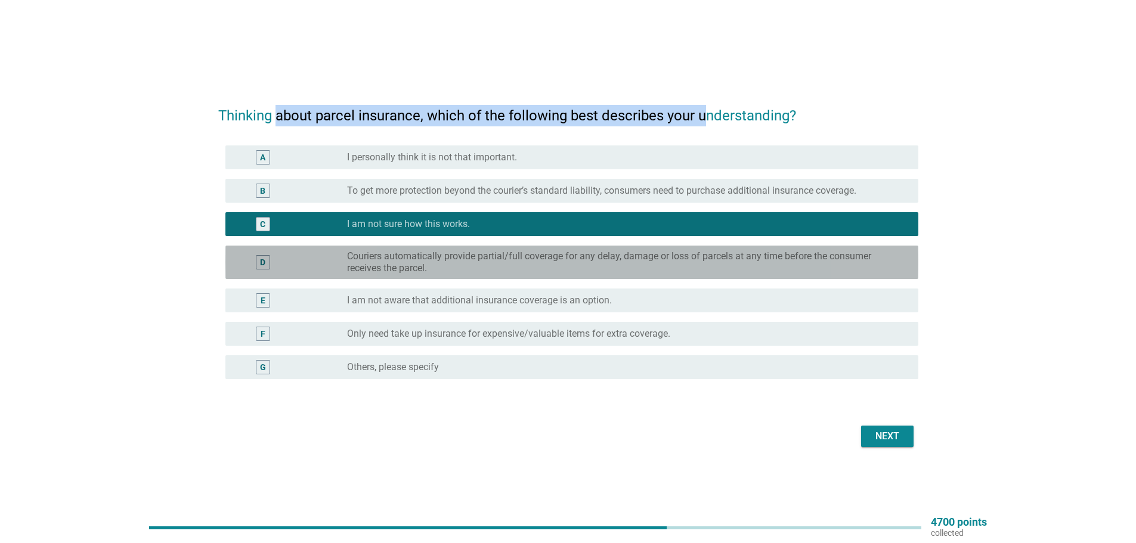
click at [488, 262] on label "Couriers automatically provide partial/full coverage for any delay, damage or l…" at bounding box center [623, 263] width 552 height 24
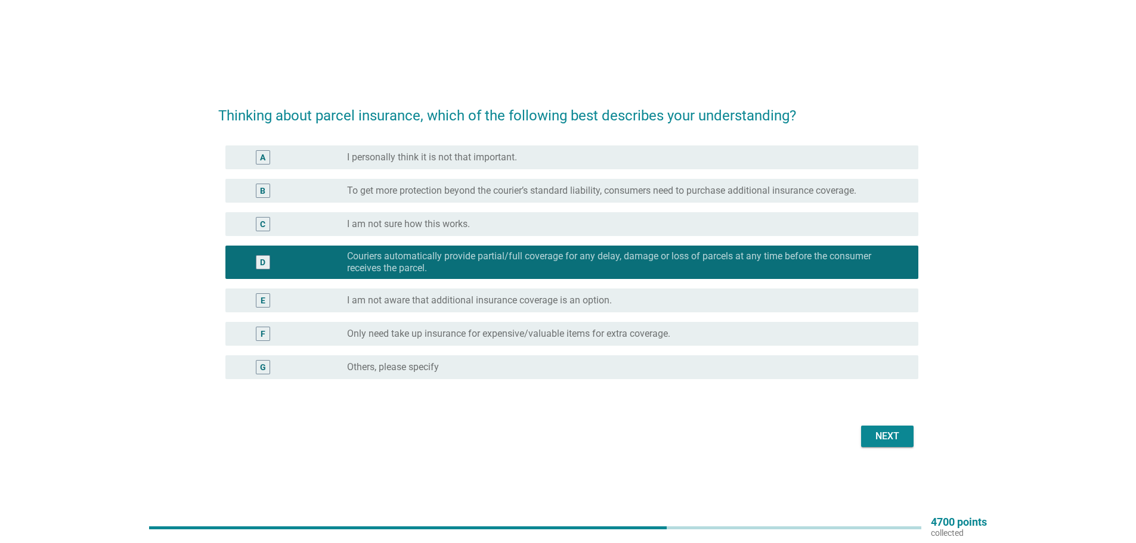
drag, startPoint x: 892, startPoint y: 452, endPoint x: 757, endPoint y: 427, distance: 137.1
click at [766, 430] on div "Thinking about parcel insurance, which of the following best describes your und…" at bounding box center [568, 272] width 719 height 377
click at [689, 332] on div "radio_button_unchecked Only need take up insurance for expensive/valuable items…" at bounding box center [623, 334] width 552 height 12
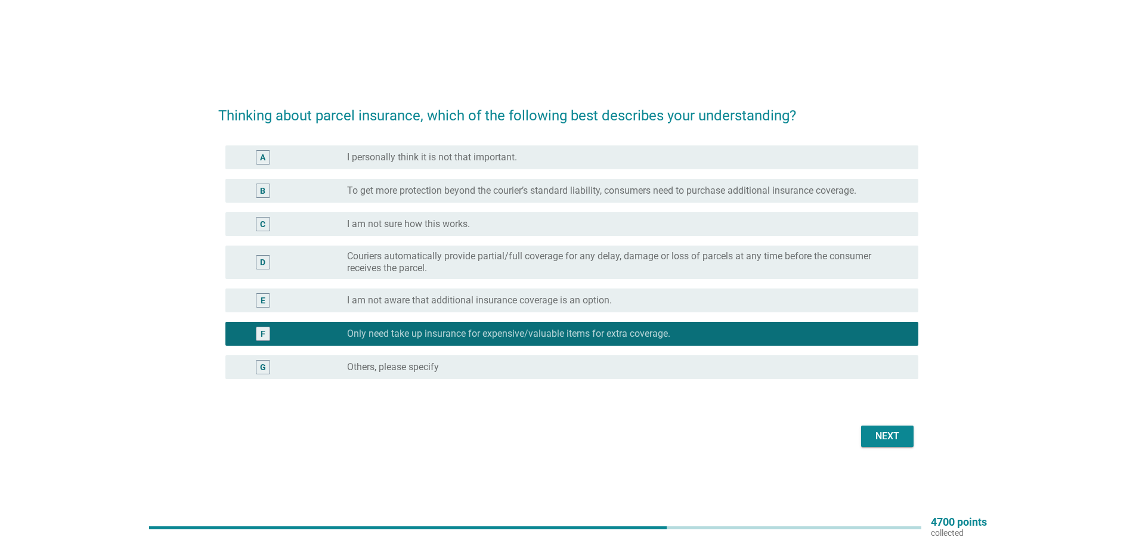
click at [880, 431] on div "Next" at bounding box center [887, 436] width 33 height 14
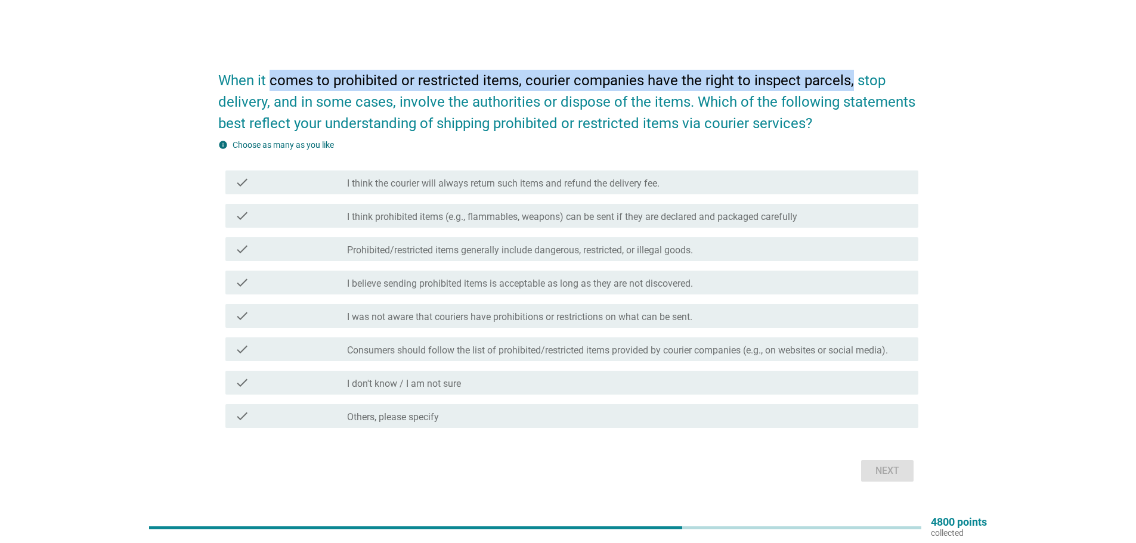
drag, startPoint x: 271, startPoint y: 84, endPoint x: 850, endPoint y: 81, distance: 578.5
click at [850, 81] on h2 "When it comes to prohibited or restricted items, courier companies have the rig…" at bounding box center [568, 96] width 700 height 76
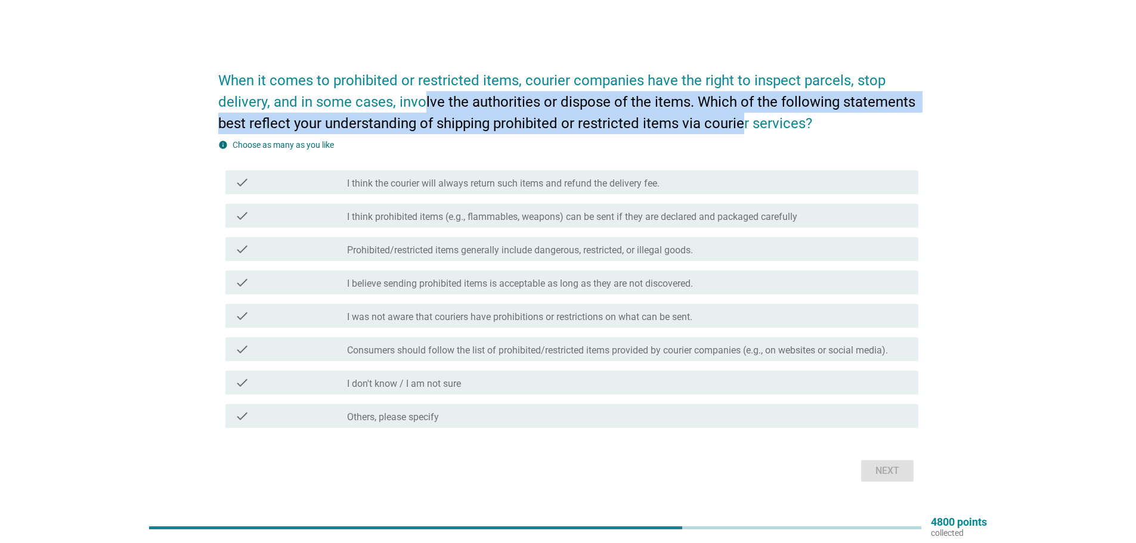
drag, startPoint x: 420, startPoint y: 98, endPoint x: 744, endPoint y: 115, distance: 323.7
click at [744, 115] on h2 "When it comes to prohibited or restricted items, courier companies have the rig…" at bounding box center [568, 96] width 700 height 76
click at [365, 217] on label "I think prohibited items (e.g., flammables, weapons) can be sent if they are de…" at bounding box center [572, 217] width 450 height 12
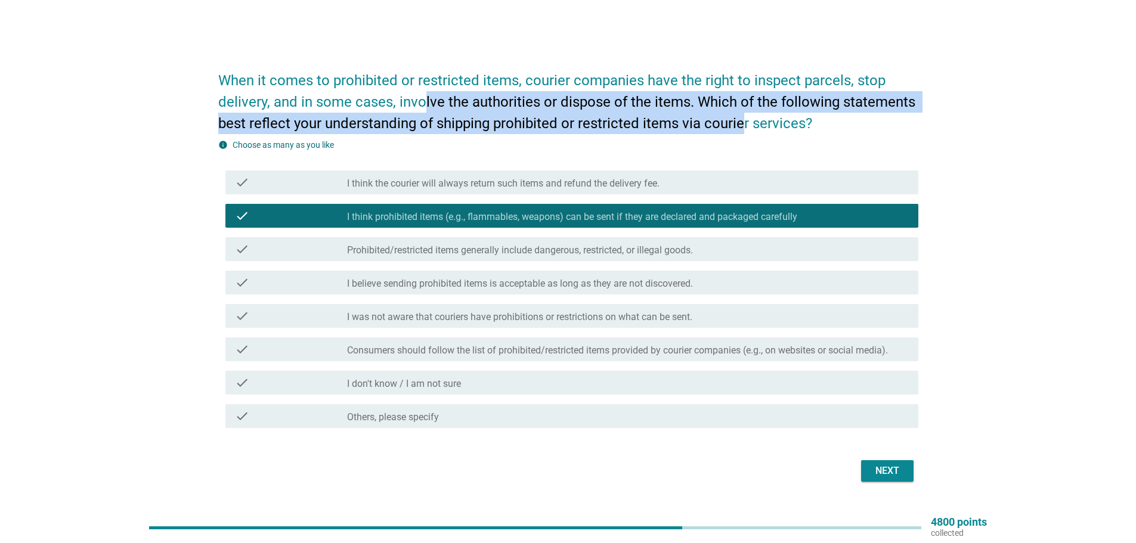
click at [880, 465] on div "Next" at bounding box center [887, 471] width 33 height 14
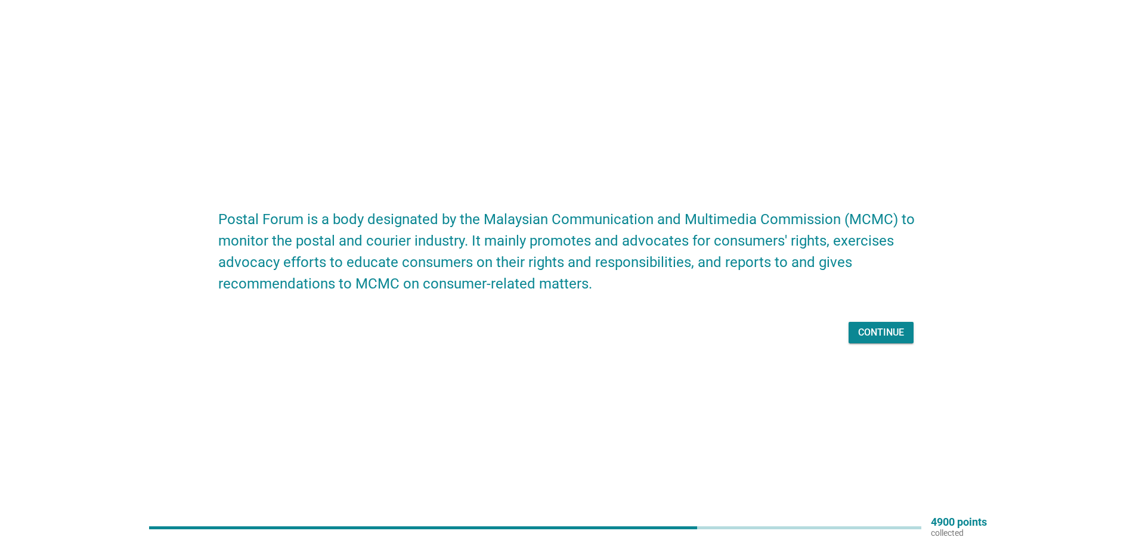
click at [887, 328] on div "Continue" at bounding box center [881, 333] width 46 height 14
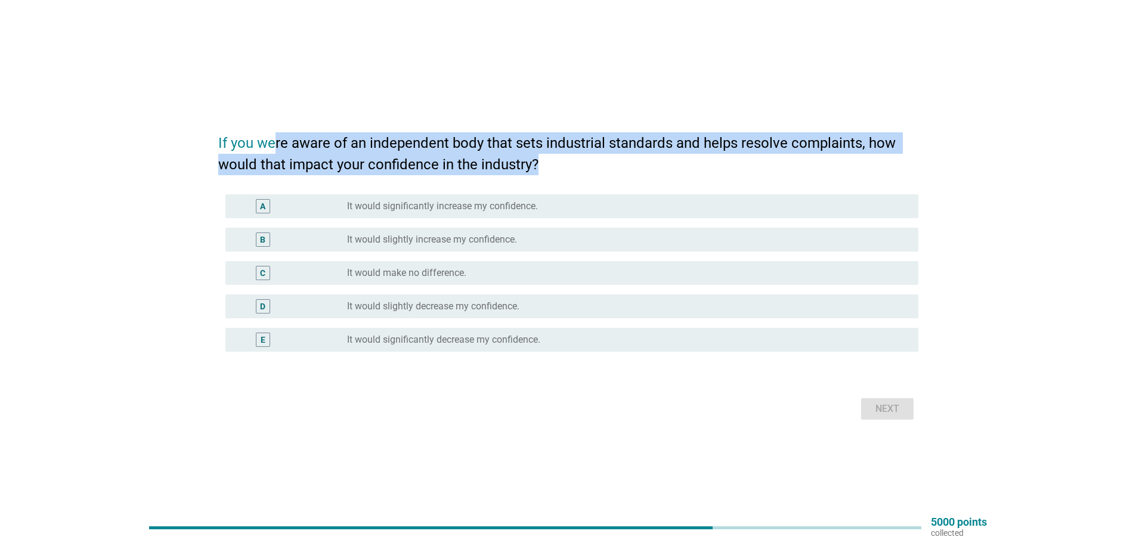
drag, startPoint x: 274, startPoint y: 143, endPoint x: 890, endPoint y: 163, distance: 616.5
click at [890, 163] on h2 "If you were aware of an independent body that sets industrial standards and hel…" at bounding box center [568, 147] width 700 height 55
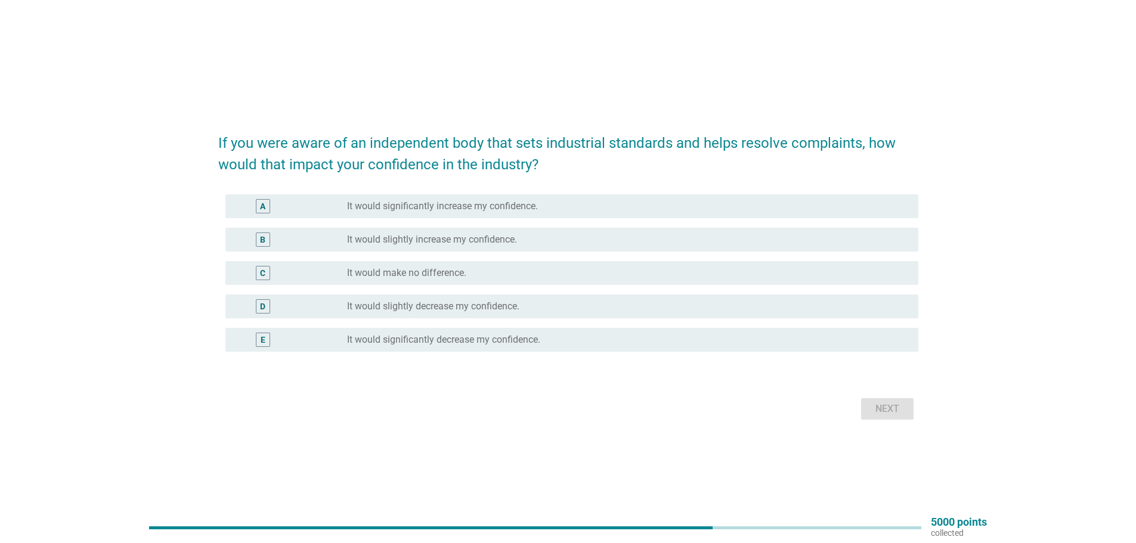
click at [454, 228] on div "B radio_button_unchecked It would slightly increase my confidence." at bounding box center [571, 240] width 693 height 24
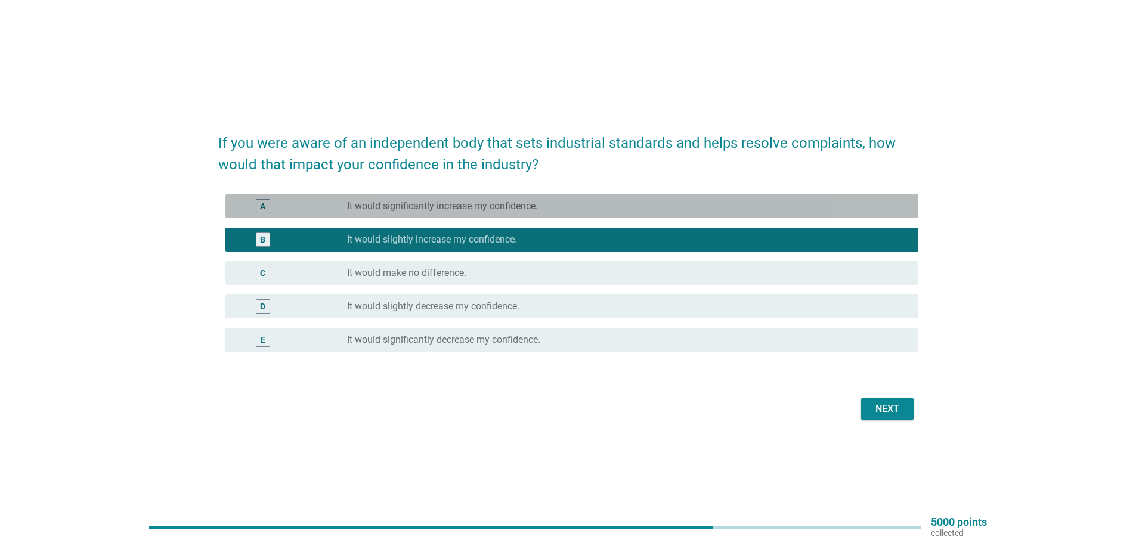
click at [565, 208] on div "radio_button_unchecked It would significantly increase my confidence." at bounding box center [623, 206] width 552 height 12
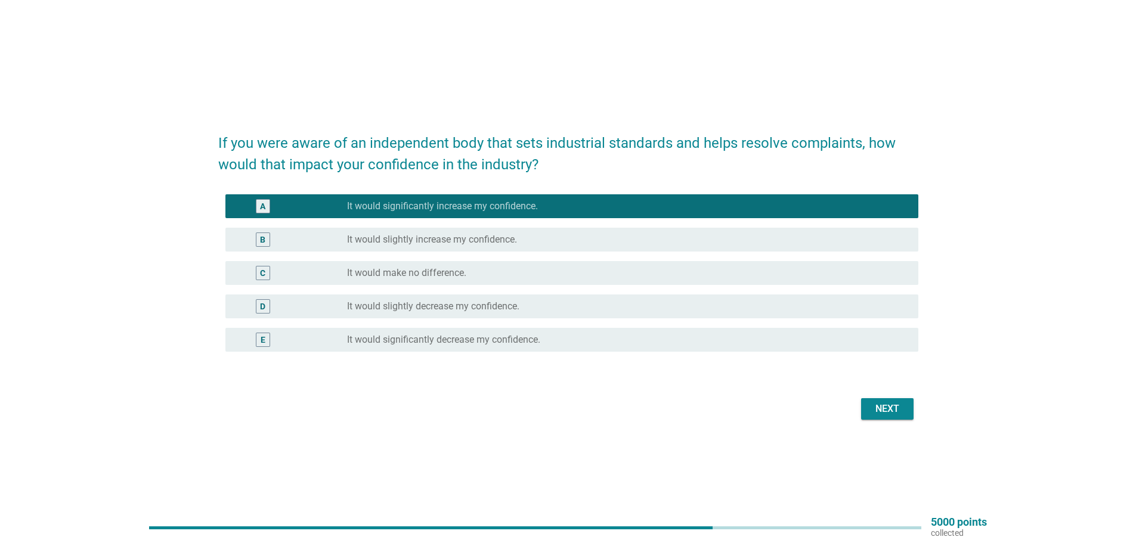
click at [892, 406] on div "Next" at bounding box center [887, 409] width 33 height 14
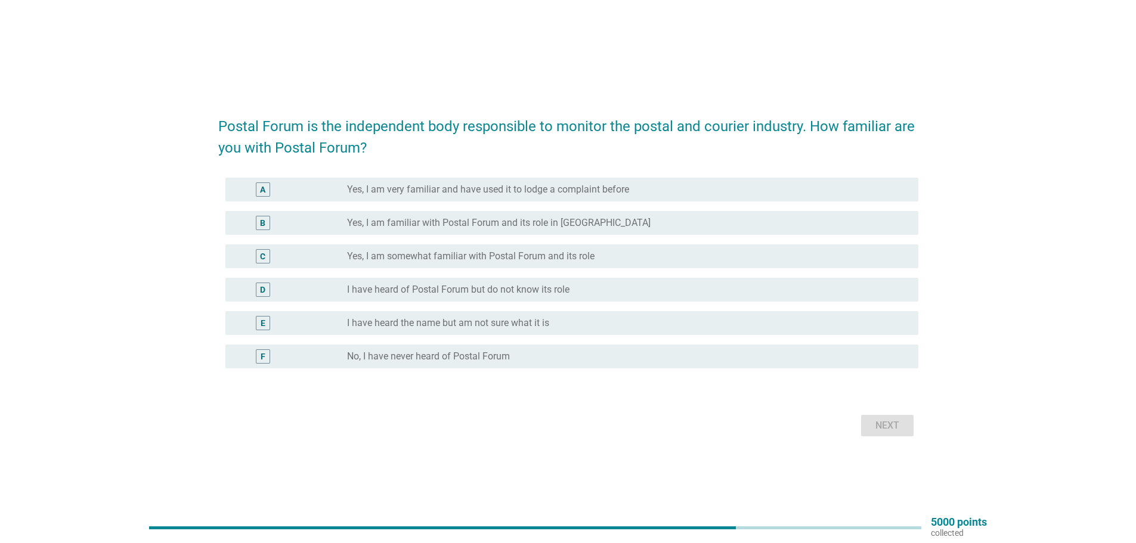
click at [478, 358] on label "No, I have never heard of Postal Forum" at bounding box center [428, 357] width 163 height 12
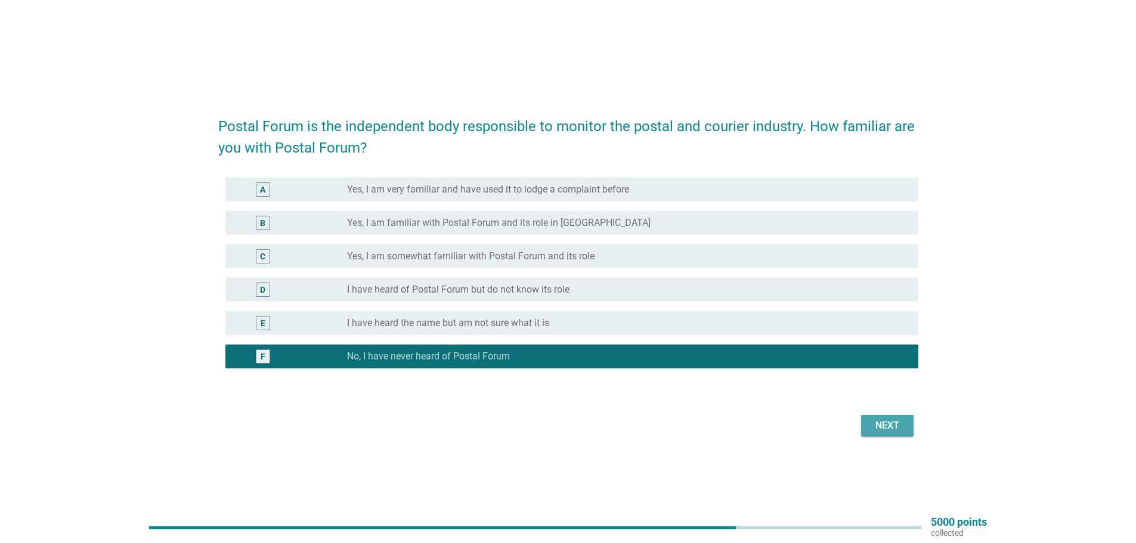
click at [895, 431] on div "Next" at bounding box center [887, 426] width 33 height 14
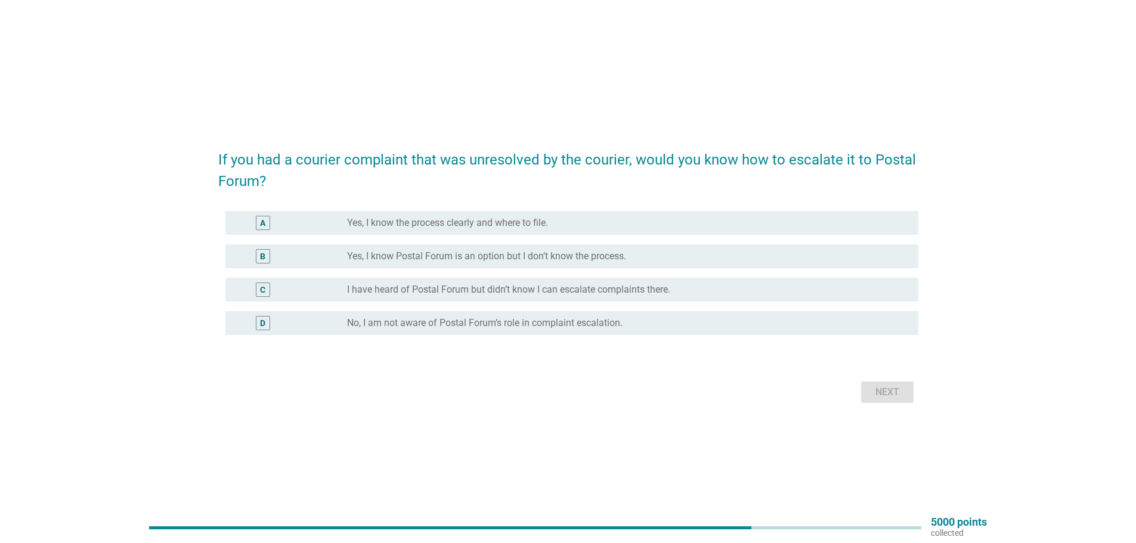
click at [434, 325] on label "No, I am not aware of Postal Forum’s role in complaint escalation." at bounding box center [485, 323] width 276 height 12
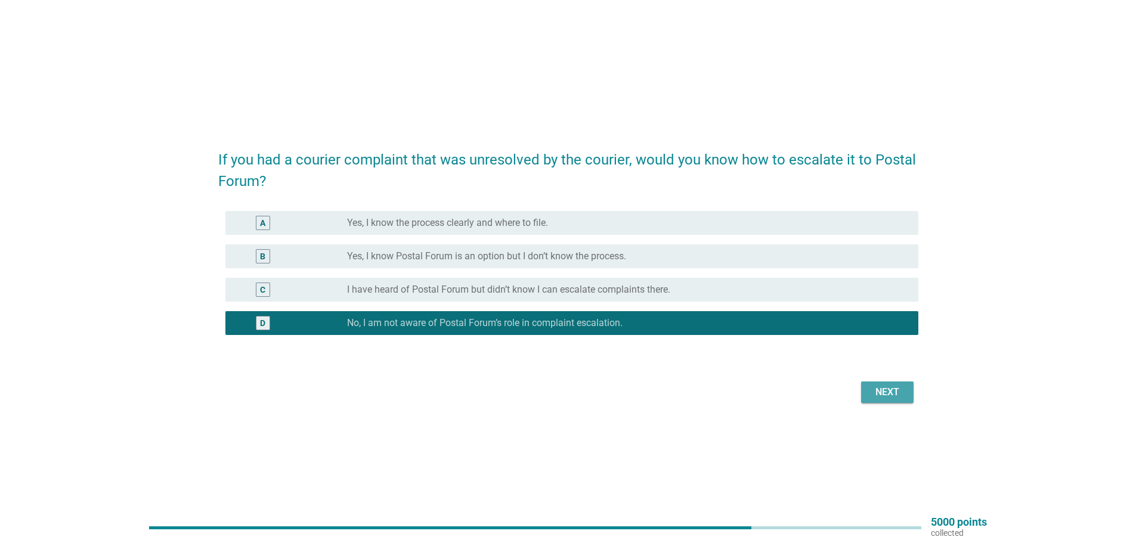
click at [877, 390] on div "Next" at bounding box center [887, 392] width 33 height 14
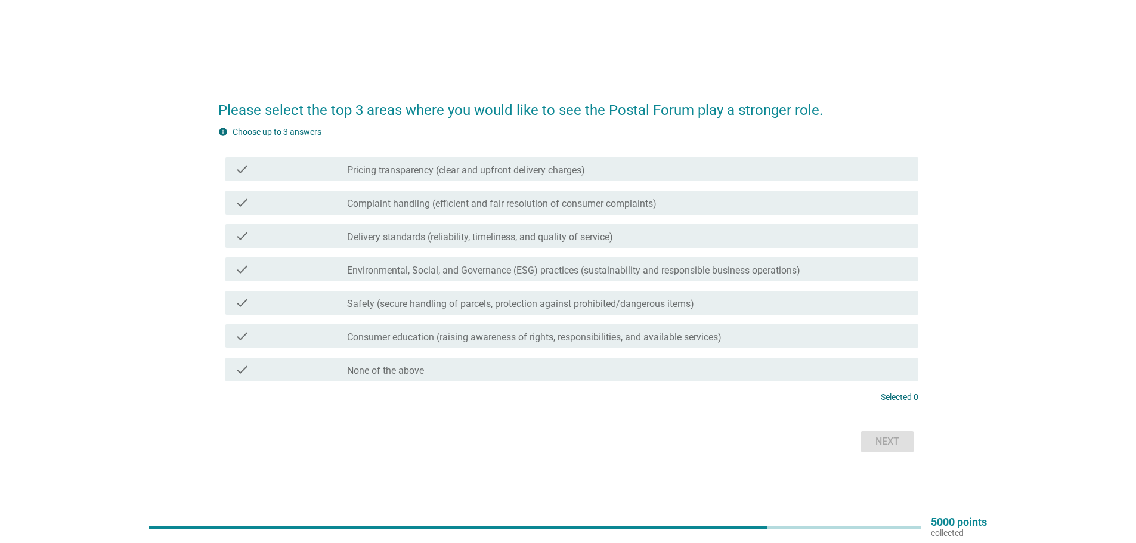
click at [396, 329] on div "check_box_outline_blank Consumer education (raising awareness of rights, respon…" at bounding box center [628, 336] width 562 height 14
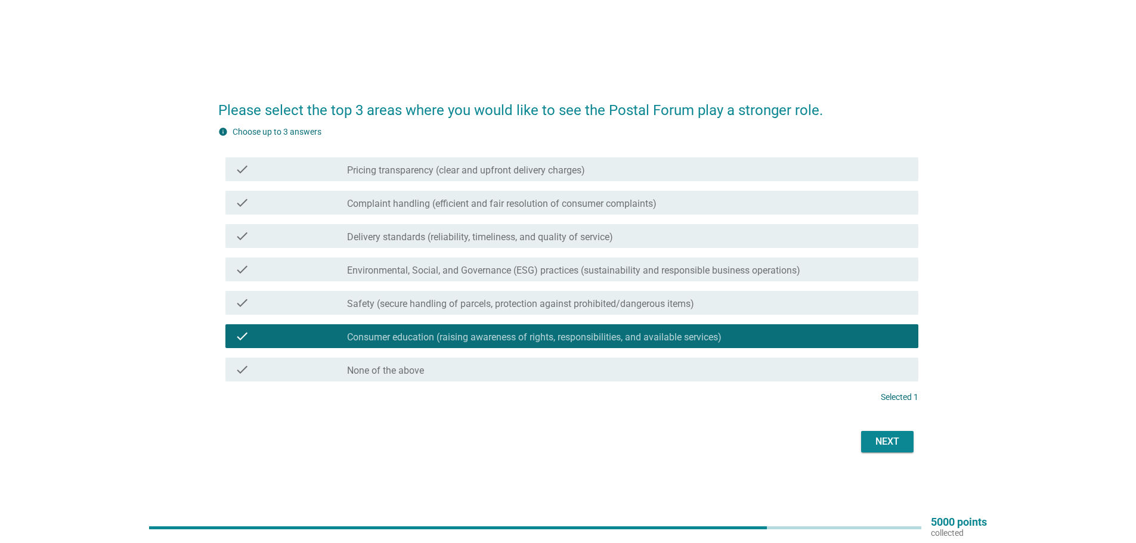
click at [409, 203] on label "Complaint handling (efficient and fair resolution of consumer complaints)" at bounding box center [502, 204] width 310 height 12
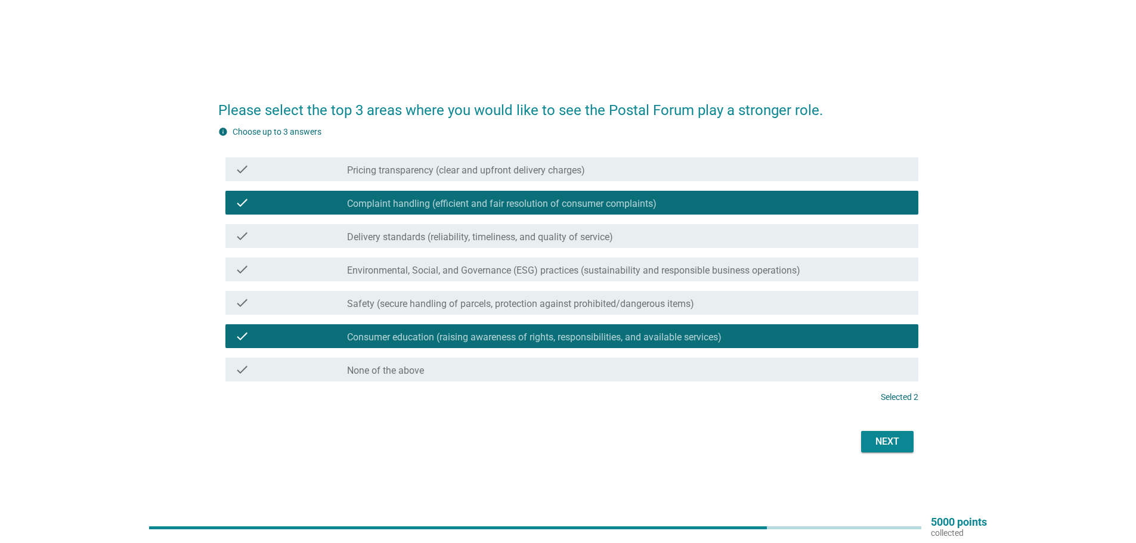
click at [896, 444] on div "Next" at bounding box center [887, 442] width 33 height 14
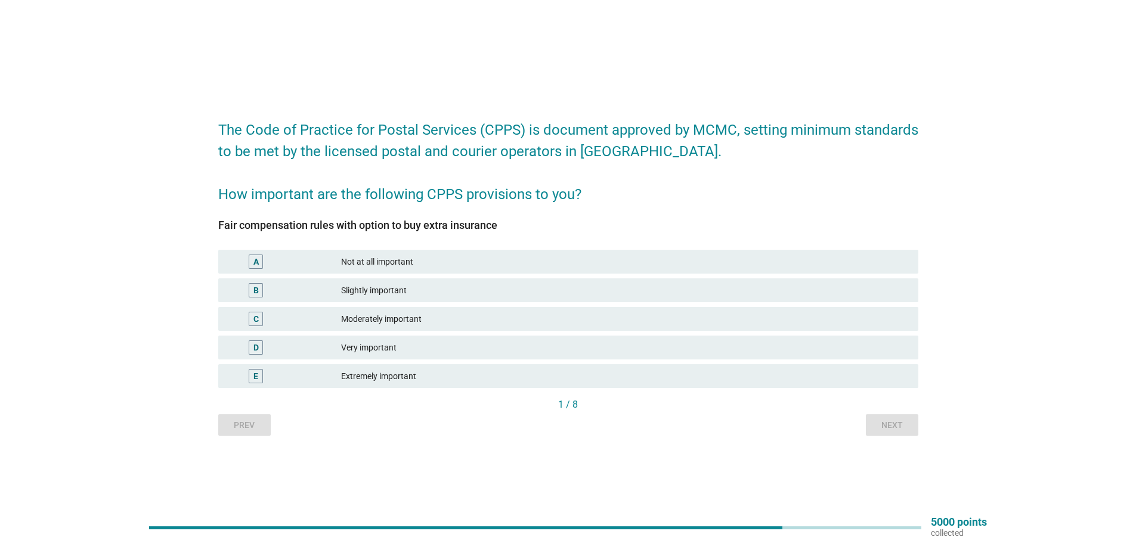
click at [391, 355] on div "D Very important" at bounding box center [568, 348] width 700 height 24
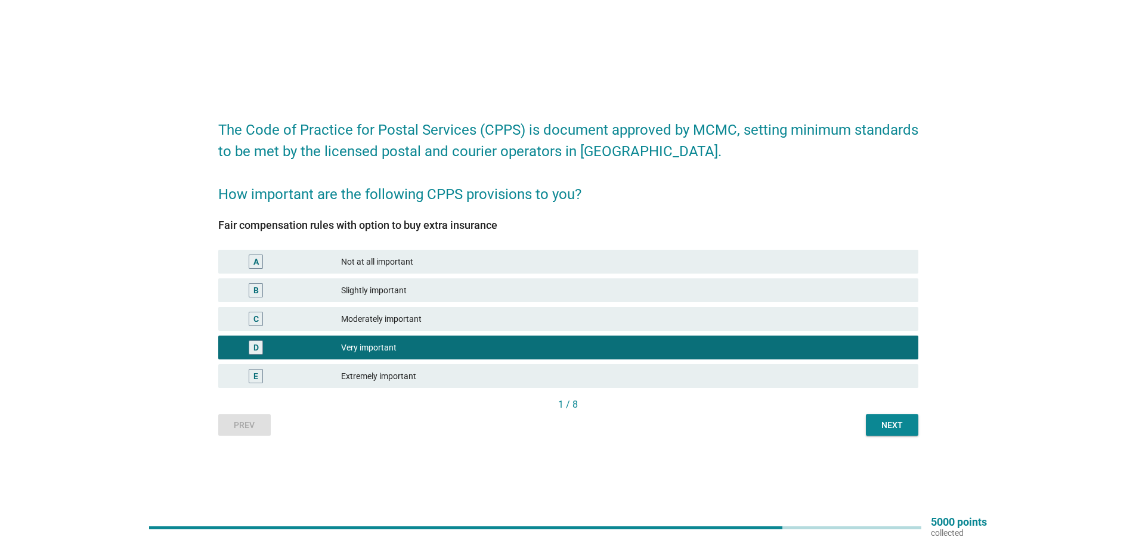
click at [890, 428] on div "Next" at bounding box center [892, 425] width 33 height 13
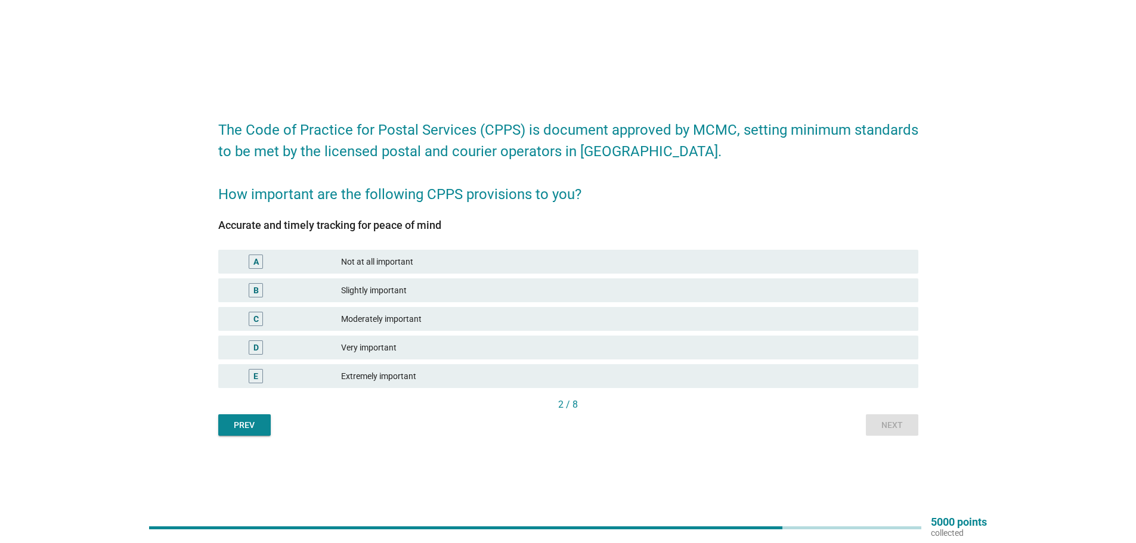
click at [419, 327] on div "C Moderately important" at bounding box center [568, 319] width 700 height 24
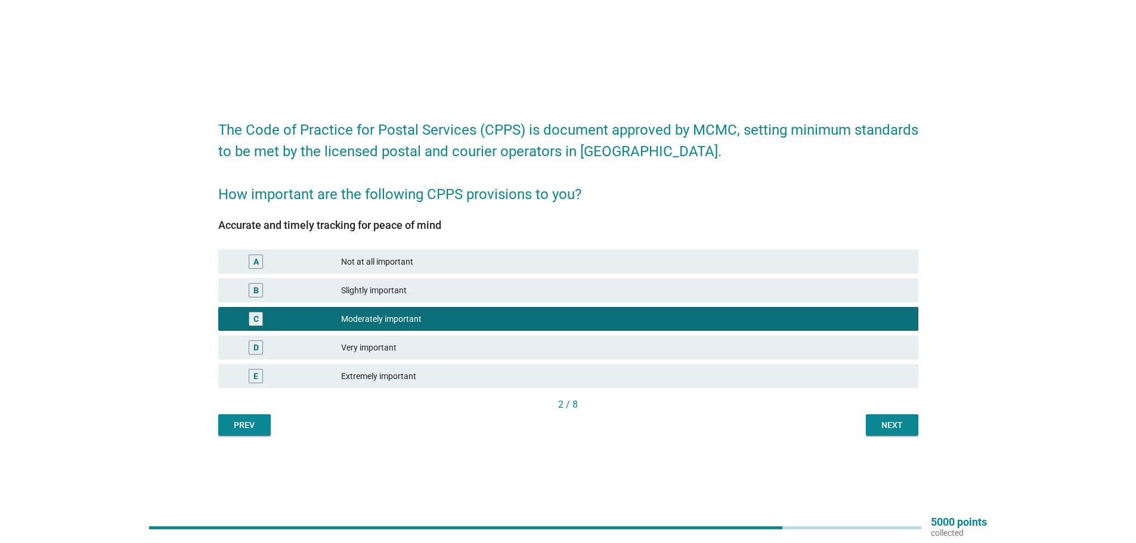
click at [893, 416] on button "Next" at bounding box center [892, 425] width 52 height 21
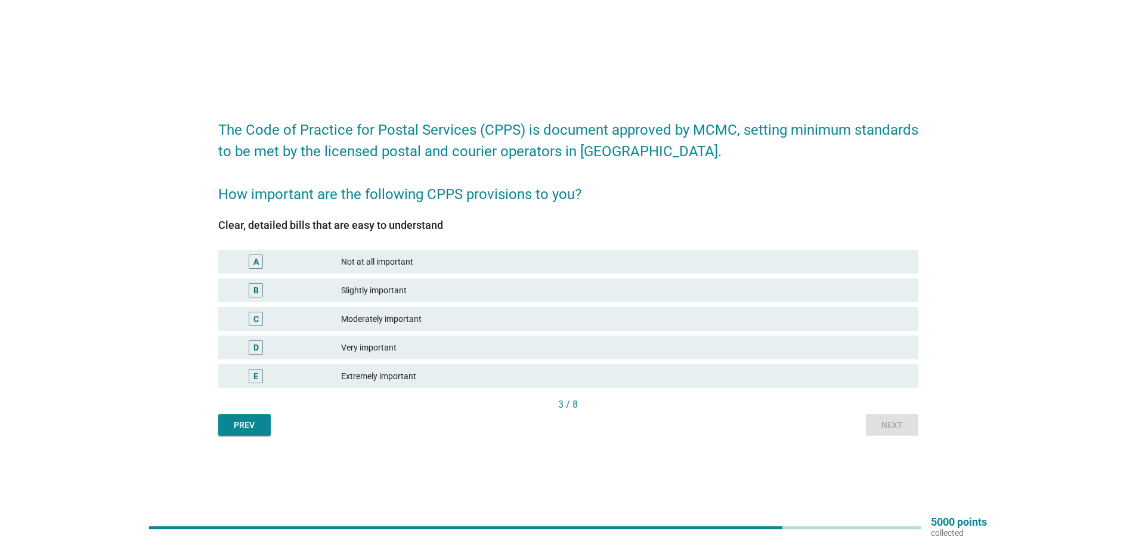
click at [433, 345] on div "Very important" at bounding box center [625, 348] width 568 height 14
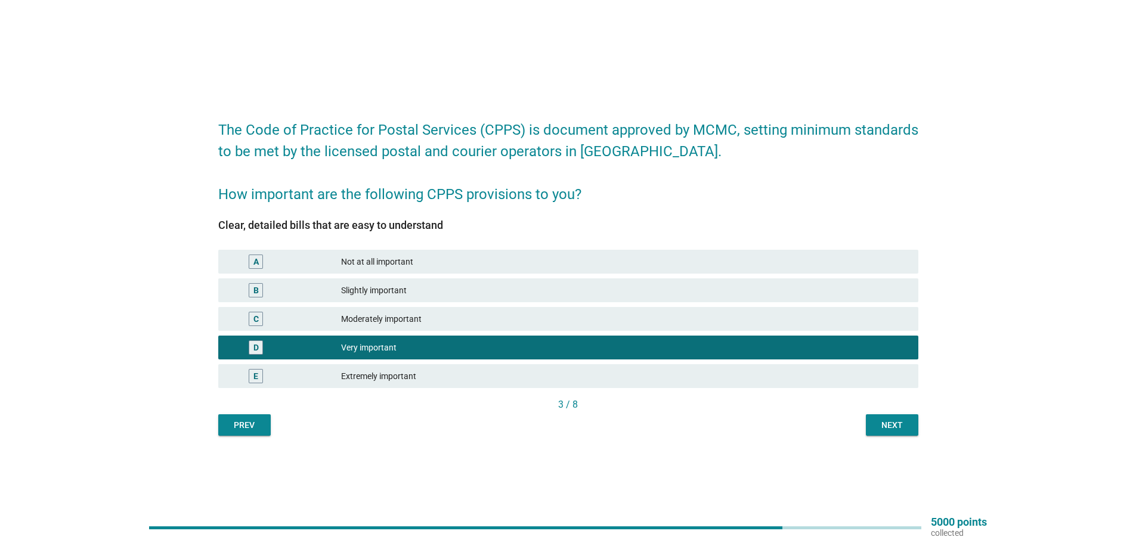
click at [897, 430] on div "Next" at bounding box center [892, 425] width 33 height 13
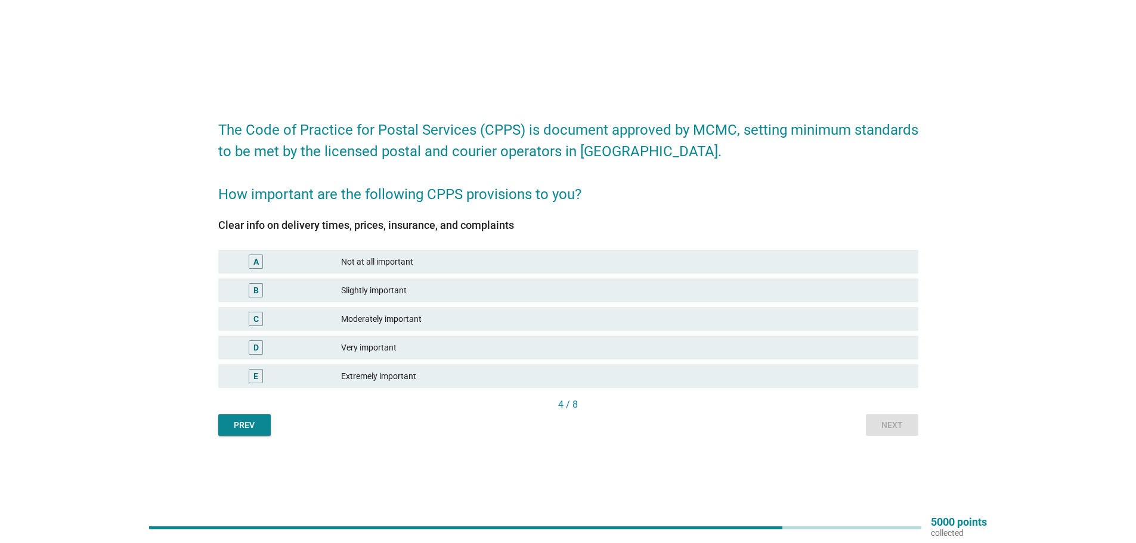
click at [389, 350] on div "Very important" at bounding box center [625, 348] width 568 height 14
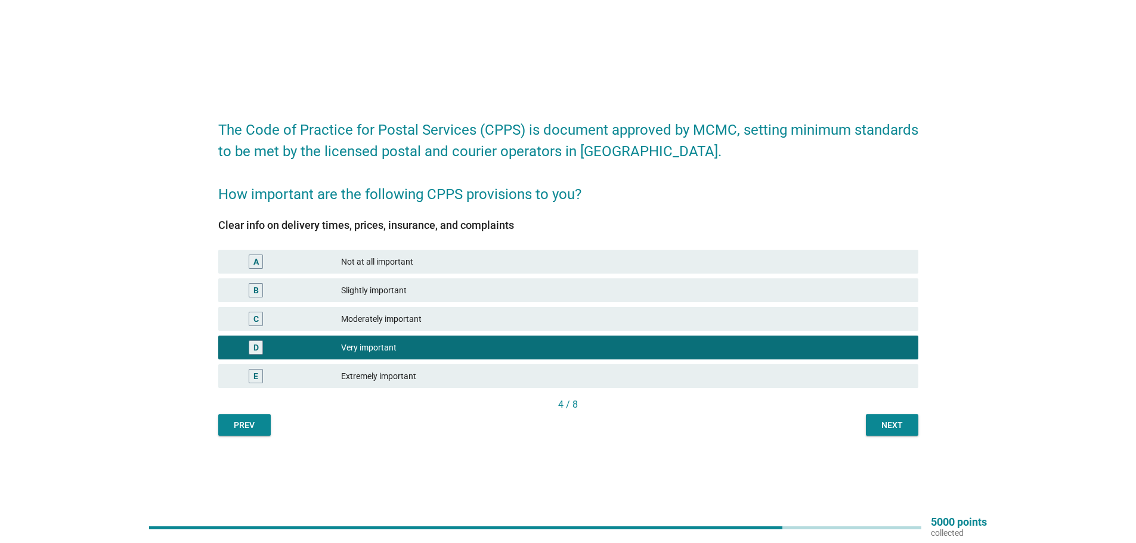
click at [893, 429] on div "Next" at bounding box center [892, 425] width 33 height 13
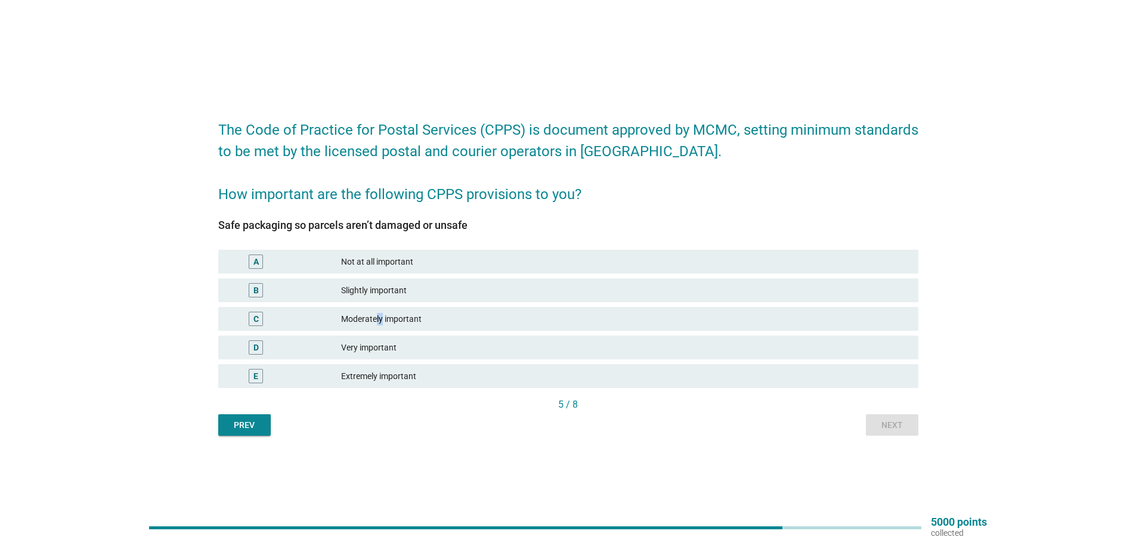
drag, startPoint x: 376, startPoint y: 314, endPoint x: 384, endPoint y: 333, distance: 19.8
click at [384, 333] on div "C Moderately important" at bounding box center [568, 319] width 705 height 29
click at [389, 344] on div "Very important" at bounding box center [625, 348] width 568 height 14
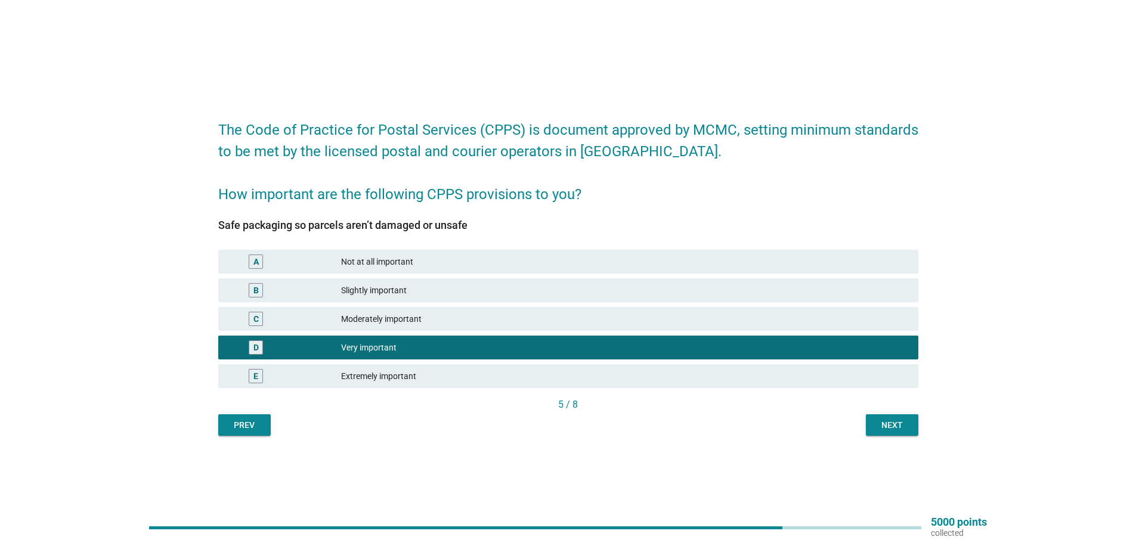
click at [896, 432] on button "Next" at bounding box center [892, 425] width 52 height 21
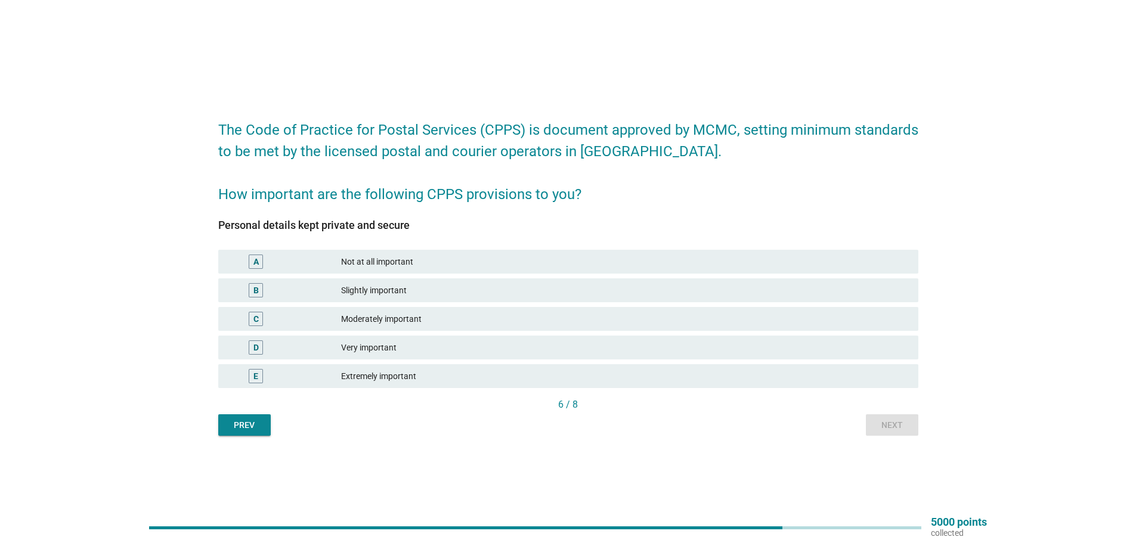
click at [424, 370] on div "Extremely important" at bounding box center [625, 376] width 568 height 14
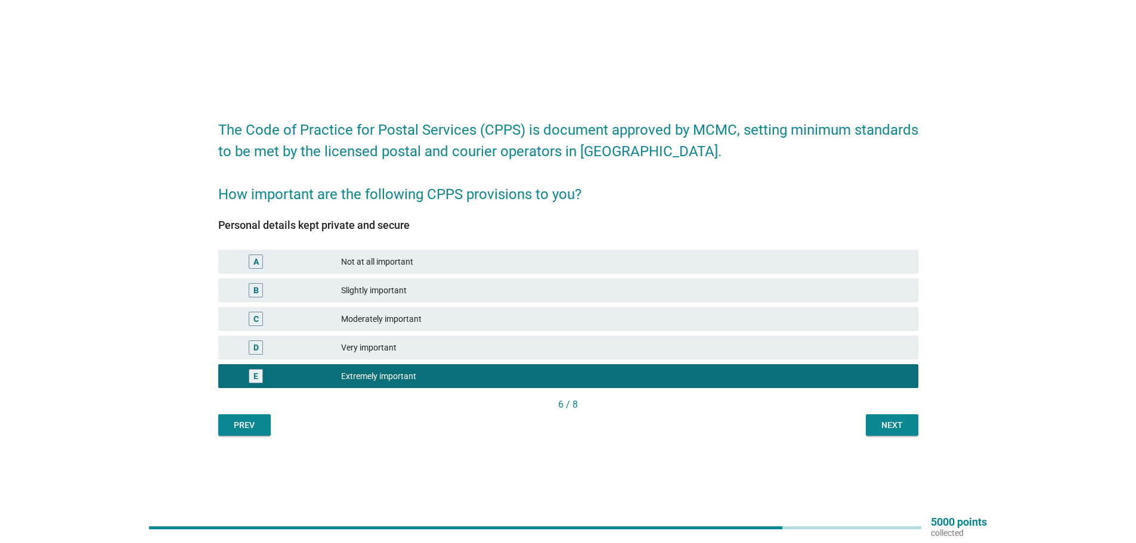
click at [892, 424] on div "Next" at bounding box center [892, 425] width 33 height 13
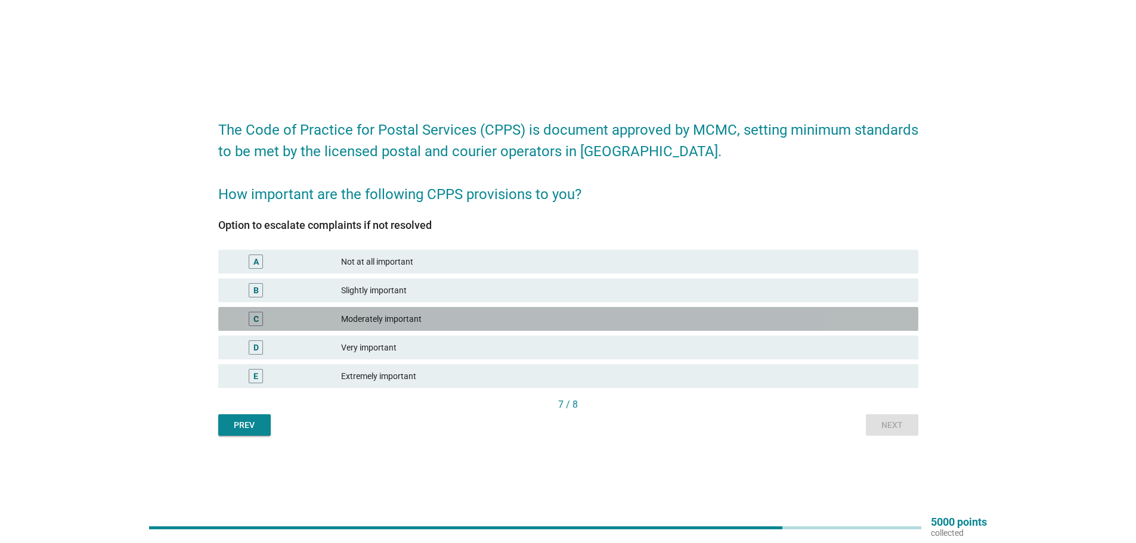
click at [390, 326] on div "Moderately important" at bounding box center [625, 319] width 568 height 14
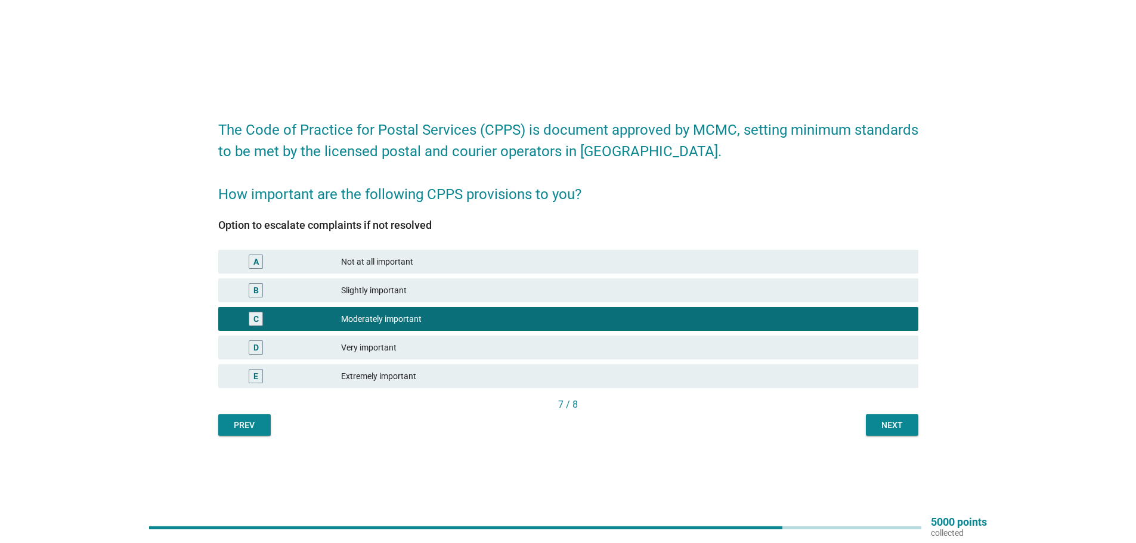
click at [899, 425] on div "Next" at bounding box center [892, 425] width 33 height 13
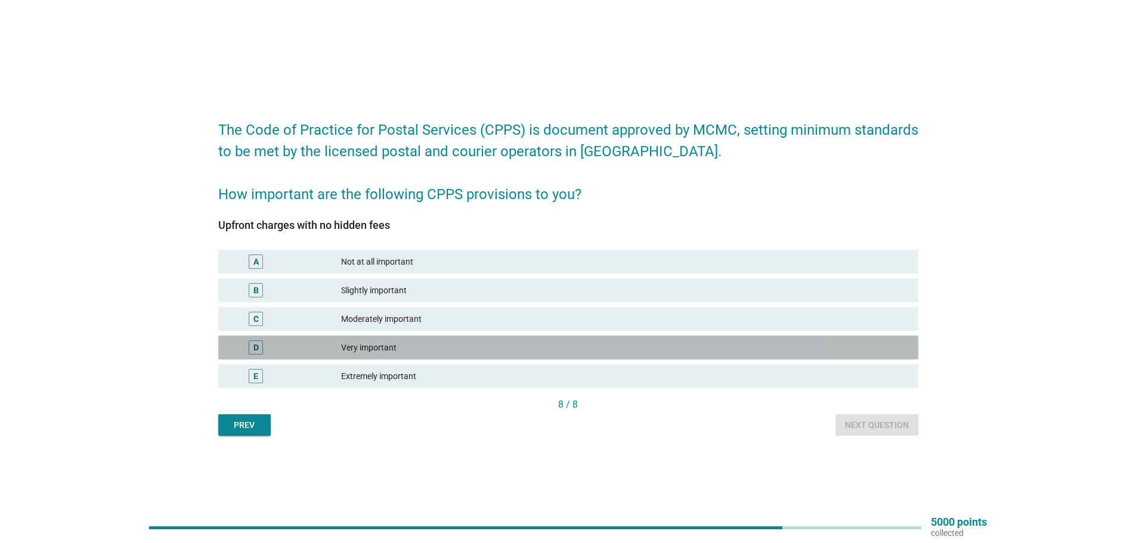
click at [382, 345] on div "Very important" at bounding box center [625, 348] width 568 height 14
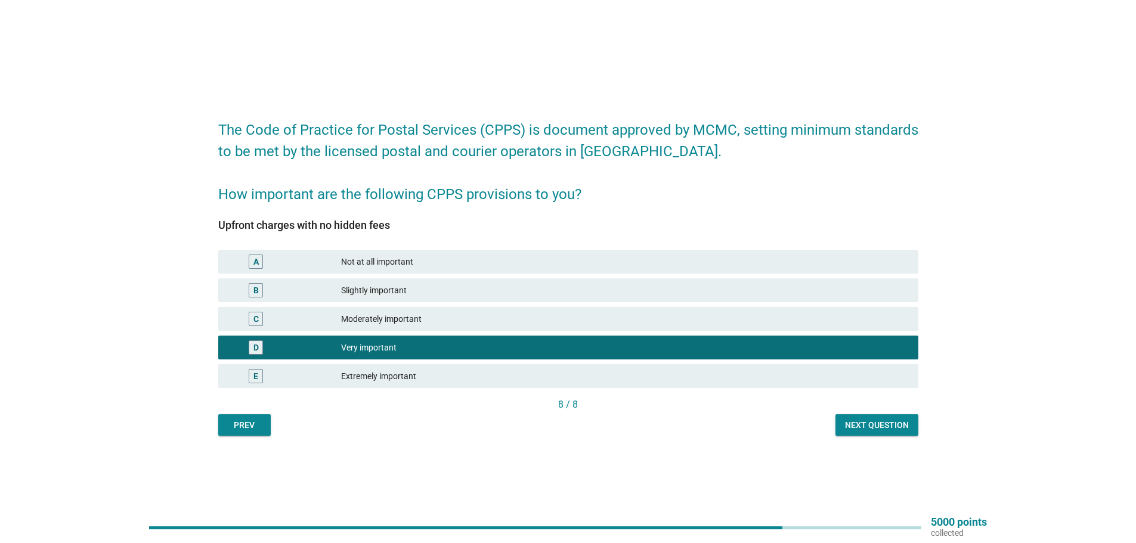
click at [864, 431] on div "Next question" at bounding box center [877, 425] width 64 height 13
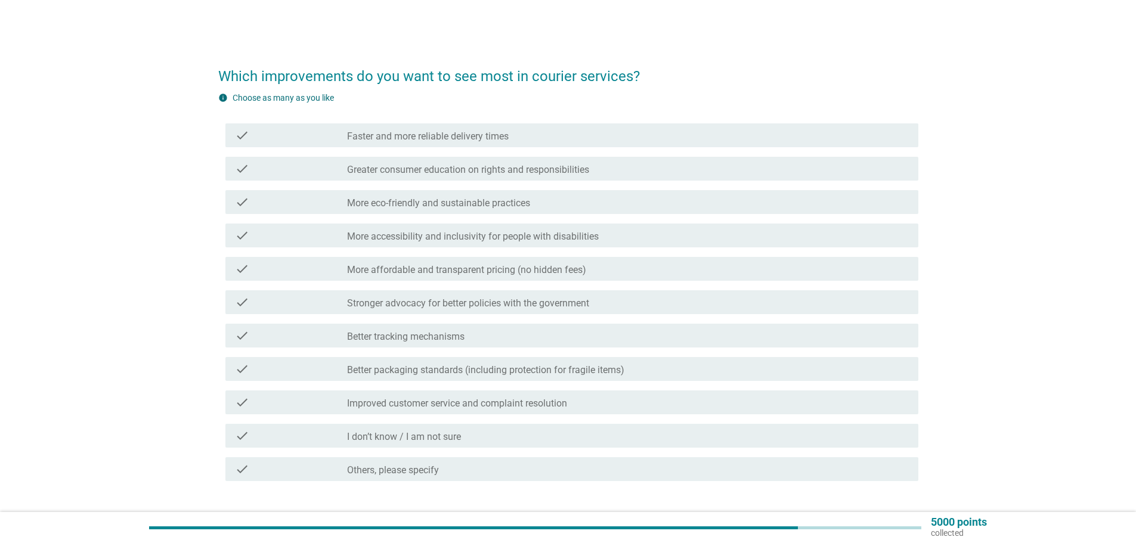
click at [401, 336] on label "Better tracking mechanisms" at bounding box center [405, 337] width 117 height 12
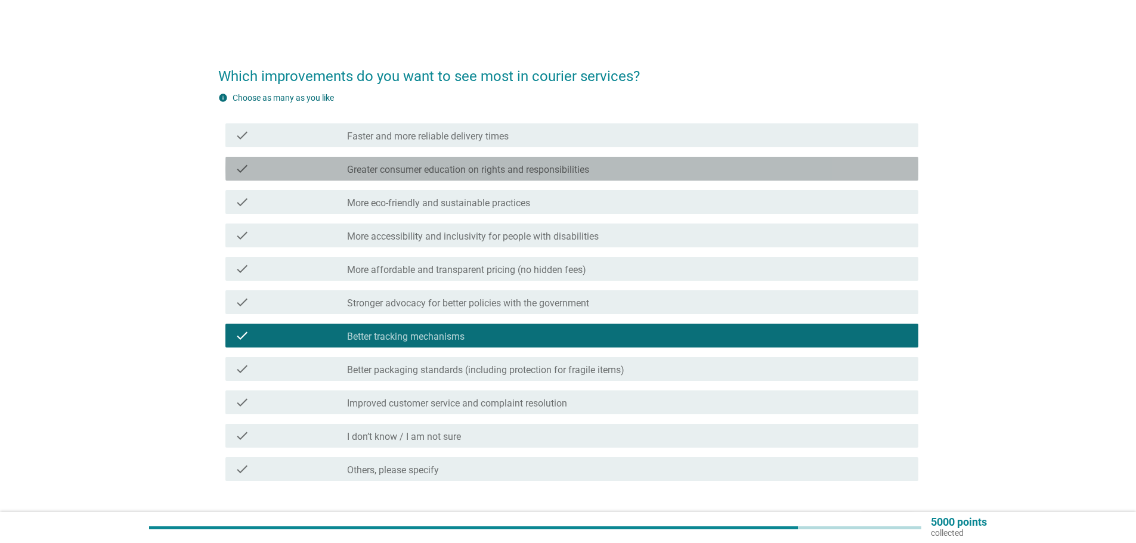
click at [431, 169] on label "Greater consumer education on rights and responsibilities" at bounding box center [468, 170] width 242 height 12
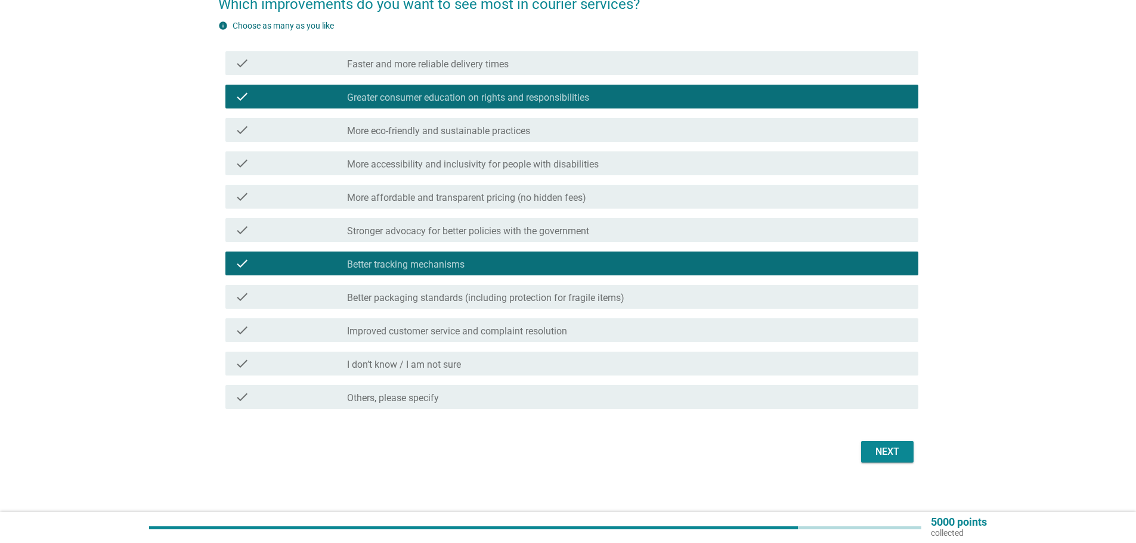
scroll to position [80, 0]
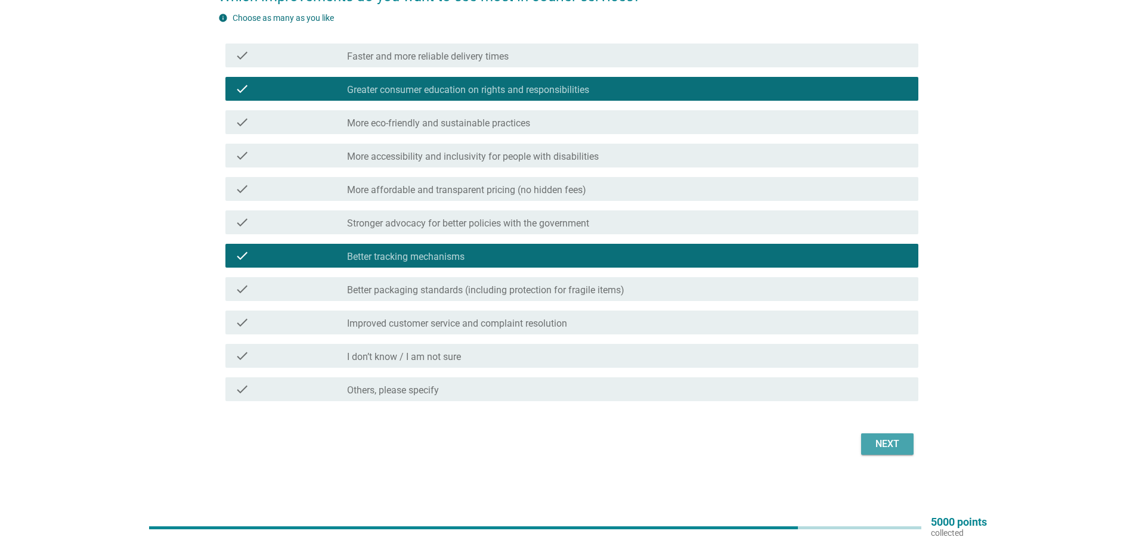
click at [892, 446] on div "Next" at bounding box center [887, 444] width 33 height 14
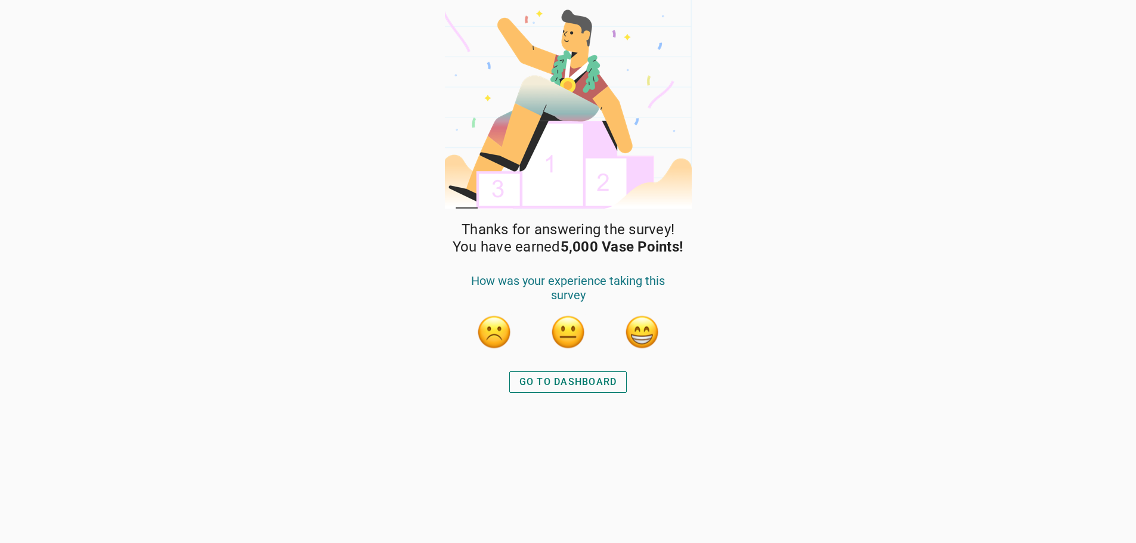
click at [645, 337] on button "button" at bounding box center [642, 332] width 36 height 36
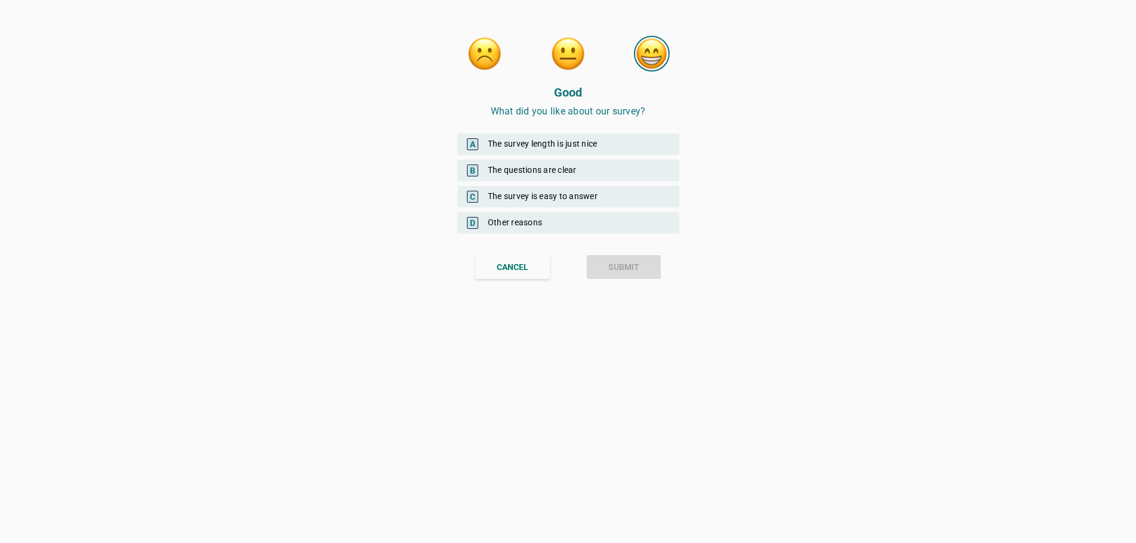
click at [527, 147] on div "A The survey length is just nice" at bounding box center [568, 144] width 222 height 21
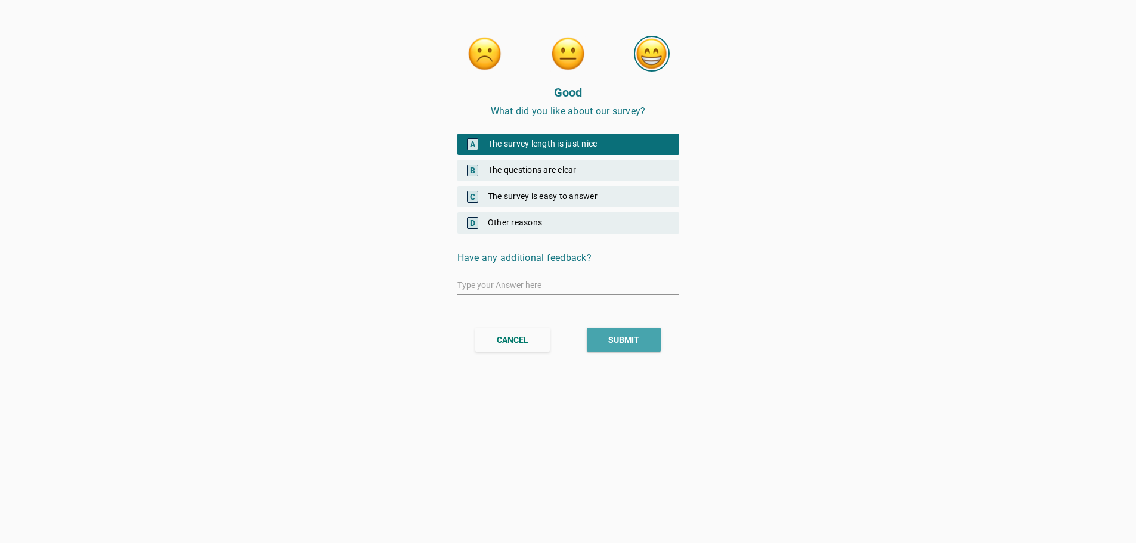
click at [623, 343] on div "SUBMIT" at bounding box center [623, 340] width 31 height 13
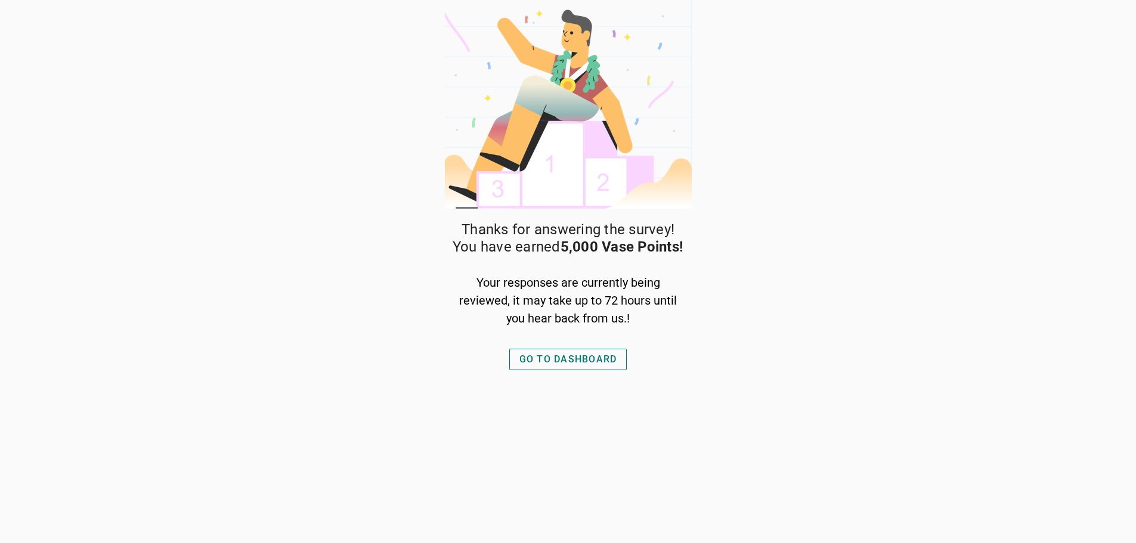
click at [579, 358] on div "GO TO DASHBOARD" at bounding box center [568, 359] width 98 height 14
